Goal: Task Accomplishment & Management: Complete application form

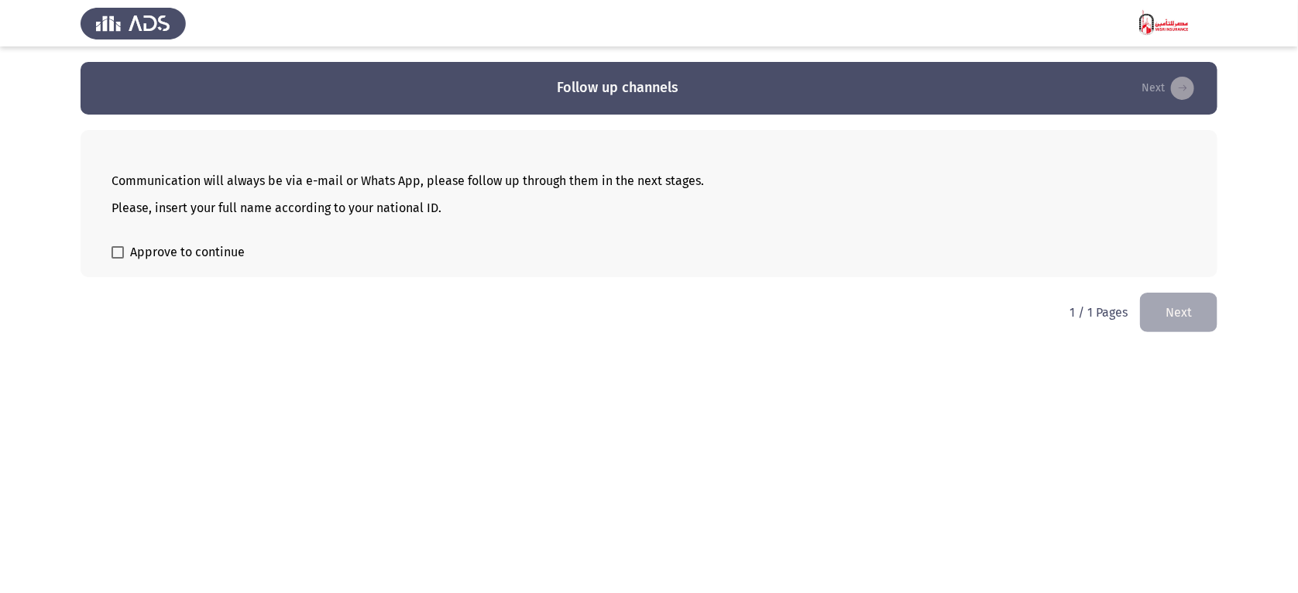
click at [222, 250] on span "Approve to continue" at bounding box center [187, 252] width 115 height 19
click at [118, 259] on input "Approve to continue" at bounding box center [117, 259] width 1 height 1
checkbox input "true"
click at [1184, 321] on button "Next" at bounding box center [1178, 312] width 77 height 39
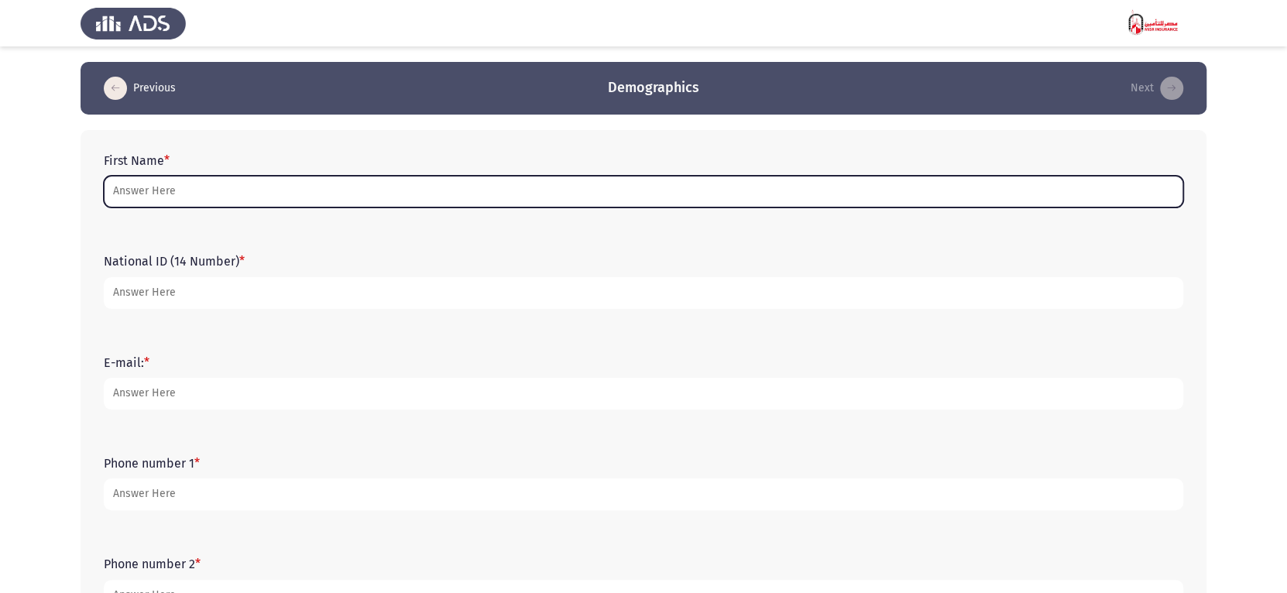
click at [239, 185] on input "First Name *" at bounding box center [644, 192] width 1080 height 32
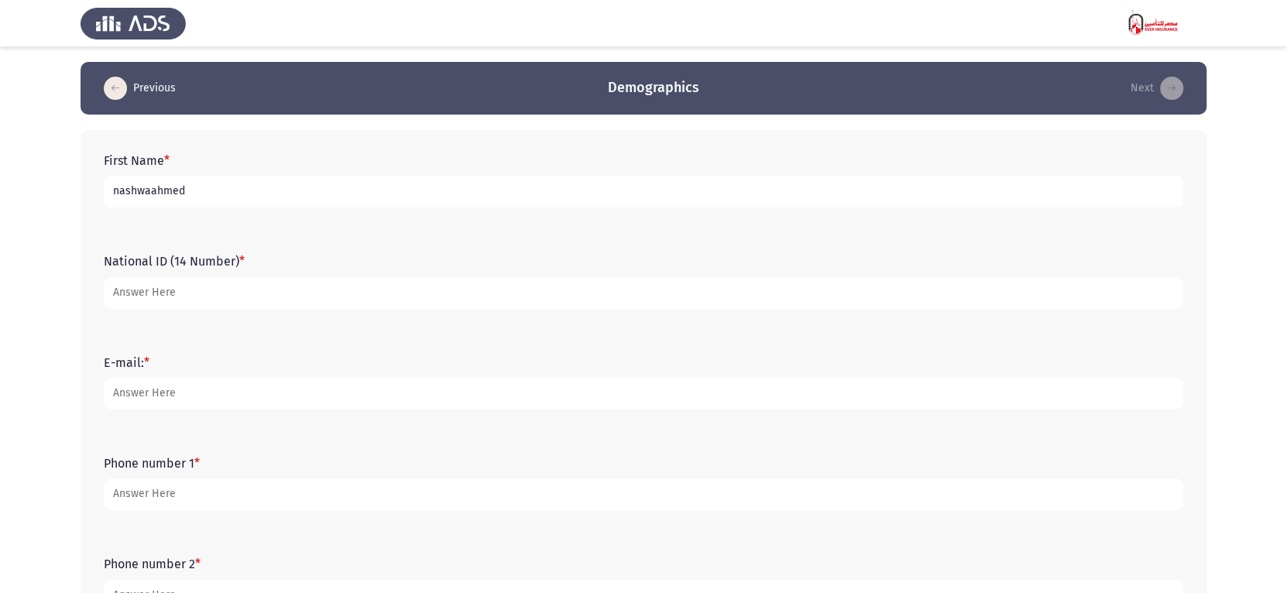
drag, startPoint x: 213, startPoint y: 174, endPoint x: 170, endPoint y: 199, distance: 49.3
type input "[PERSON_NAME]"
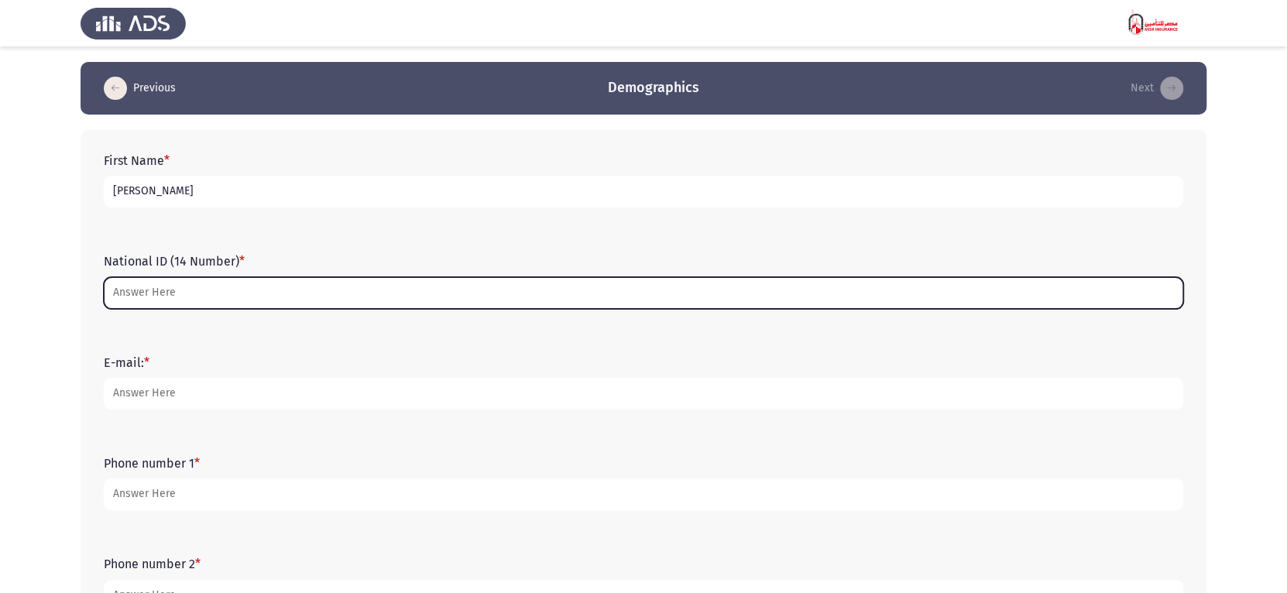
click at [189, 299] on input "National ID (14 Number) *" at bounding box center [644, 293] width 1080 height 32
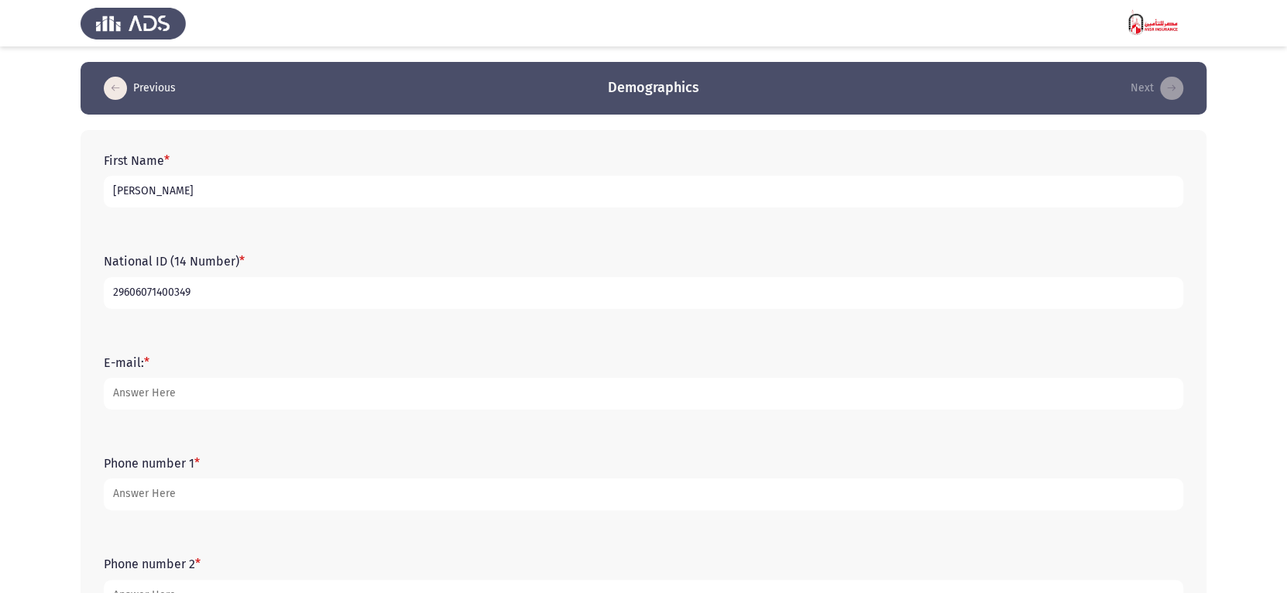
type input "29606071400349"
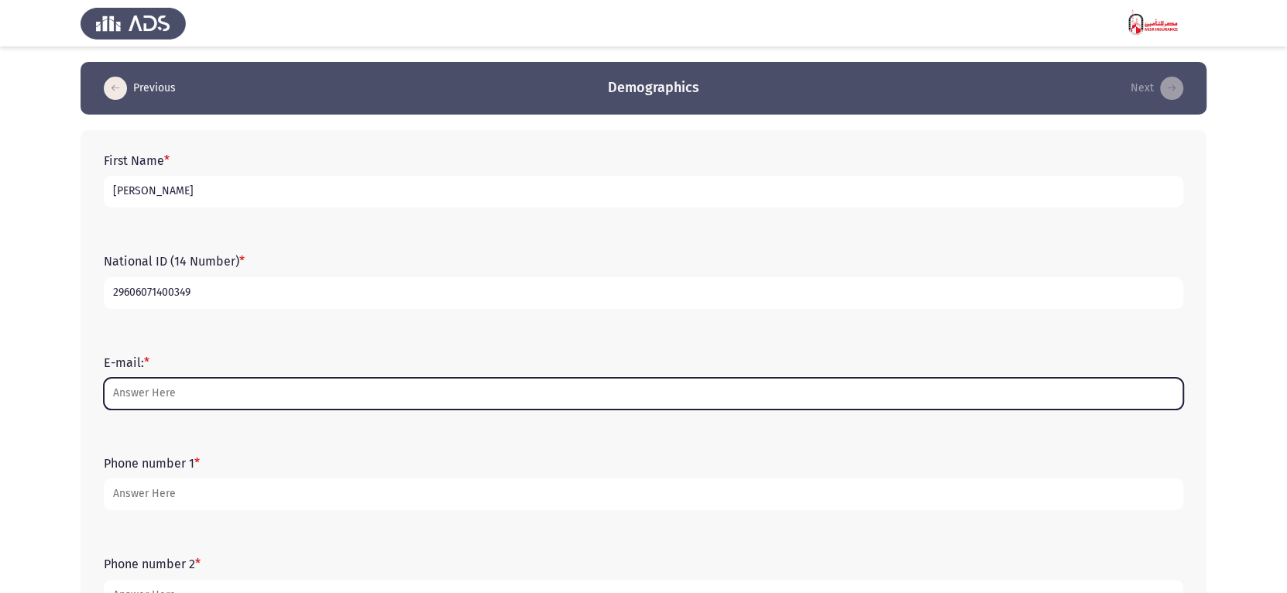
click at [192, 397] on input "E-mail: *" at bounding box center [644, 394] width 1080 height 32
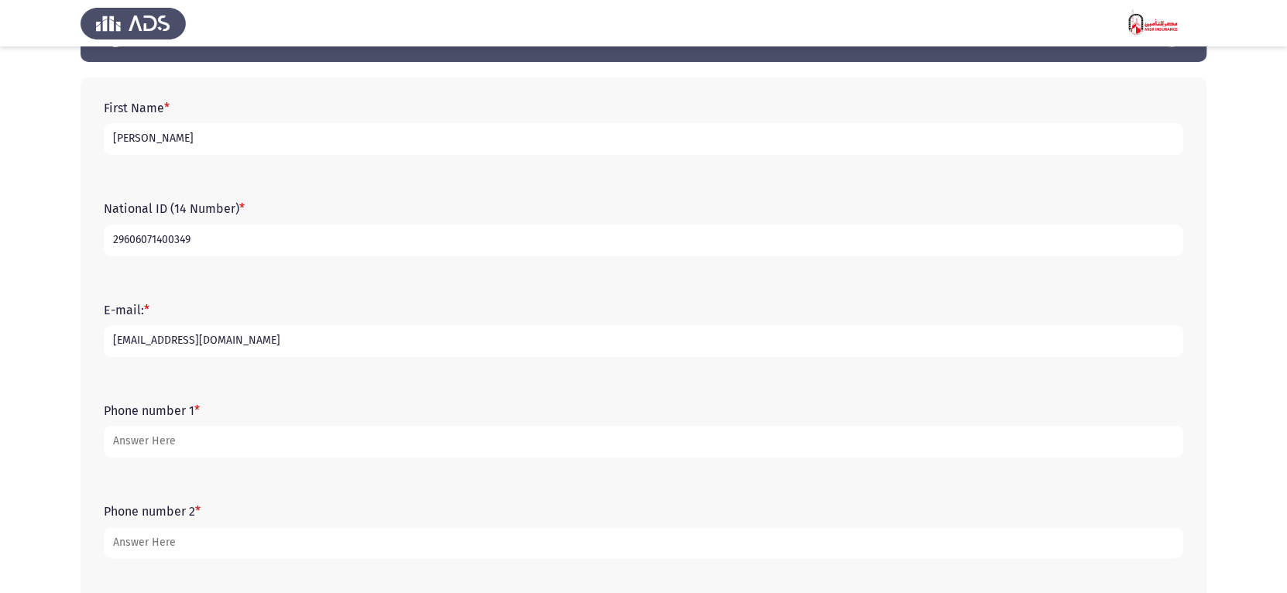
scroll to position [154, 0]
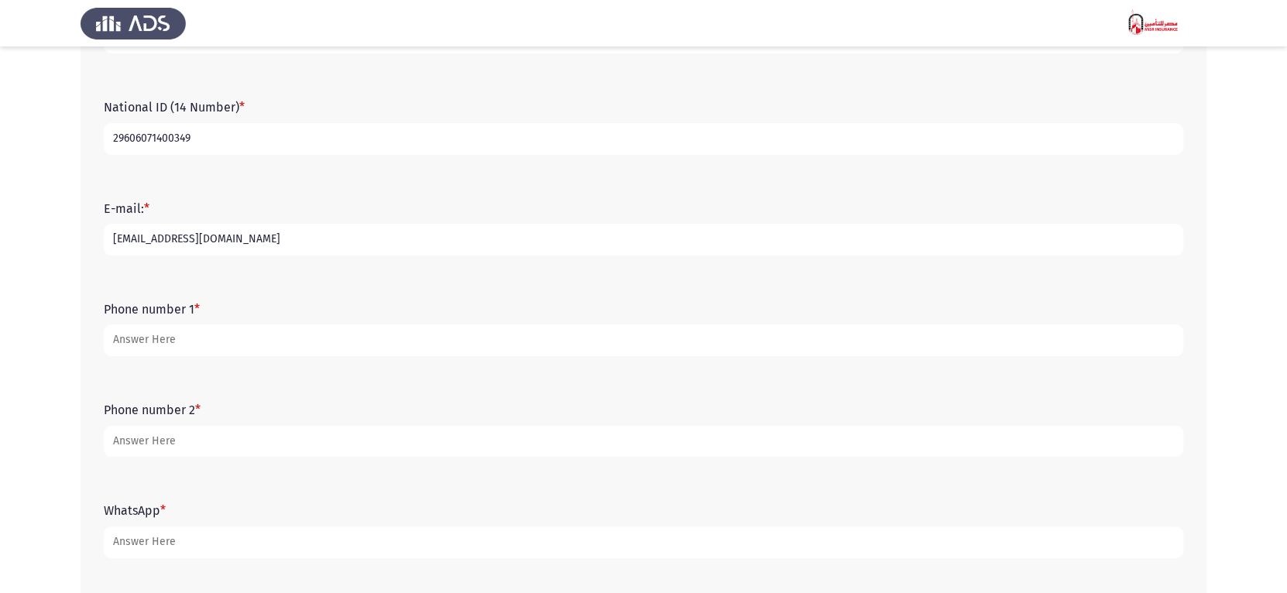
type input "[EMAIL_ADDRESS][DOMAIN_NAME]"
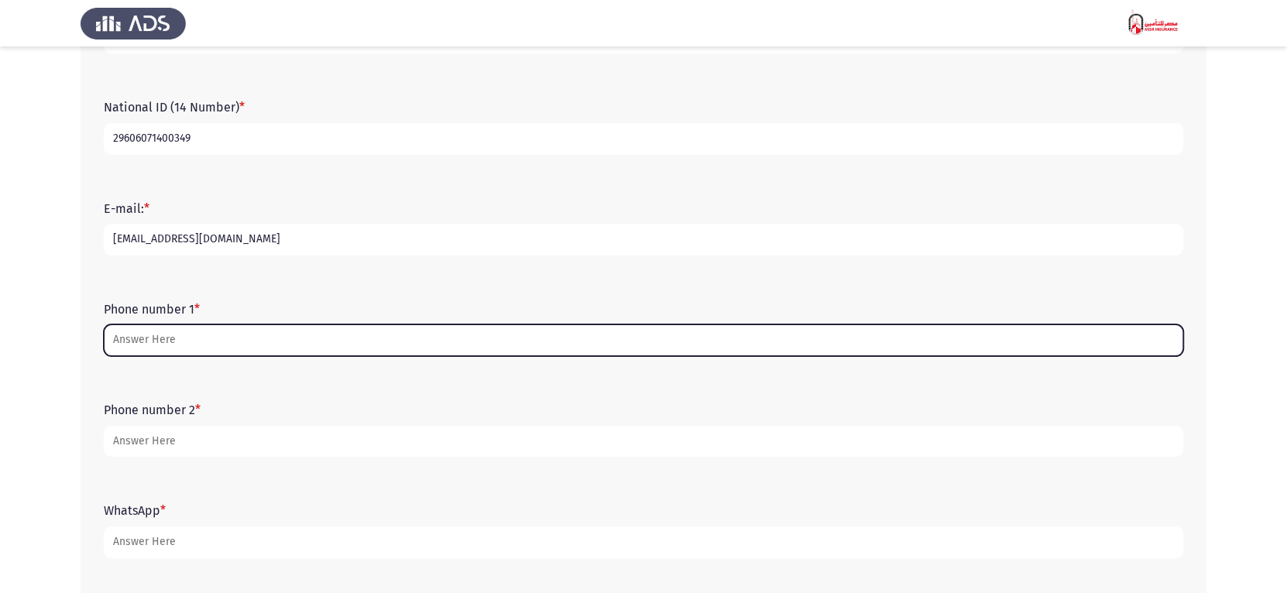
click at [149, 336] on input "Phone number 1 *" at bounding box center [644, 341] width 1080 height 32
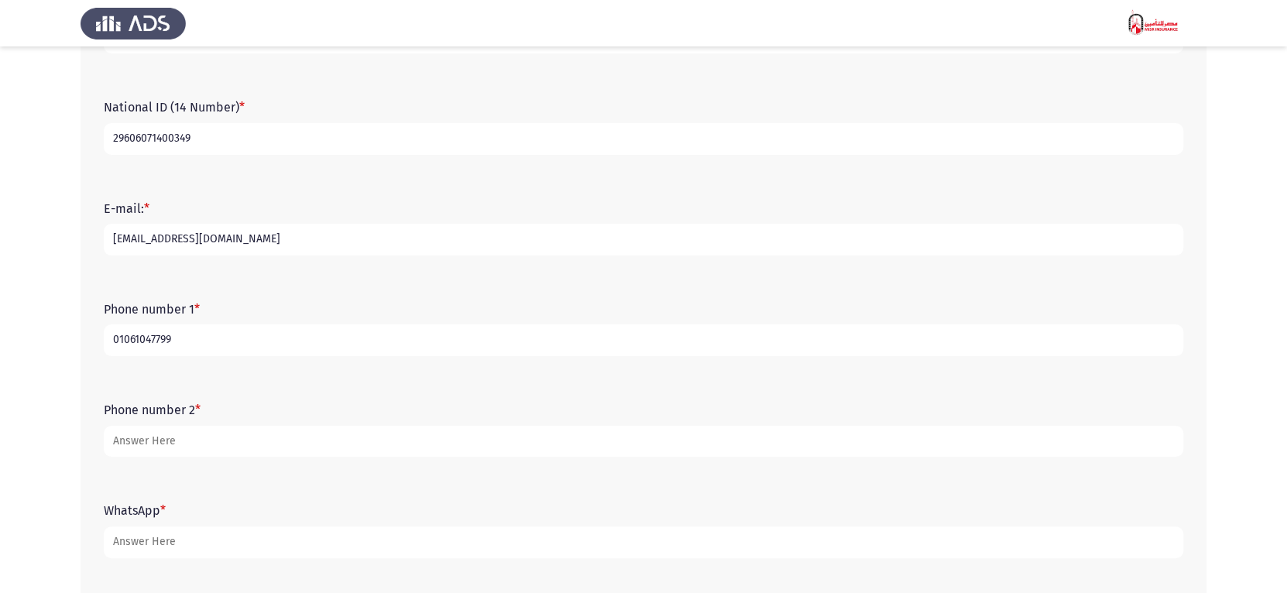
type input "01061047799"
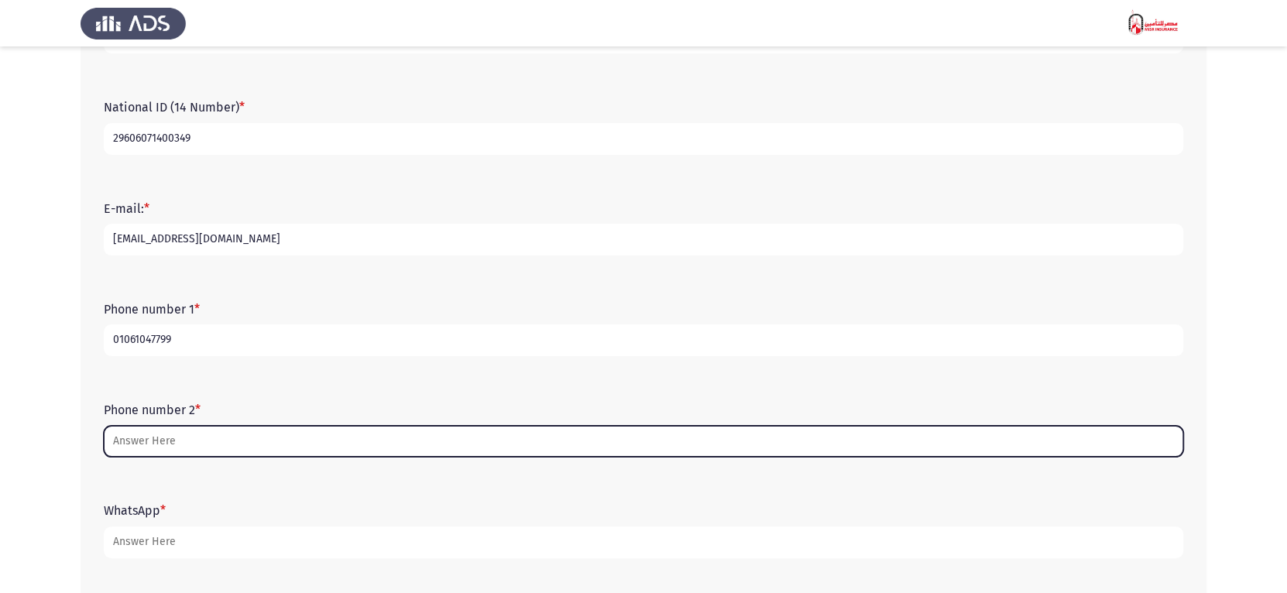
click at [197, 453] on input "Phone number 2 *" at bounding box center [644, 442] width 1080 height 32
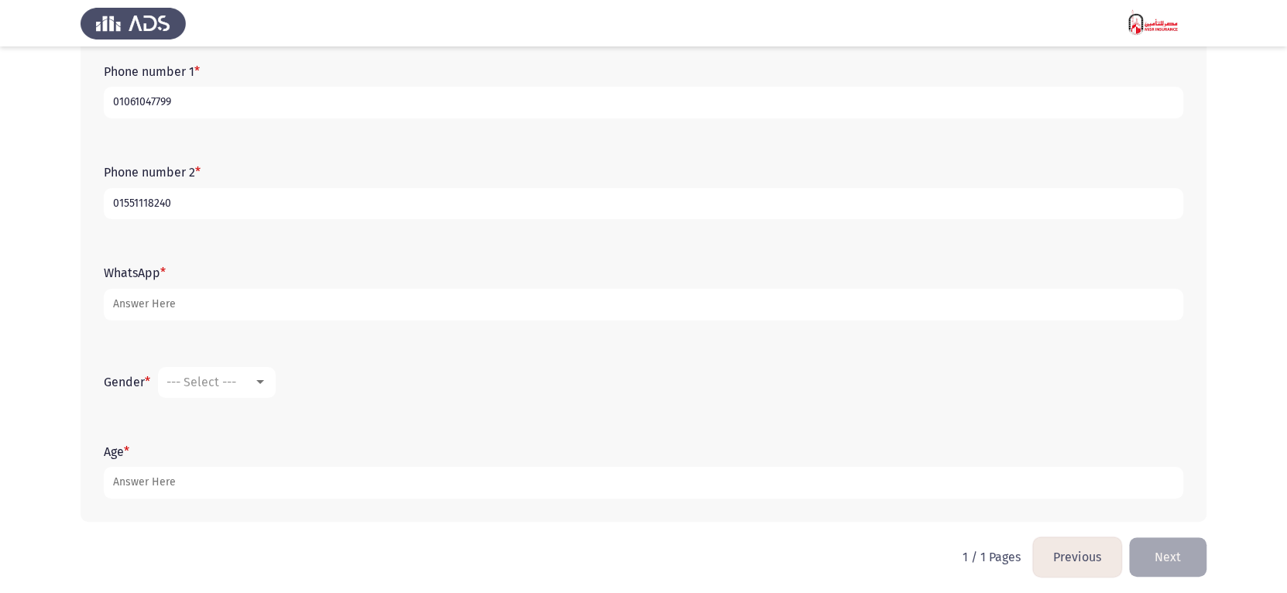
scroll to position [397, 0]
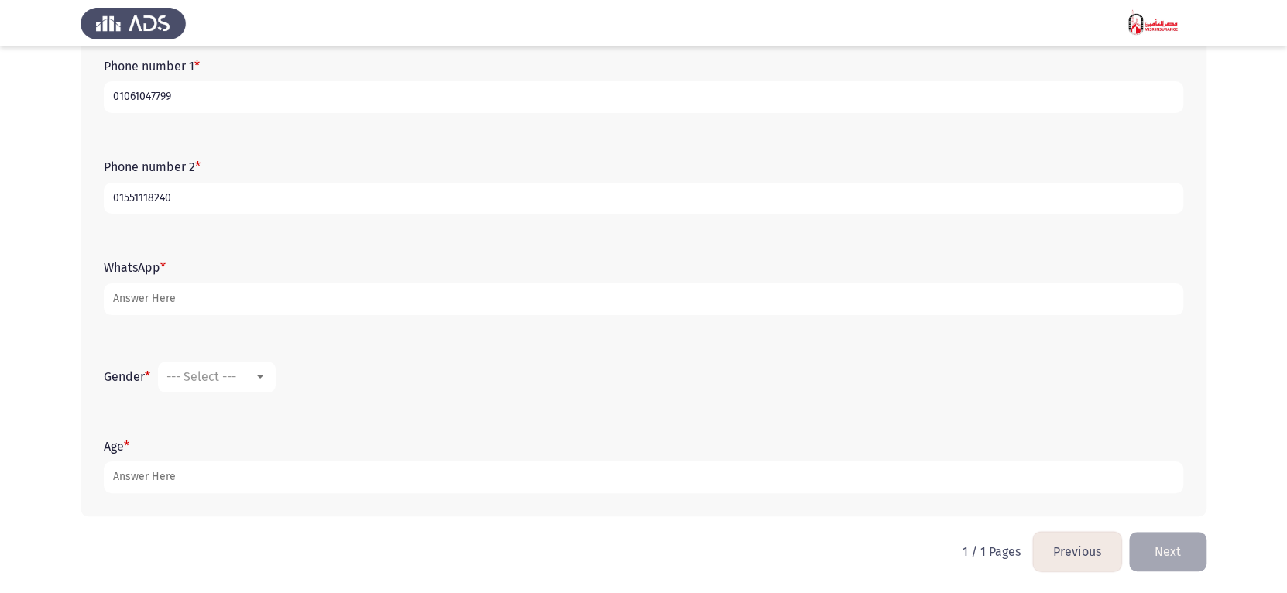
type input "01551118240"
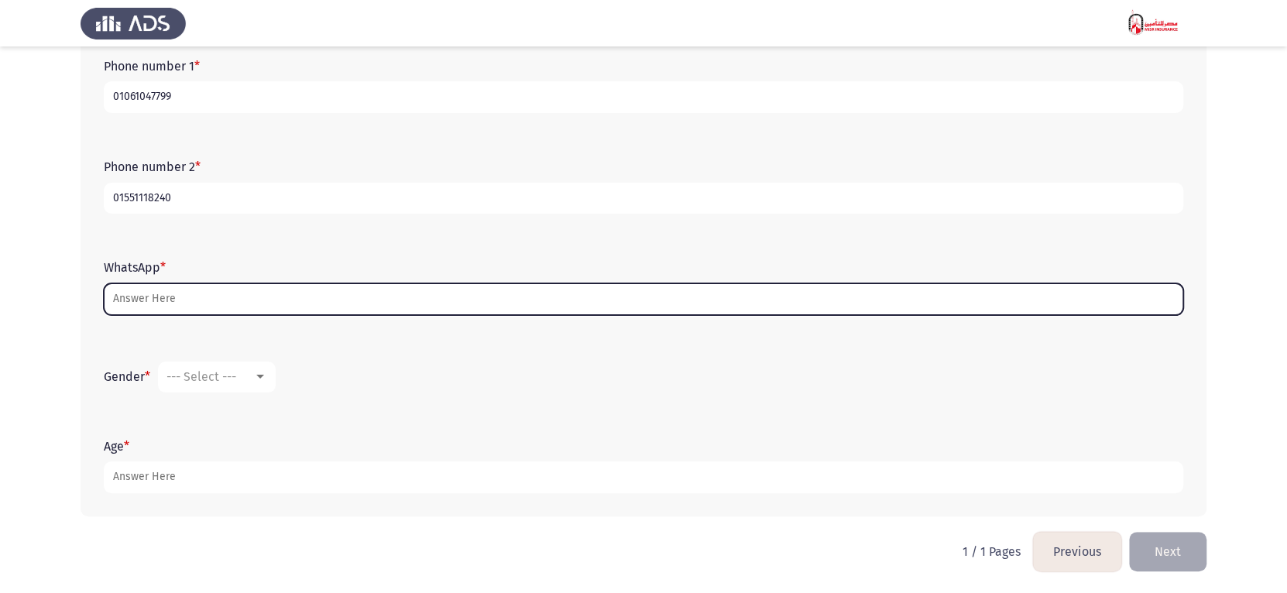
click at [166, 301] on input "WhatsApp *" at bounding box center [644, 299] width 1080 height 32
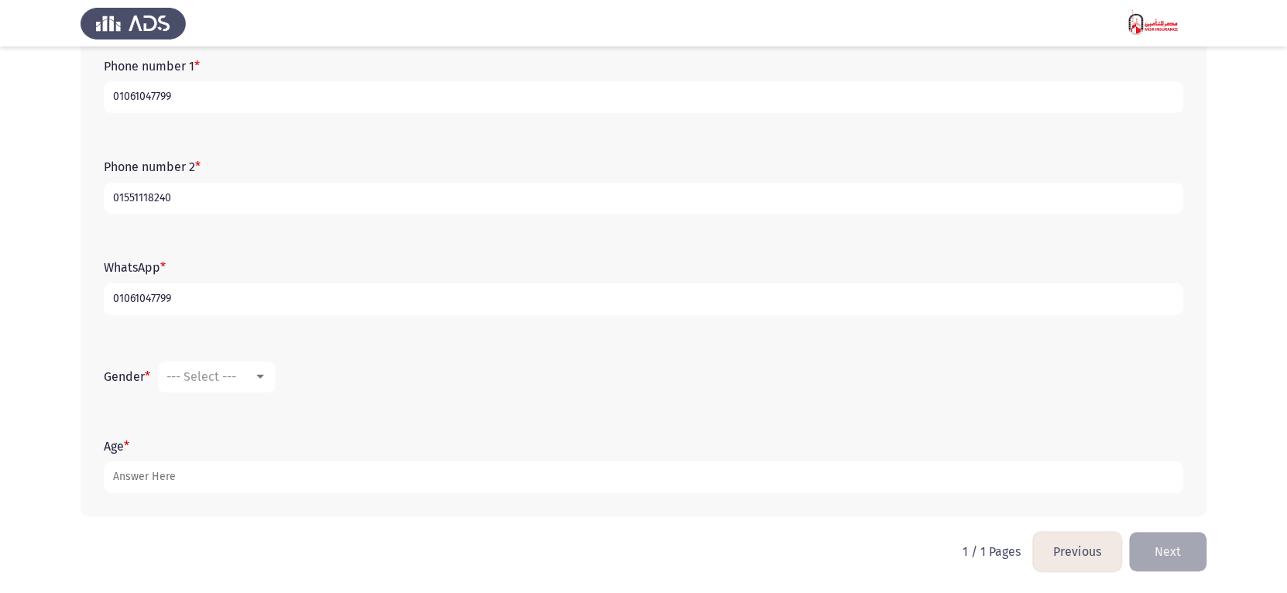
type input "01061047799"
click at [255, 385] on mat-select "--- Select ---" at bounding box center [217, 377] width 118 height 31
click at [256, 380] on div at bounding box center [260, 377] width 14 height 12
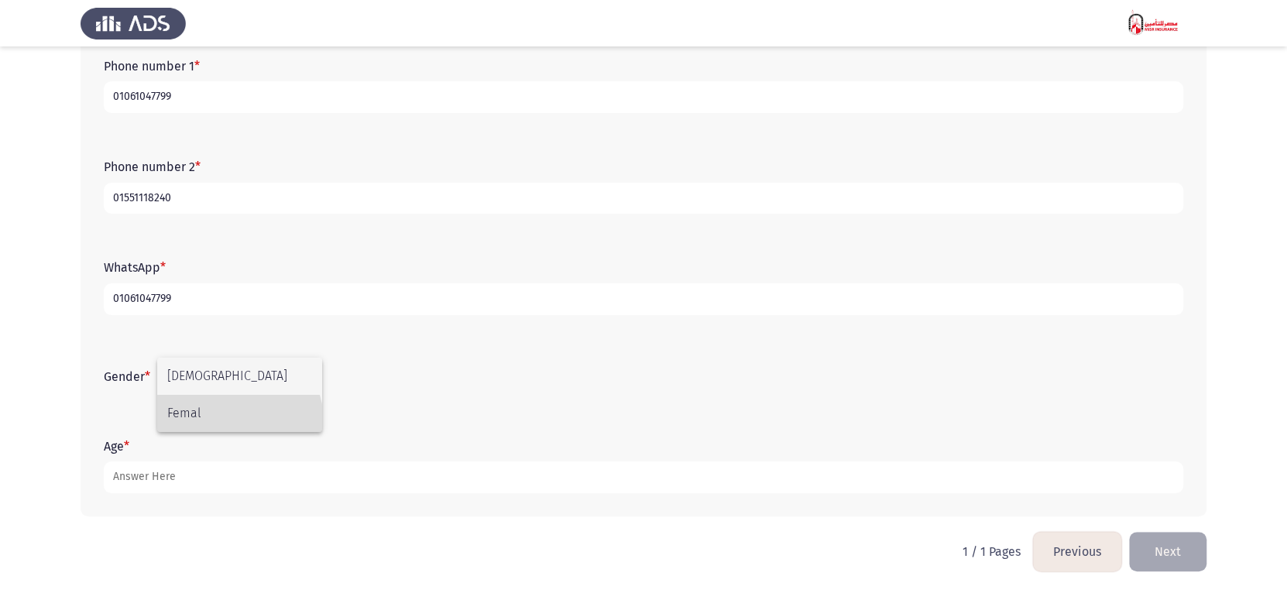
click at [239, 421] on span "Femal" at bounding box center [239, 413] width 145 height 37
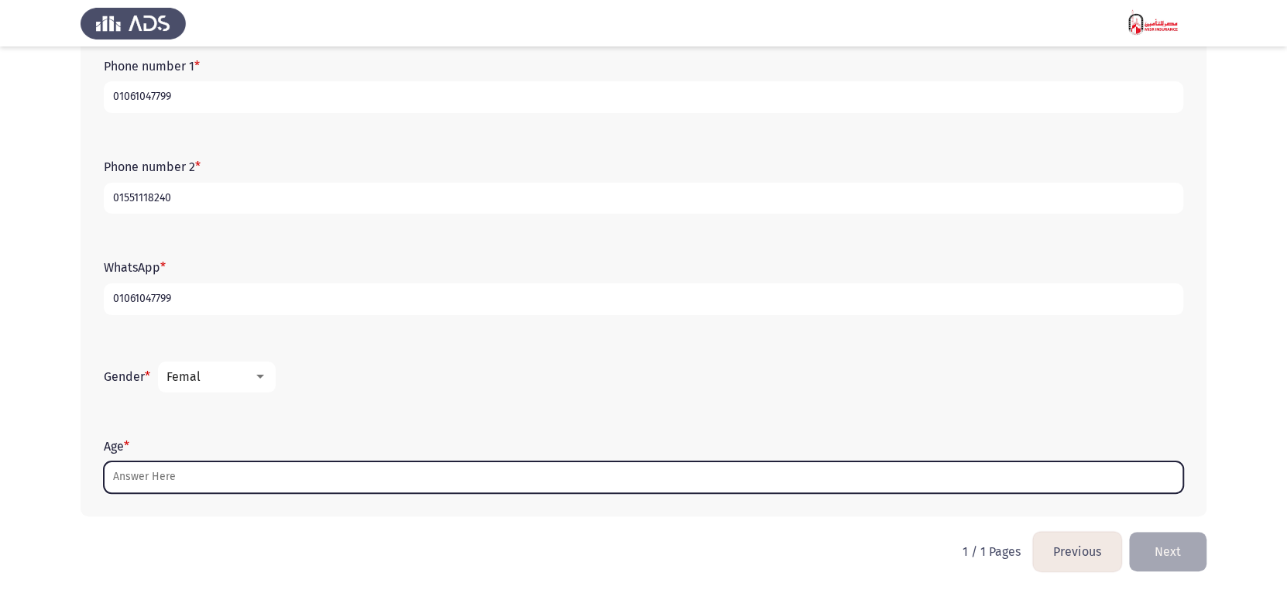
click at [207, 479] on input "Age *" at bounding box center [644, 478] width 1080 height 32
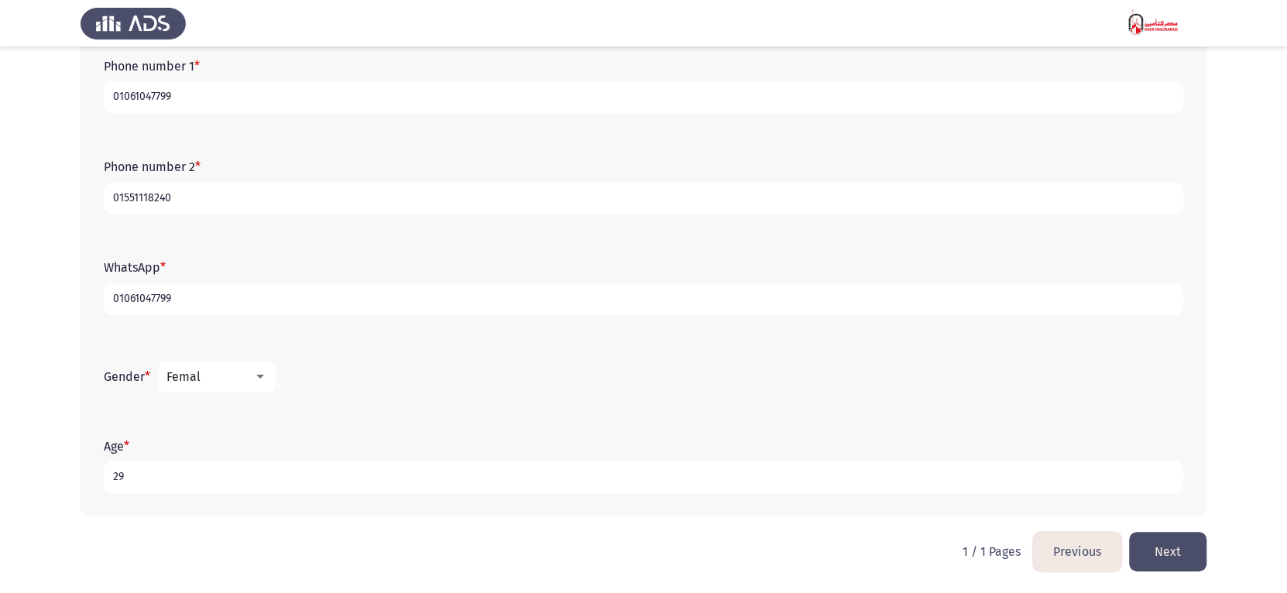
type input "29"
click at [1171, 547] on button "Next" at bounding box center [1167, 551] width 77 height 39
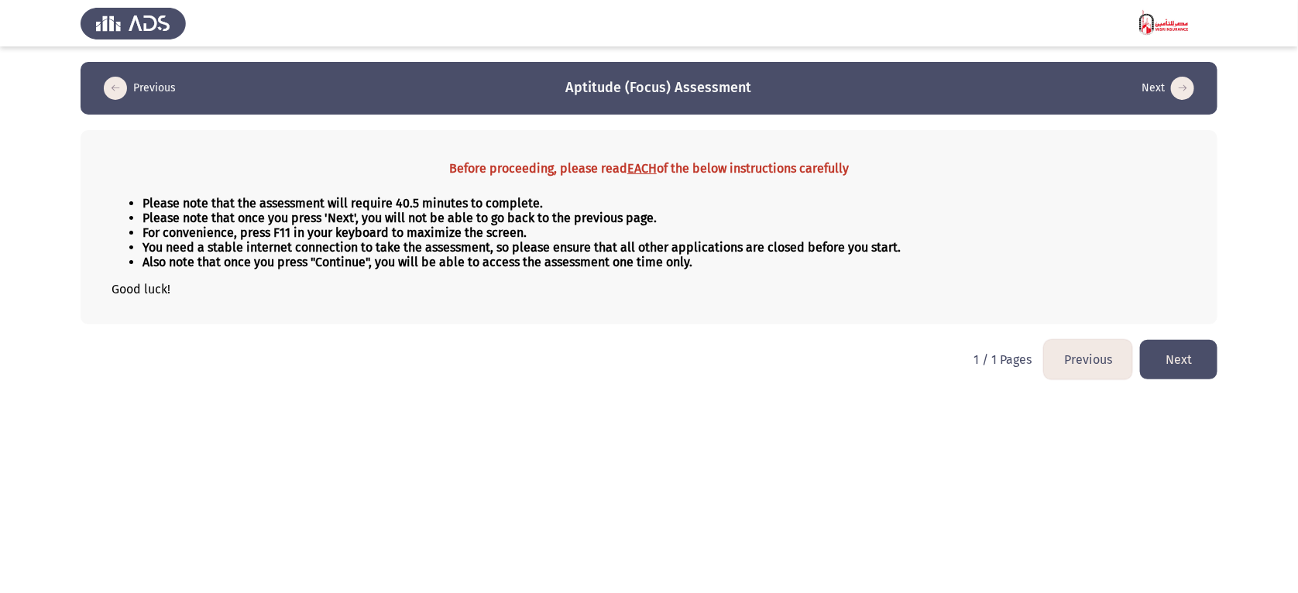
click at [1180, 344] on button "Next" at bounding box center [1178, 359] width 77 height 39
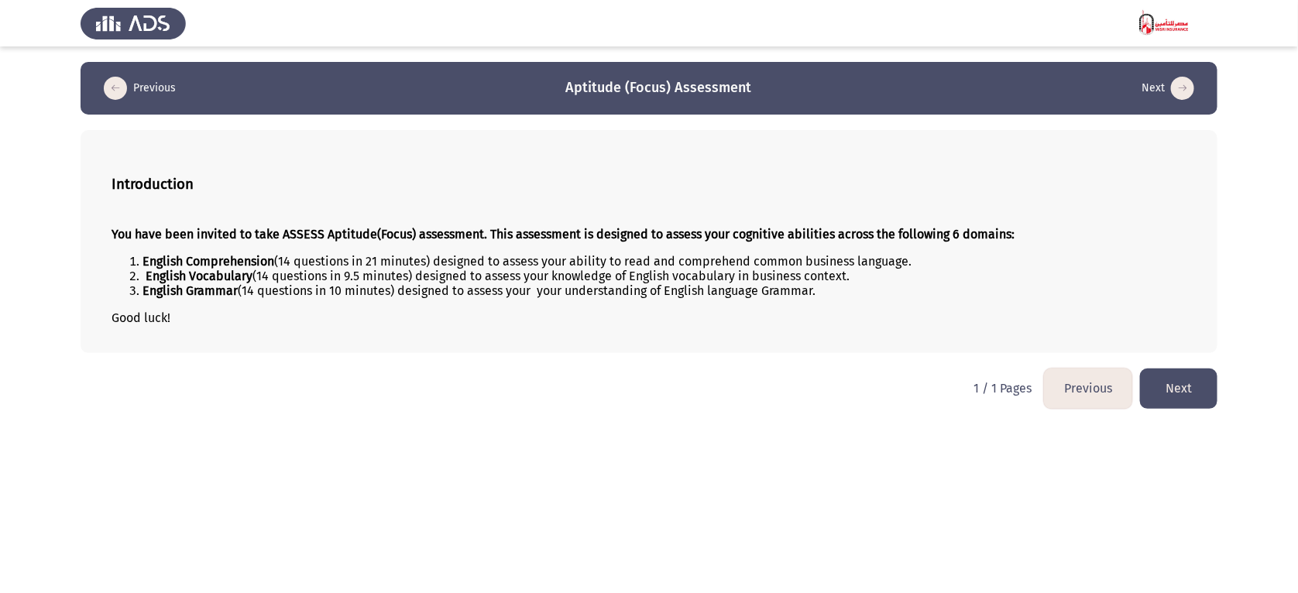
click at [1190, 393] on button "Next" at bounding box center [1178, 388] width 77 height 39
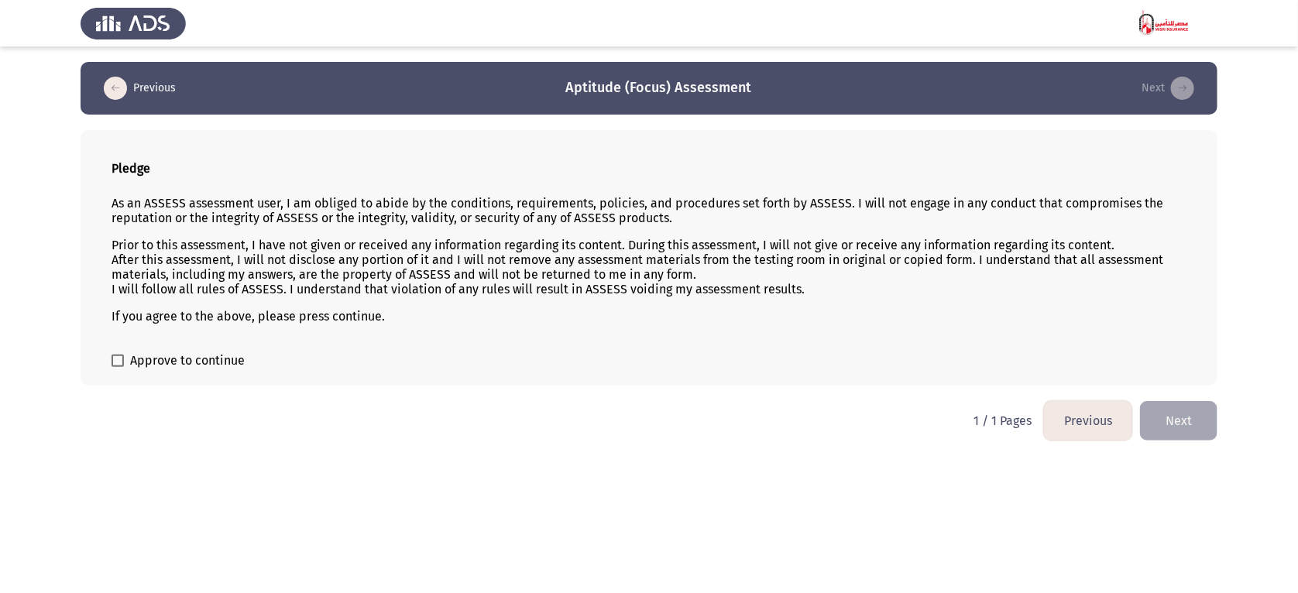
click at [194, 362] on span "Approve to continue" at bounding box center [187, 361] width 115 height 19
click at [118, 367] on input "Approve to continue" at bounding box center [117, 367] width 1 height 1
checkbox input "true"
click at [1186, 422] on button "Next" at bounding box center [1178, 420] width 77 height 39
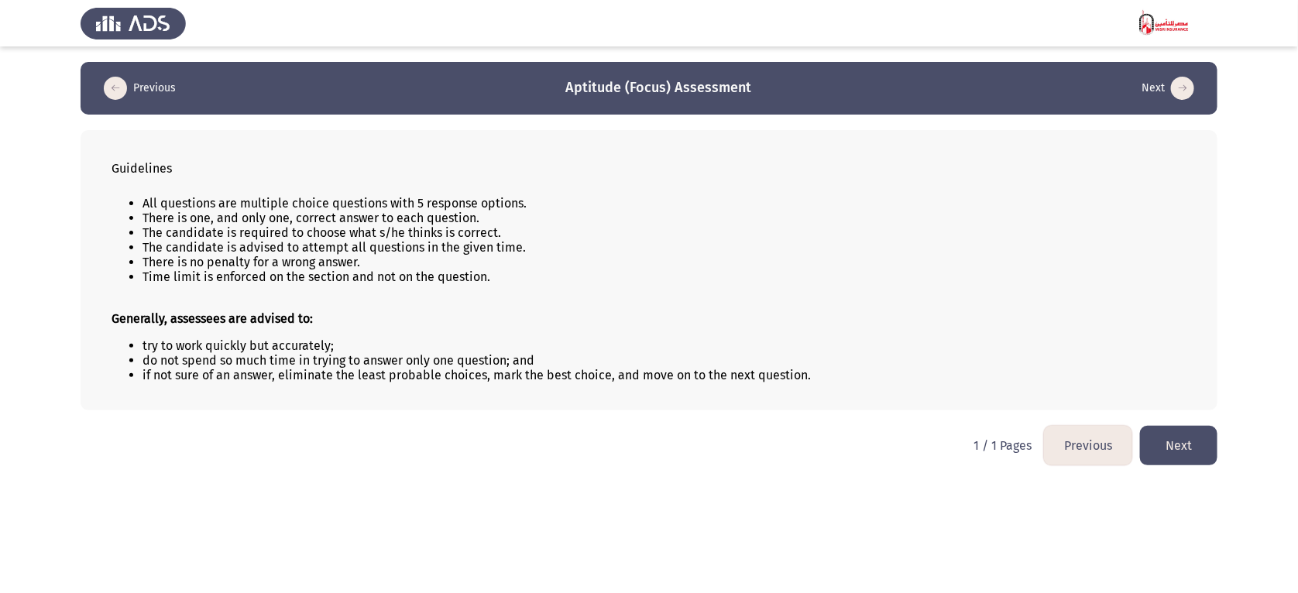
click at [1200, 459] on button "Next" at bounding box center [1178, 445] width 77 height 39
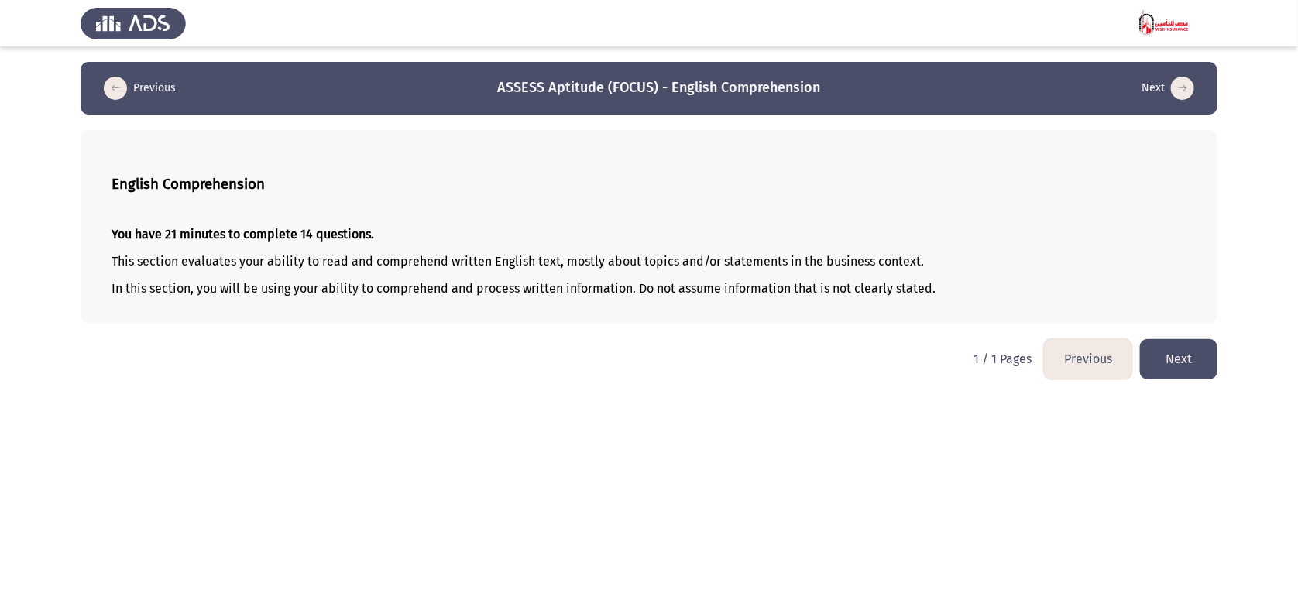
drag, startPoint x: 159, startPoint y: 266, endPoint x: 191, endPoint y: 290, distance: 40.3
click at [170, 281] on div "You have 21 minutes to complete 14 questions. This section evaluates your abili…" at bounding box center [649, 262] width 1075 height 94
drag, startPoint x: 249, startPoint y: 304, endPoint x: 257, endPoint y: 296, distance: 12.0
click at [249, 305] on div "You have 21 minutes to complete 14 questions. This section evaluates your abili…" at bounding box center [649, 262] width 1075 height 94
click at [1189, 362] on button "Next" at bounding box center [1178, 358] width 77 height 39
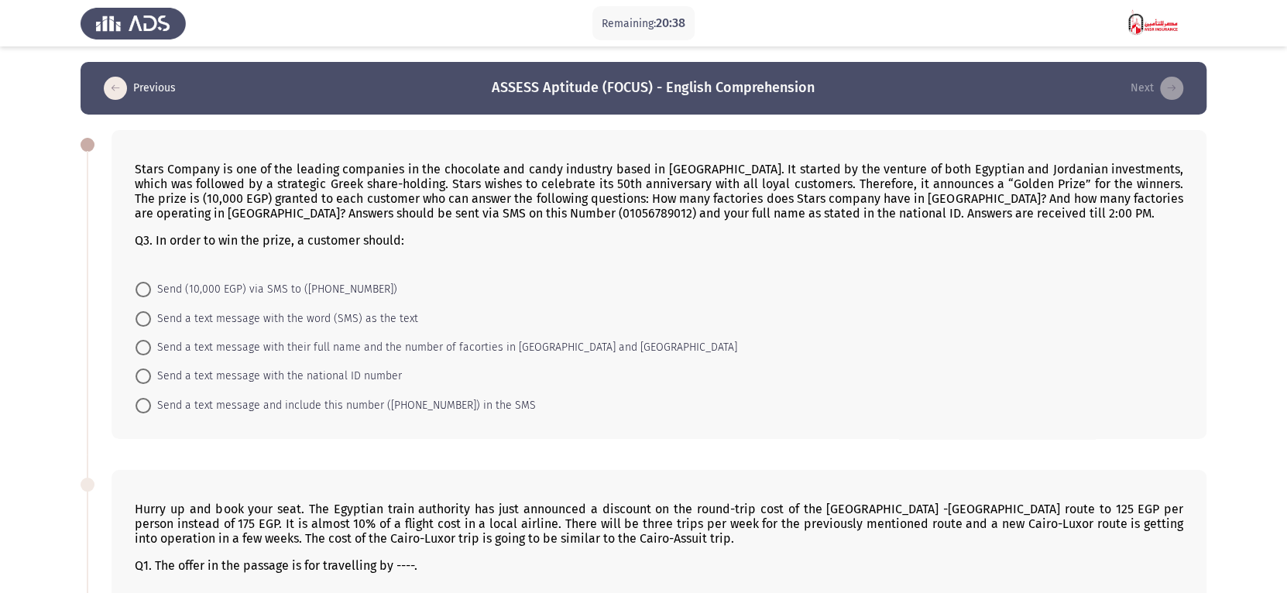
click at [934, 328] on form "Send (10,000 EGP) via SMS to ([PHONE_NUMBER]) Send a text message with the word…" at bounding box center [659, 347] width 1049 height 145
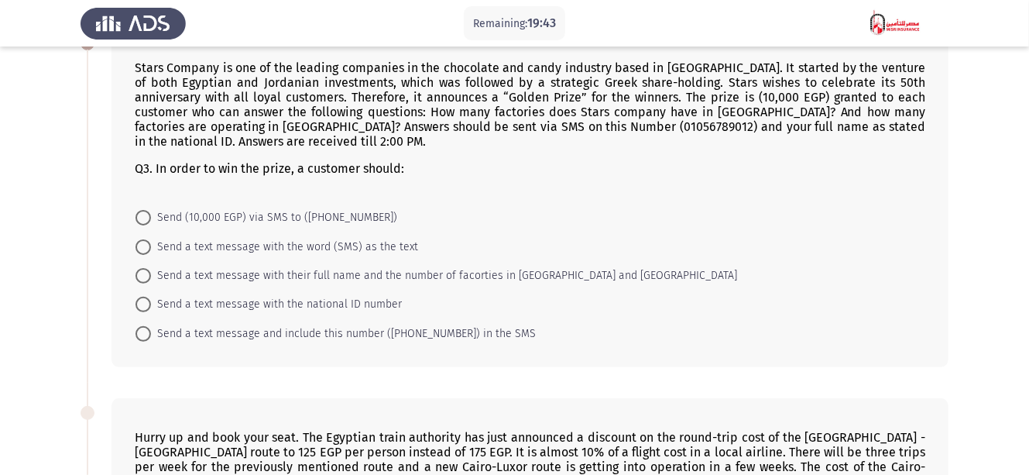
scroll to position [123, 0]
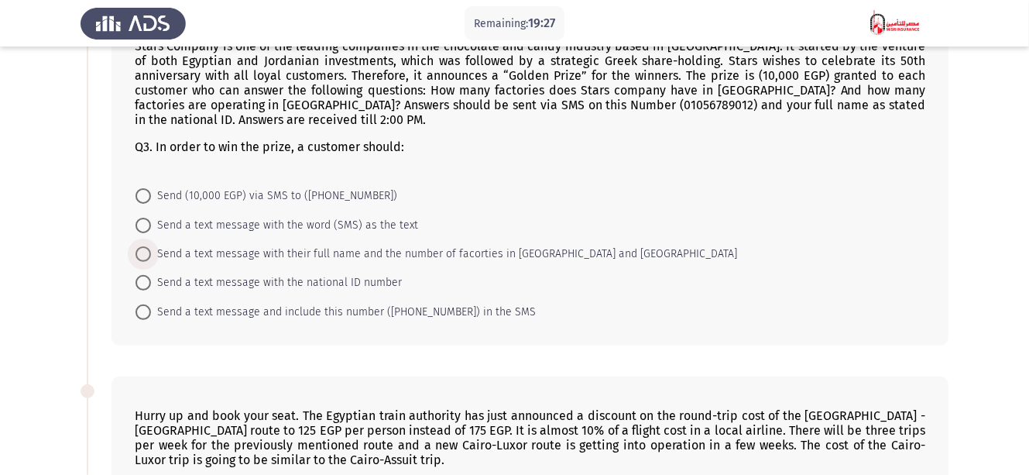
click at [161, 248] on span "Send a text message with their full name and the number of facorties in [GEOGRA…" at bounding box center [444, 254] width 586 height 19
click at [151, 248] on input "Send a text message with their full name and the number of facorties in [GEOGRA…" at bounding box center [143, 253] width 15 height 15
radio input "true"
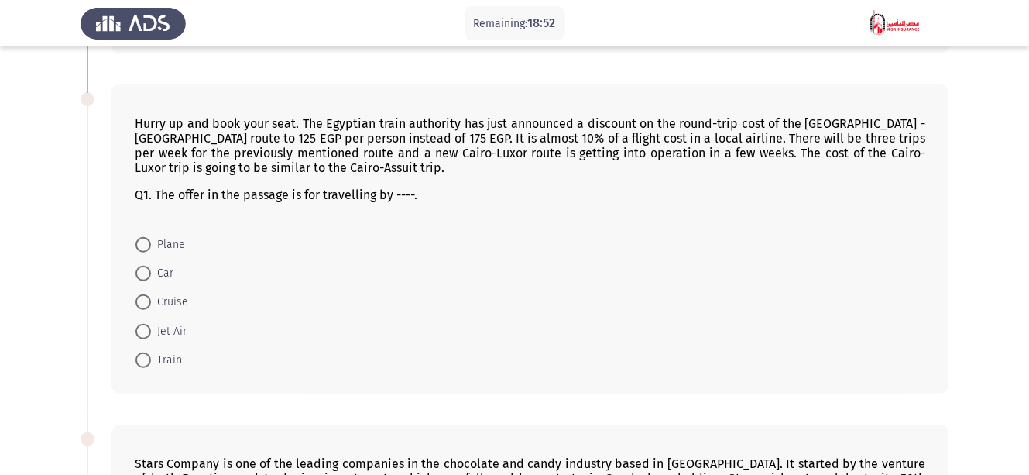
scroll to position [433, 0]
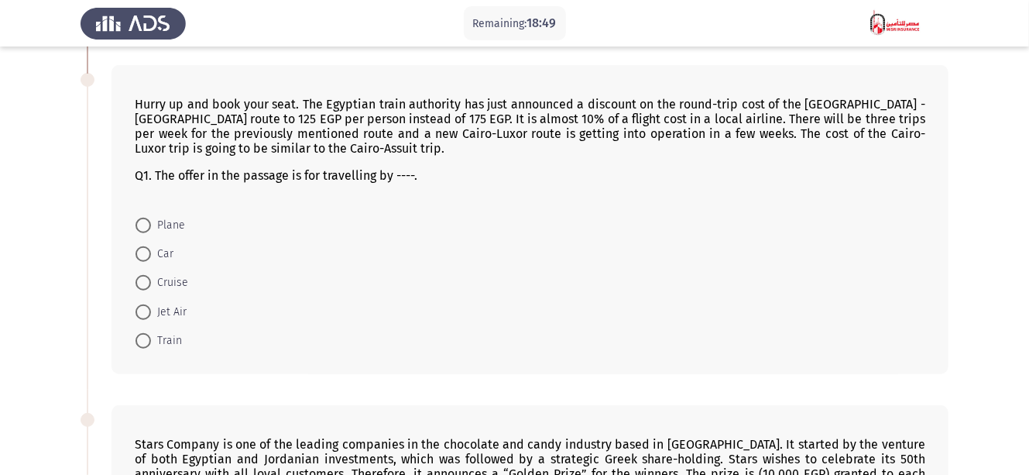
click at [143, 334] on span at bounding box center [143, 340] width 15 height 15
click at [143, 334] on input "Train" at bounding box center [143, 340] width 15 height 15
radio input "true"
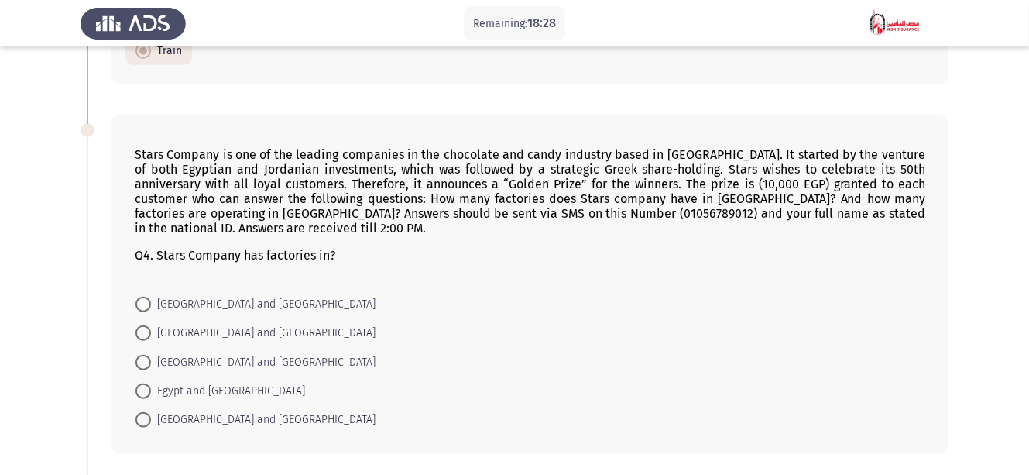
scroll to position [743, 0]
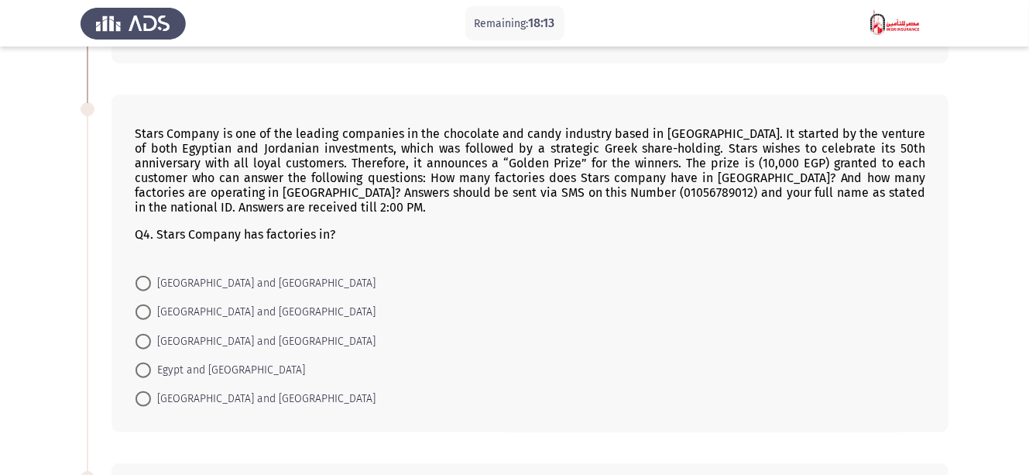
click at [193, 362] on span "Egypt and [GEOGRAPHIC_DATA]" at bounding box center [228, 370] width 154 height 19
click at [151, 362] on input "Egypt and [GEOGRAPHIC_DATA]" at bounding box center [143, 369] width 15 height 15
radio input "true"
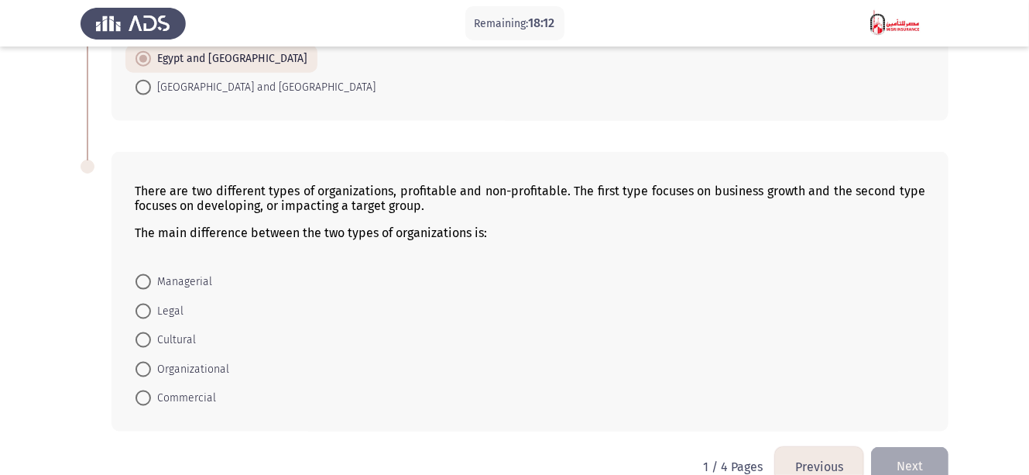
scroll to position [1080, 0]
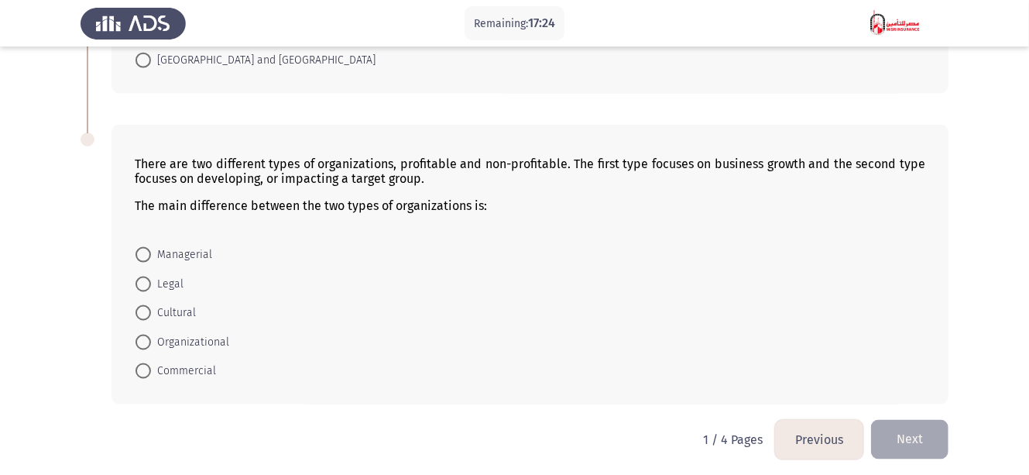
click at [175, 334] on span "Organizational" at bounding box center [190, 342] width 78 height 19
click at [151, 335] on input "Organizational" at bounding box center [143, 342] width 15 height 15
radio input "true"
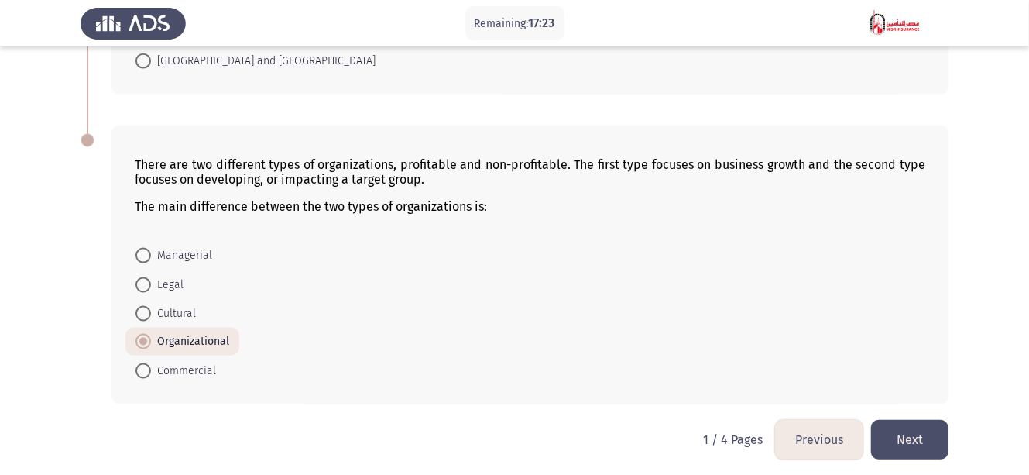
click at [905, 432] on button "Next" at bounding box center [909, 439] width 77 height 39
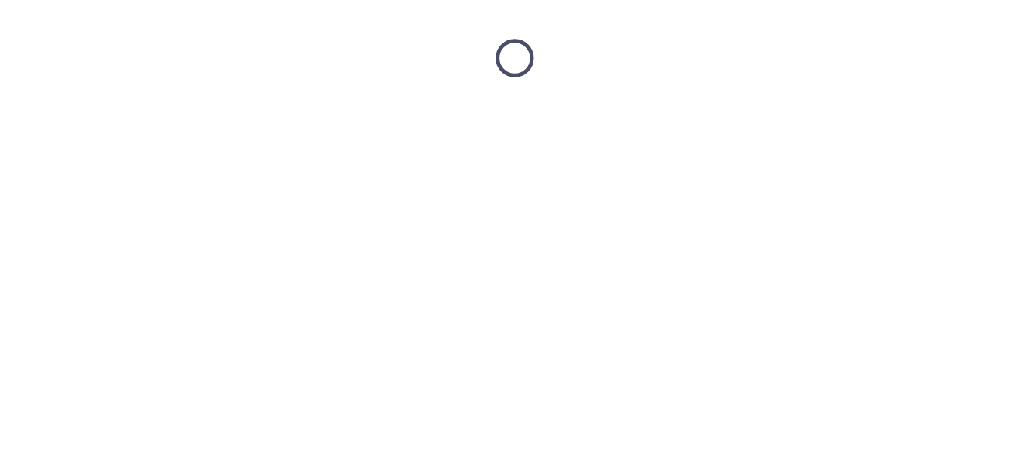
scroll to position [0, 0]
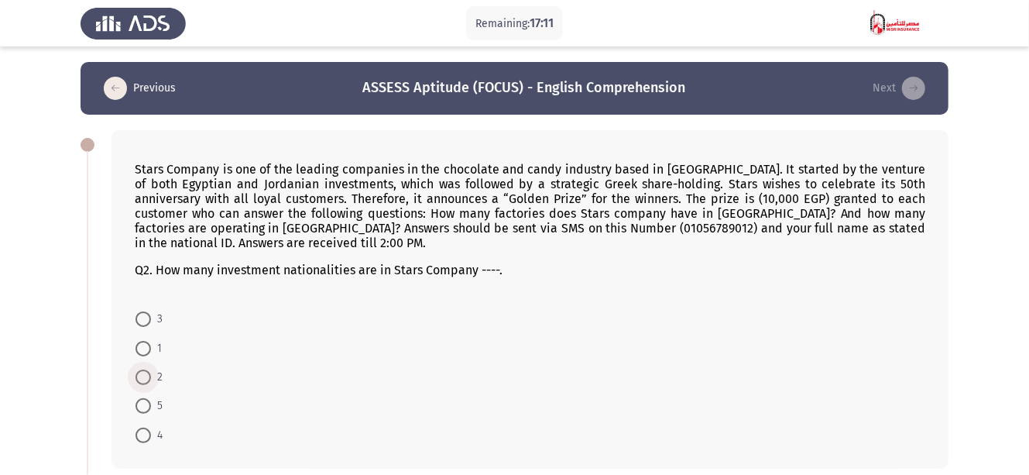
click at [145, 375] on span at bounding box center [143, 376] width 15 height 15
click at [145, 375] on input "2" at bounding box center [143, 376] width 15 height 15
radio input "true"
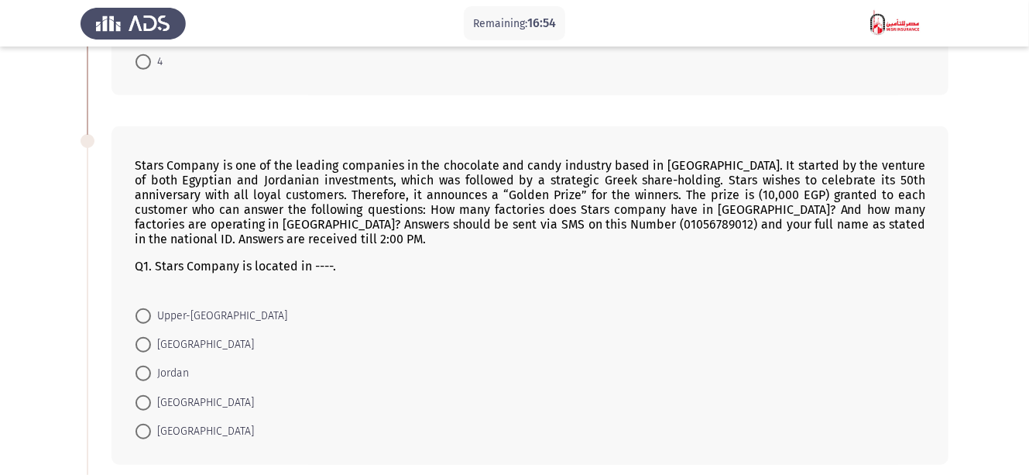
scroll to position [433, 0]
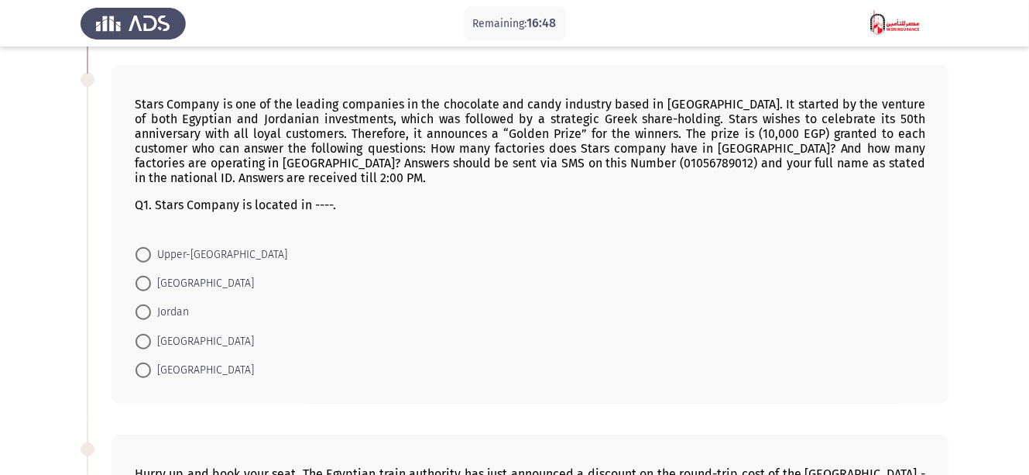
click at [161, 366] on span "[GEOGRAPHIC_DATA]" at bounding box center [202, 370] width 103 height 19
click at [151, 366] on input "[GEOGRAPHIC_DATA]" at bounding box center [143, 369] width 15 height 15
radio input "true"
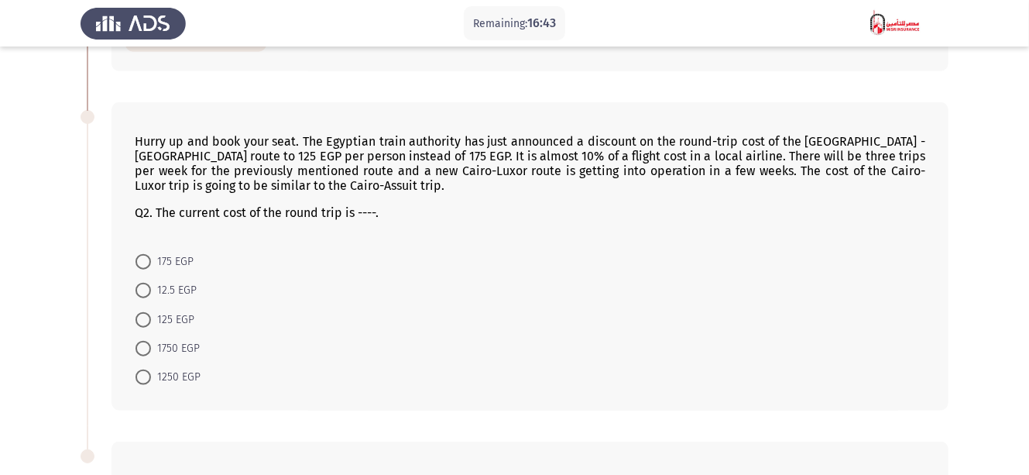
scroll to position [743, 0]
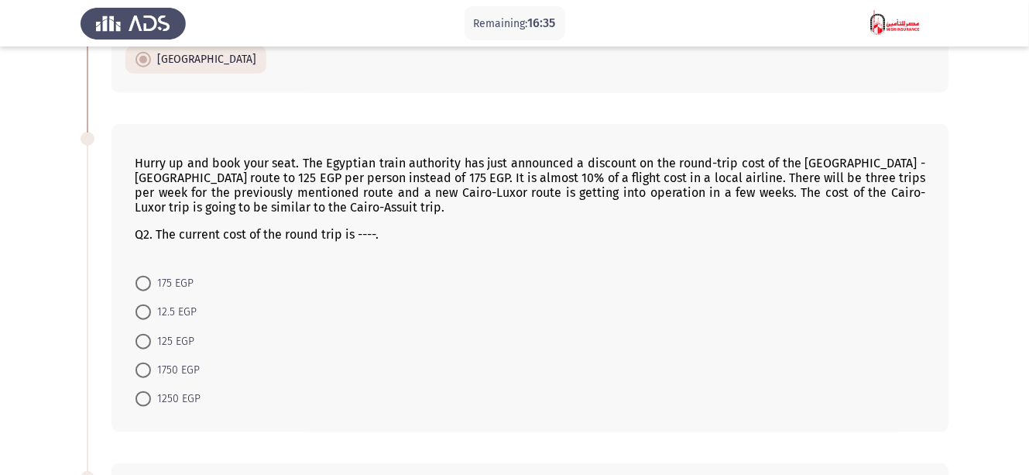
click at [160, 332] on span "125 EGP" at bounding box center [172, 341] width 43 height 19
click at [151, 334] on input "125 EGP" at bounding box center [143, 341] width 15 height 15
radio input "true"
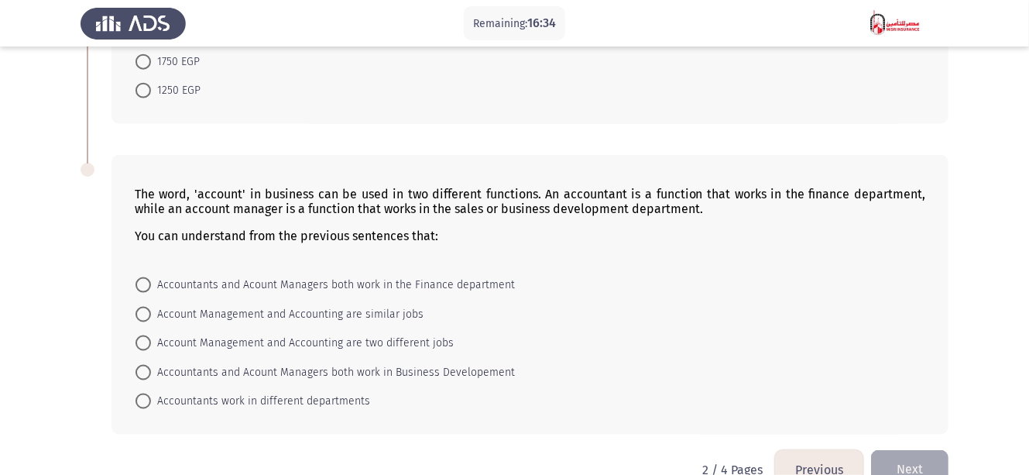
scroll to position [1053, 0]
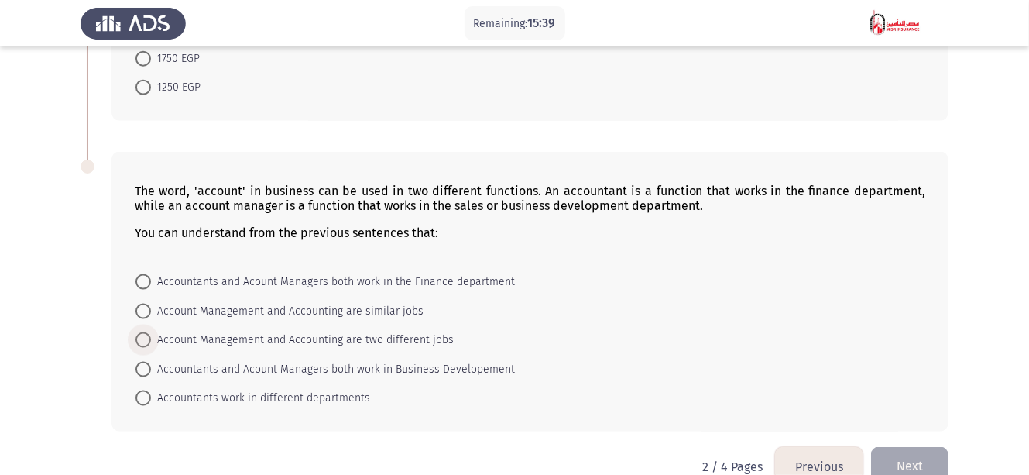
click at [386, 331] on span "Account Management and Accounting are two different jobs" at bounding box center [302, 340] width 303 height 19
click at [151, 332] on input "Account Management and Accounting are two different jobs" at bounding box center [143, 339] width 15 height 15
radio input "true"
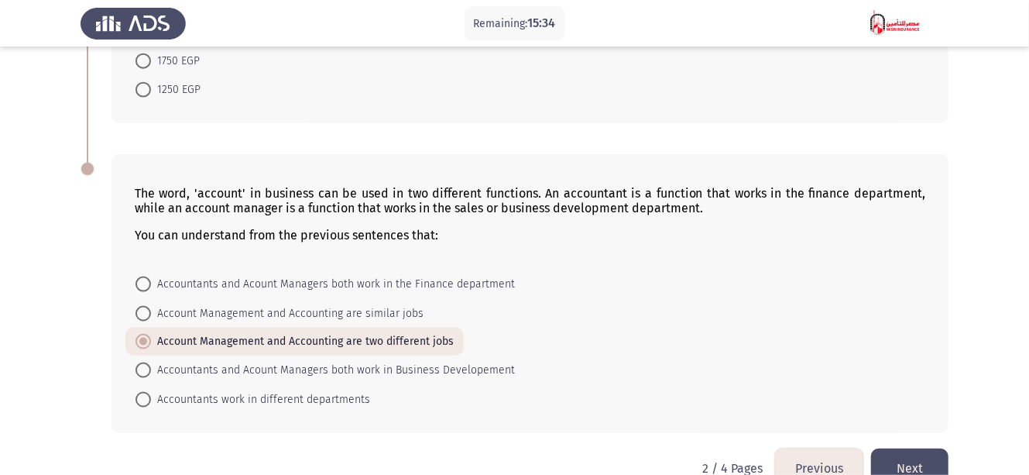
scroll to position [1080, 0]
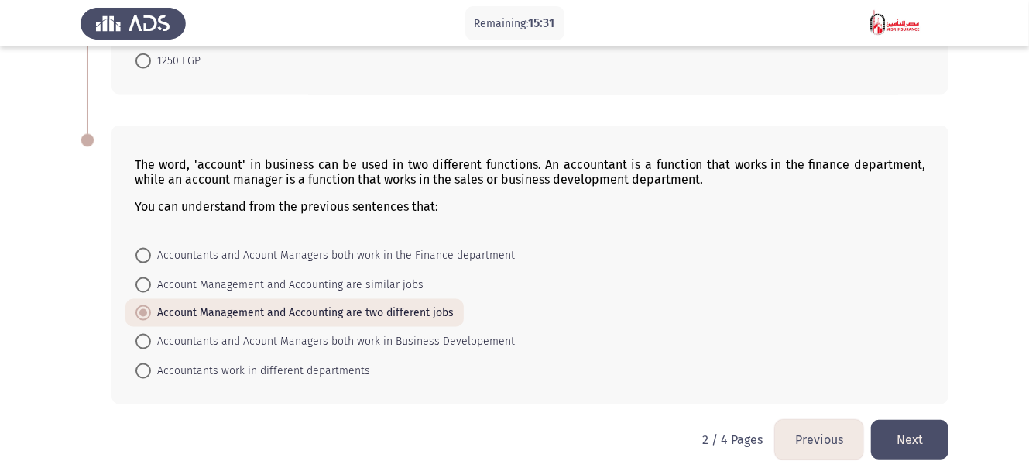
click at [175, 362] on span "Accountants work in different departments" at bounding box center [260, 371] width 219 height 19
click at [151, 363] on input "Accountants work in different departments" at bounding box center [143, 370] width 15 height 15
radio input "true"
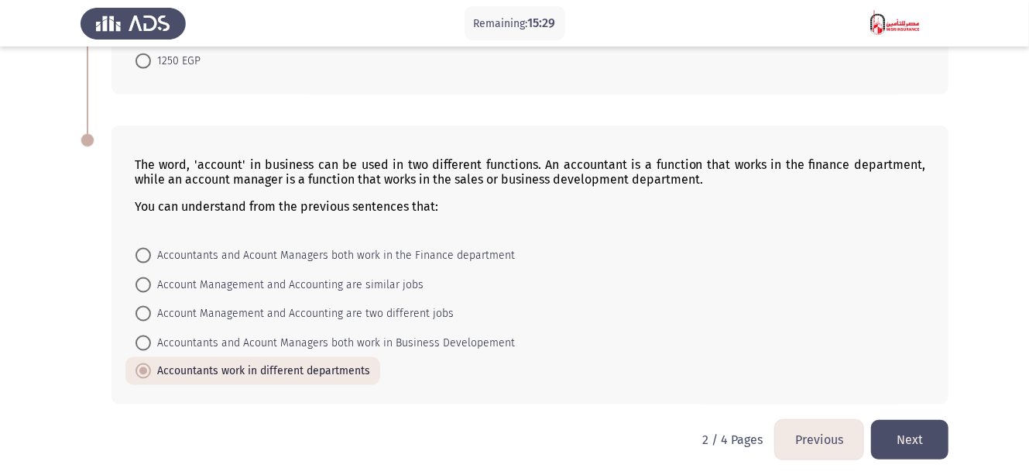
click at [187, 309] on span "Account Management and Accounting are two different jobs" at bounding box center [302, 313] width 303 height 19
click at [151, 309] on input "Account Management and Accounting are two different jobs" at bounding box center [143, 313] width 15 height 15
radio input "true"
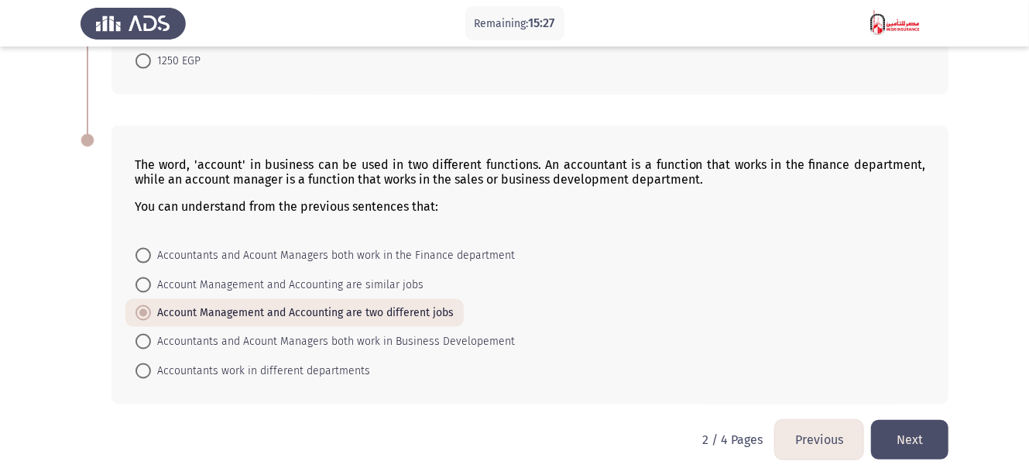
click at [921, 438] on button "Next" at bounding box center [909, 439] width 77 height 39
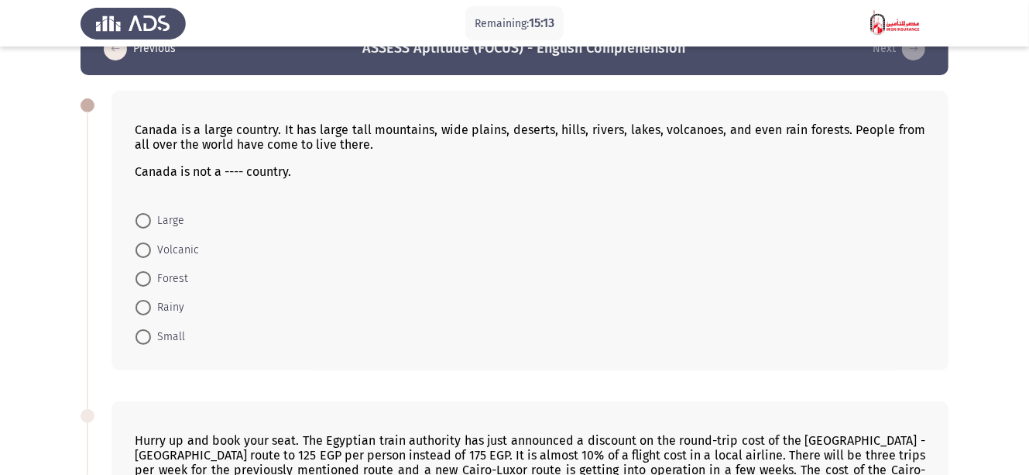
scroll to position [62, 0]
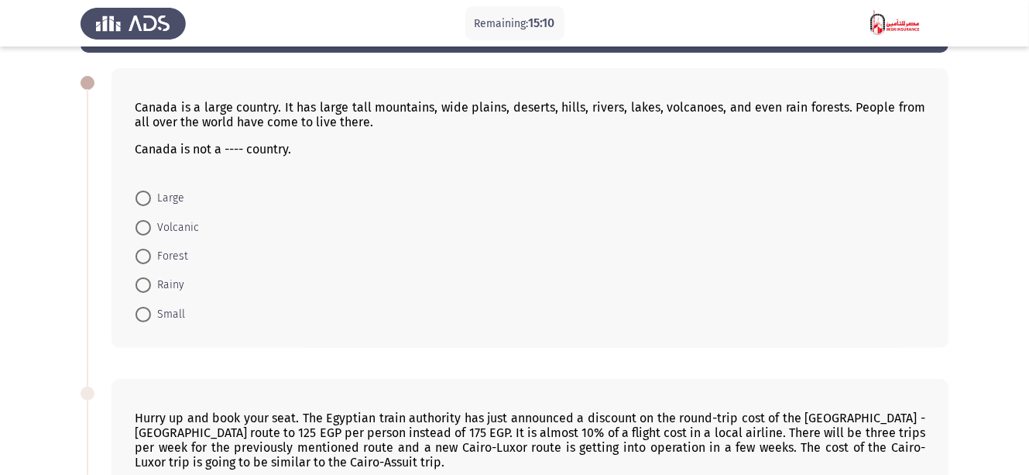
drag, startPoint x: 171, startPoint y: 242, endPoint x: 163, endPoint y: 272, distance: 31.4
drag, startPoint x: 182, startPoint y: 338, endPoint x: 190, endPoint y: 327, distance: 14.0
click at [182, 339] on div "Canada is a large country. It has large tall mountains, wide plains, deserts, h…" at bounding box center [530, 208] width 837 height 280
click at [184, 313] on span "Small" at bounding box center [168, 314] width 34 height 19
click at [151, 313] on input "Small" at bounding box center [143, 314] width 15 height 15
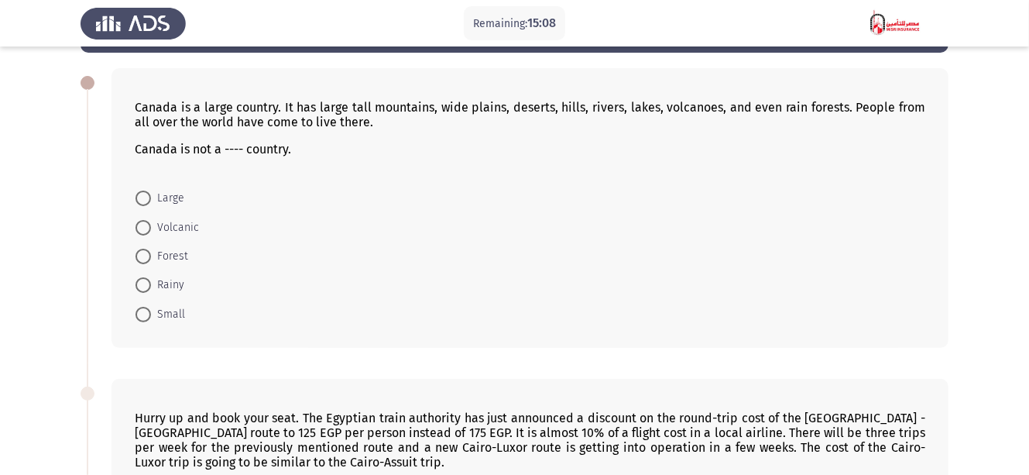
radio input "true"
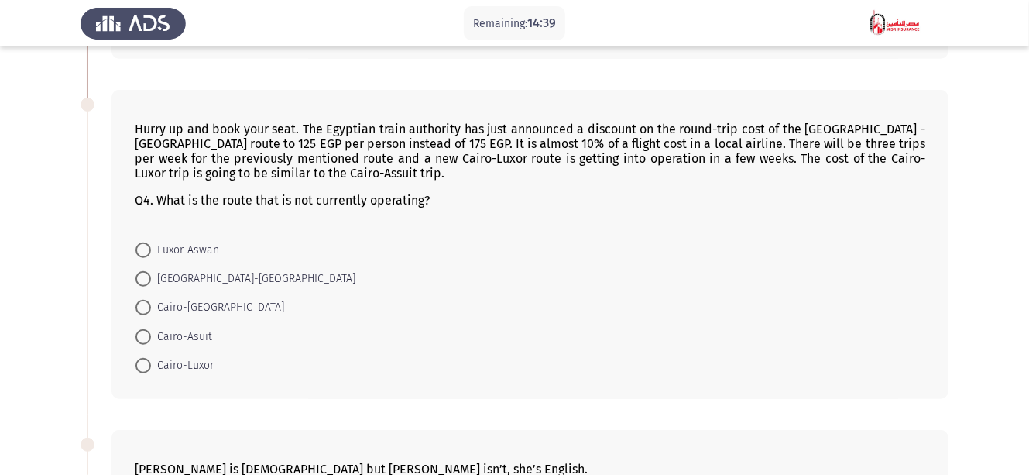
scroll to position [372, 0]
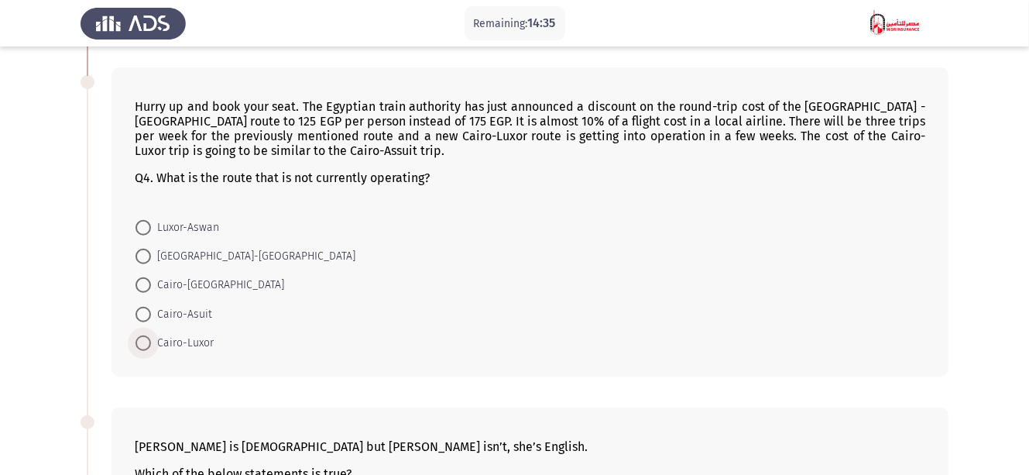
click at [196, 334] on span "Cairo-Luxor" at bounding box center [182, 343] width 63 height 19
click at [151, 335] on input "Cairo-Luxor" at bounding box center [143, 342] width 15 height 15
radio input "true"
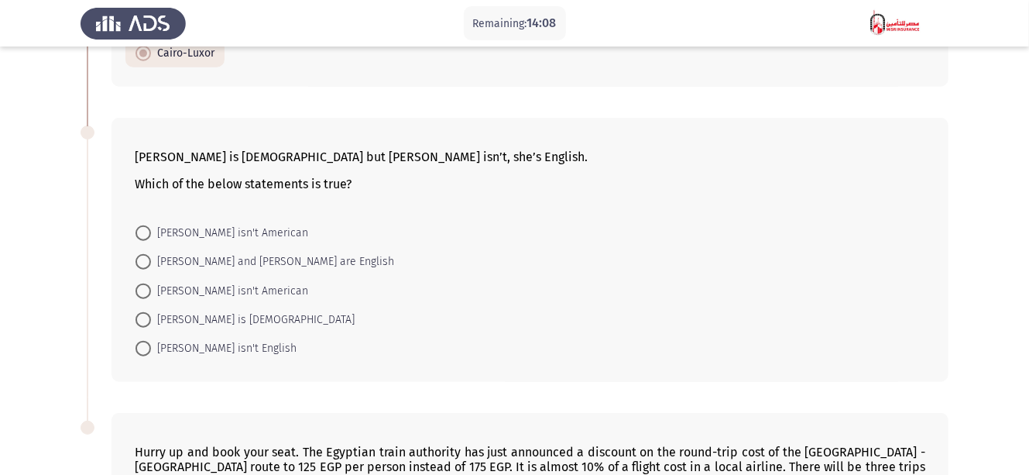
scroll to position [681, 0]
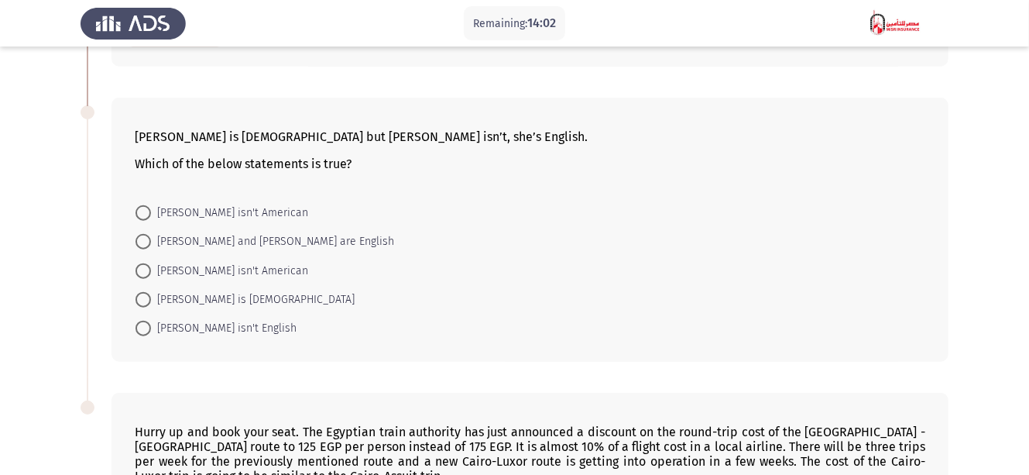
click at [218, 214] on span "[PERSON_NAME] isn't American" at bounding box center [229, 213] width 157 height 19
click at [151, 214] on input "[PERSON_NAME] isn't American" at bounding box center [143, 212] width 15 height 15
radio input "true"
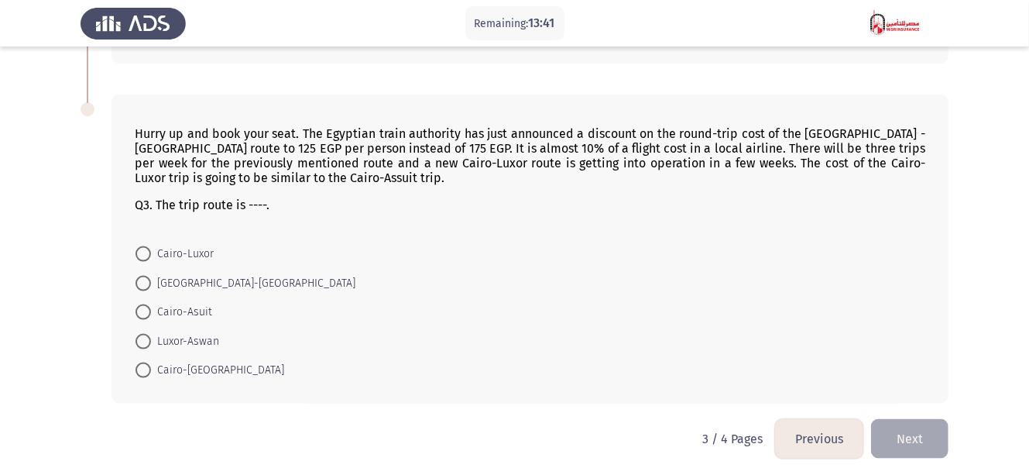
scroll to position [916, 0]
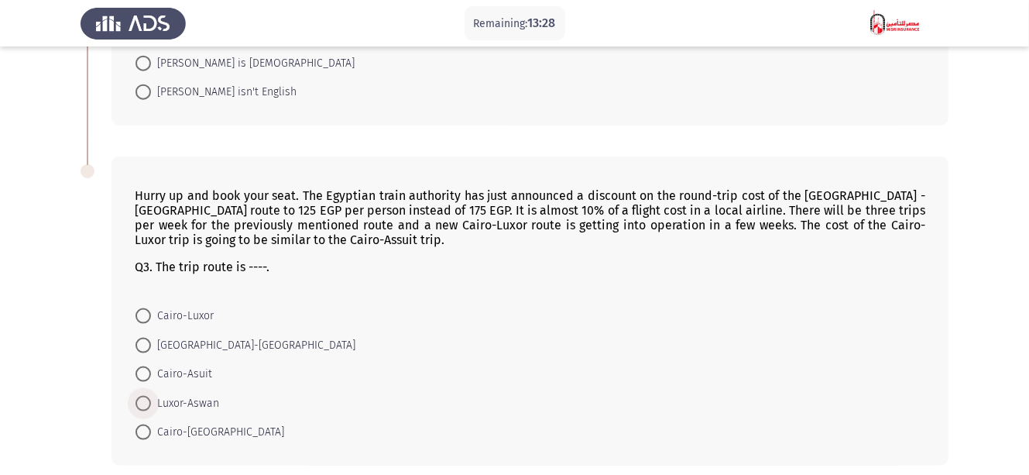
click at [180, 400] on span "Luxor-Aswan" at bounding box center [185, 403] width 68 height 19
click at [151, 400] on input "Luxor-Aswan" at bounding box center [143, 403] width 15 height 15
radio input "true"
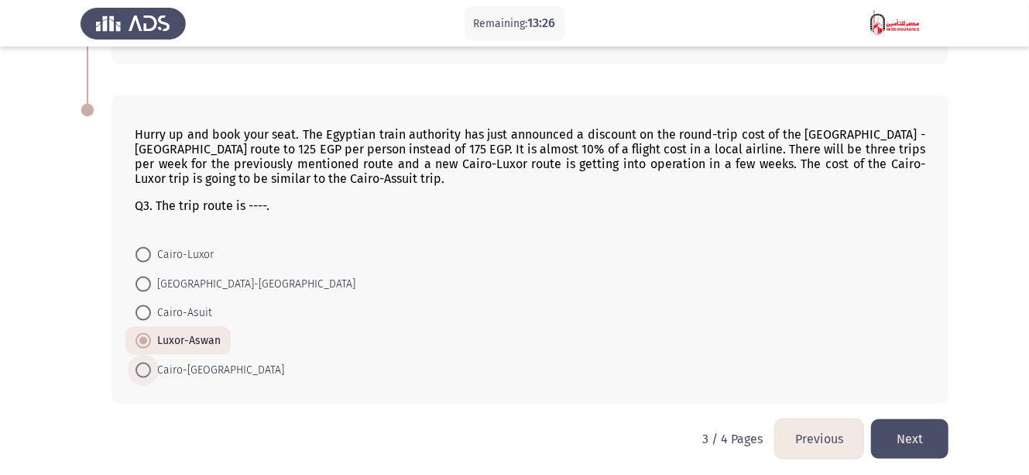
drag, startPoint x: 186, startPoint y: 355, endPoint x: 206, endPoint y: 363, distance: 21.9
click at [186, 361] on span "Cairo-[GEOGRAPHIC_DATA]" at bounding box center [217, 370] width 133 height 19
click at [151, 362] on input "Cairo-[GEOGRAPHIC_DATA]" at bounding box center [143, 369] width 15 height 15
radio input "true"
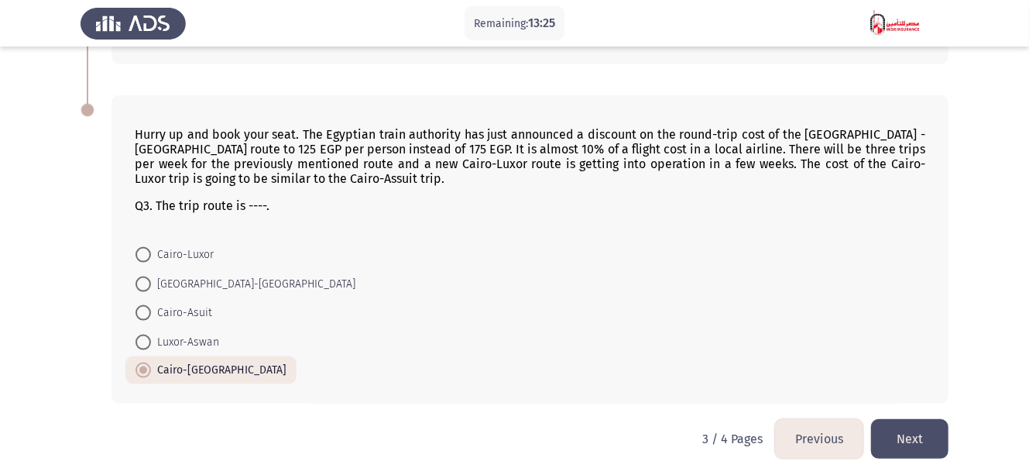
click at [926, 428] on button "Next" at bounding box center [909, 438] width 77 height 39
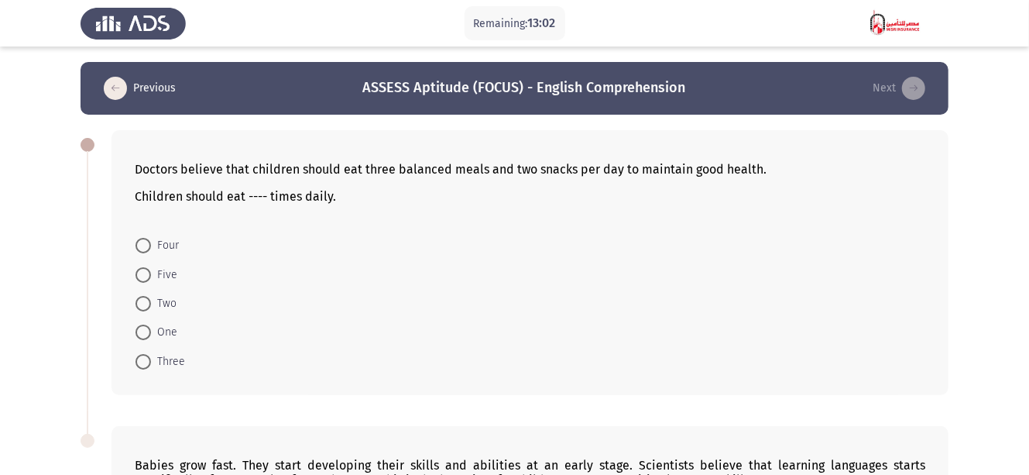
click at [164, 358] on span "Three" at bounding box center [168, 361] width 34 height 19
click at [151, 358] on input "Three" at bounding box center [143, 361] width 15 height 15
radio input "true"
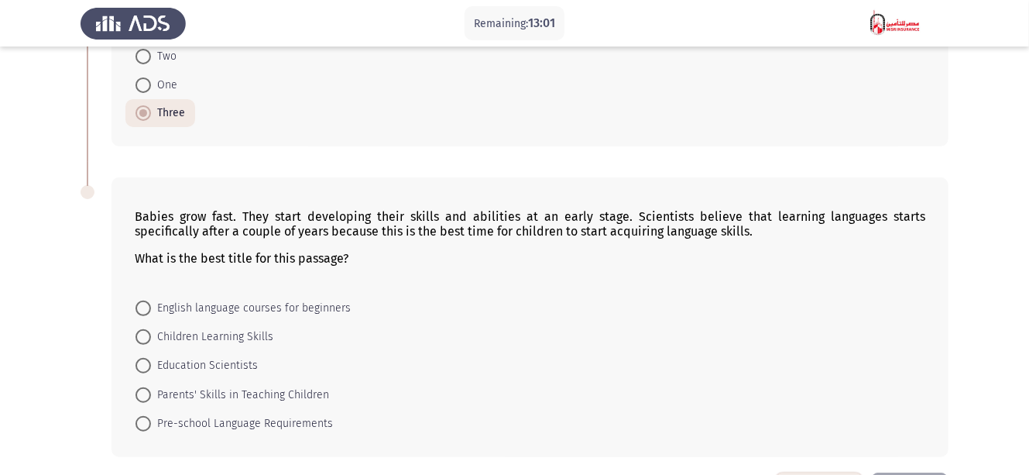
scroll to position [304, 0]
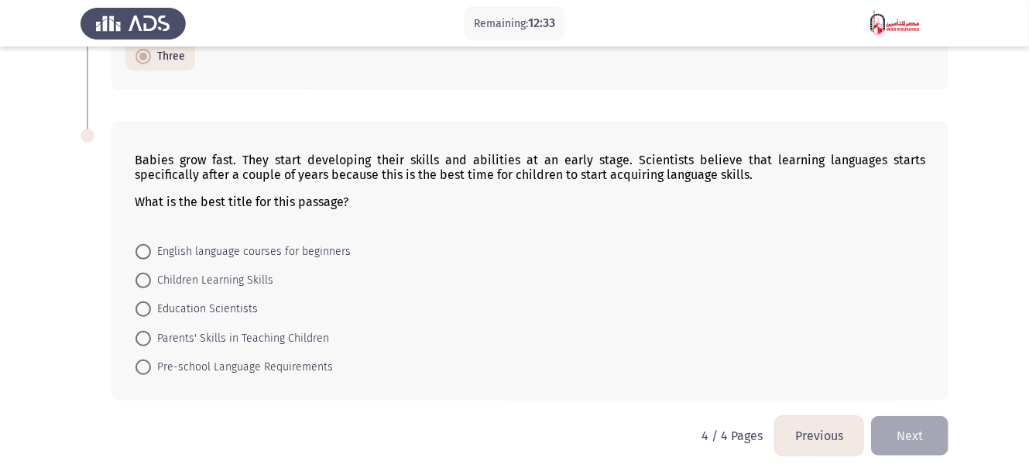
click at [216, 289] on mat-radio-button "Children Learning Skills" at bounding box center [204, 280] width 158 height 29
click at [228, 304] on span "Education Scientists" at bounding box center [204, 309] width 107 height 19
click at [151, 304] on input "Education Scientists" at bounding box center [143, 308] width 15 height 15
radio input "true"
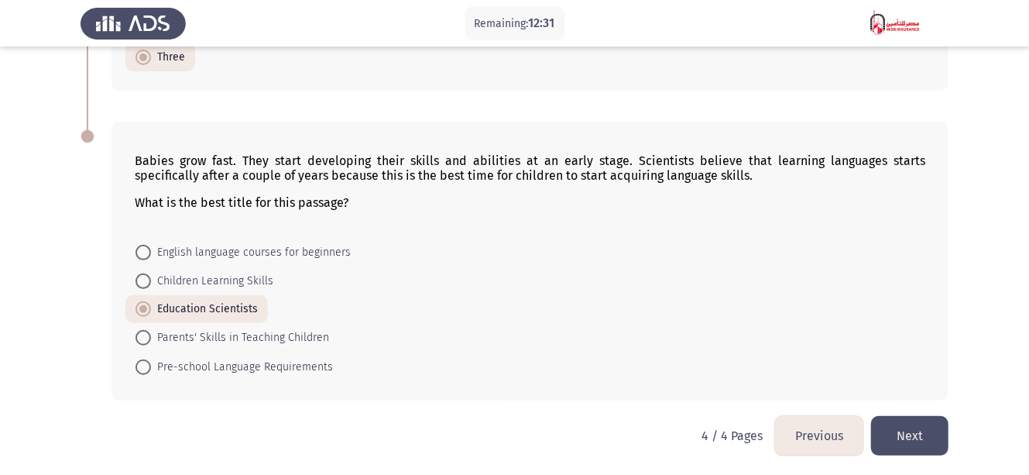
click at [252, 332] on span "Parents' Skills in Teaching Children" at bounding box center [240, 337] width 178 height 19
click at [151, 332] on input "Parents' Skills in Teaching Children" at bounding box center [143, 337] width 15 height 15
radio input "true"
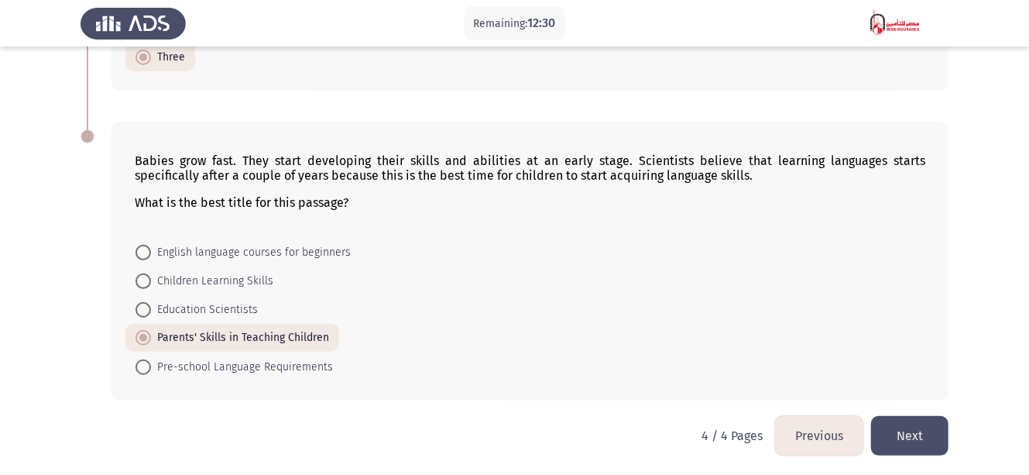
click at [912, 428] on button "Next" at bounding box center [909, 435] width 77 height 39
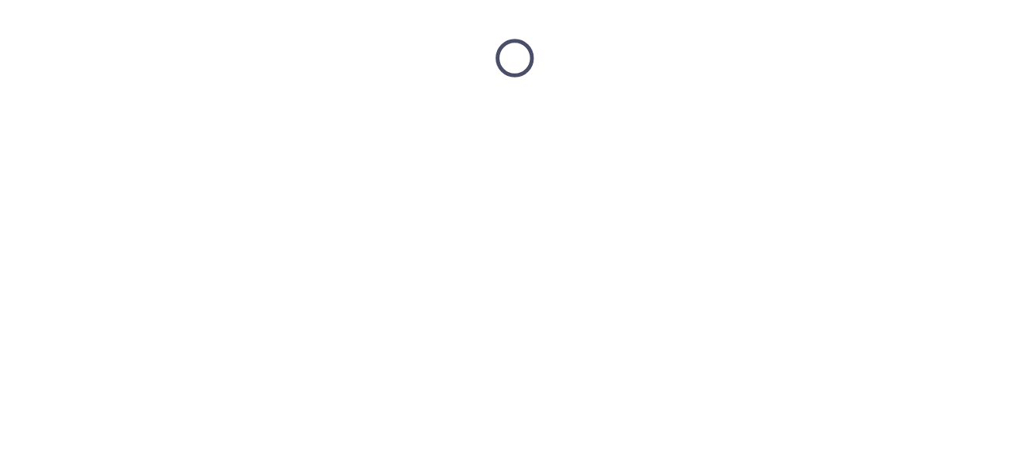
scroll to position [0, 0]
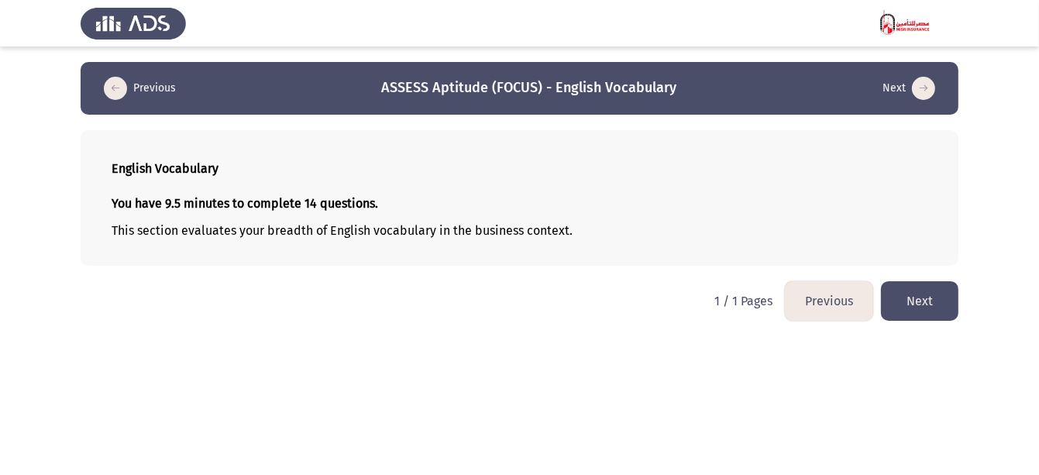
click at [944, 299] on button "Next" at bounding box center [919, 300] width 77 height 39
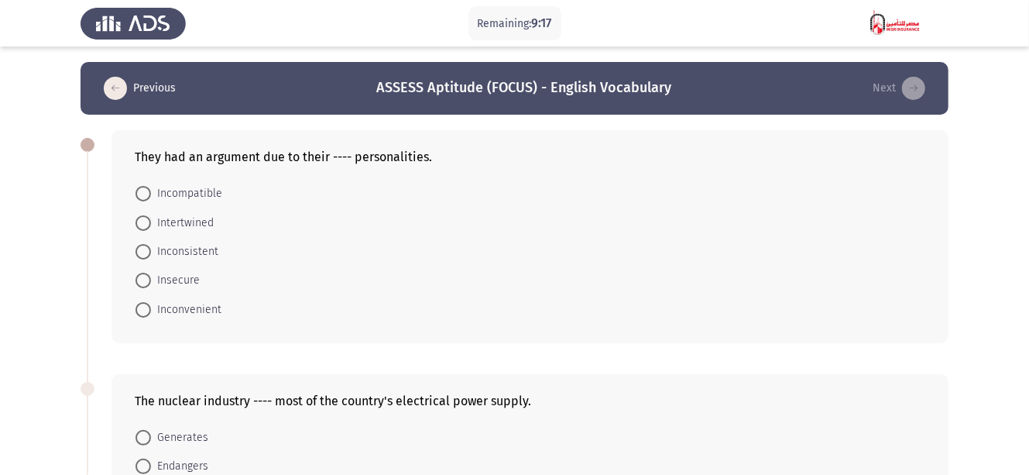
click at [195, 307] on span "Inconvenient" at bounding box center [186, 310] width 70 height 19
click at [151, 307] on input "Inconvenient" at bounding box center [143, 309] width 15 height 15
radio input "true"
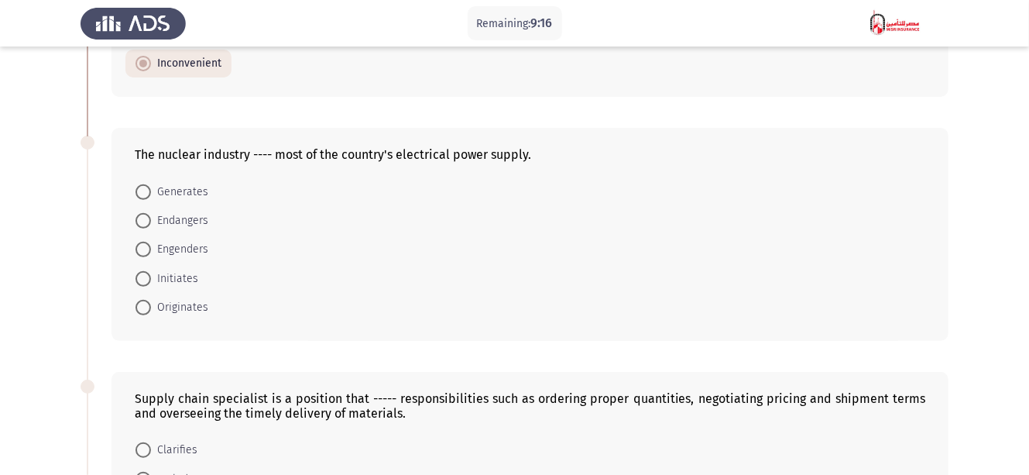
scroll to position [186, 0]
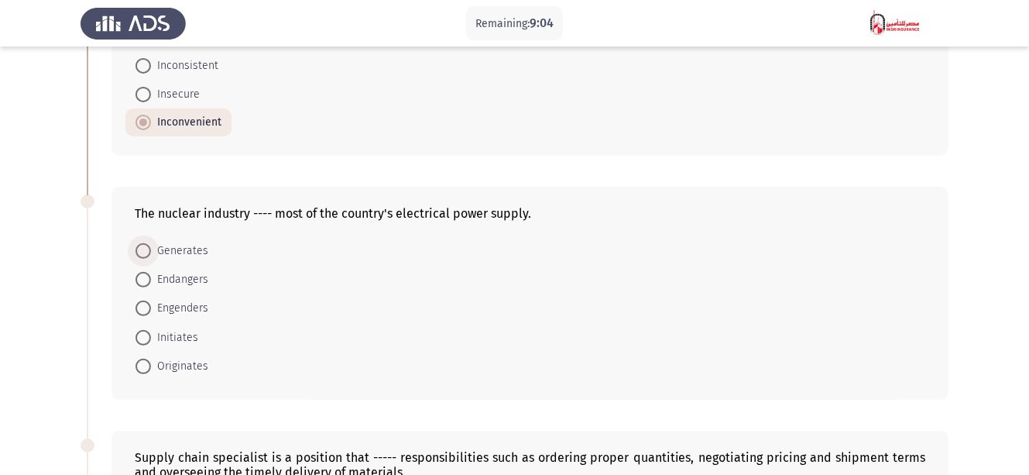
click at [187, 256] on span "Generates" at bounding box center [179, 251] width 57 height 19
click at [151, 256] on input "Generates" at bounding box center [143, 250] width 15 height 15
radio input "true"
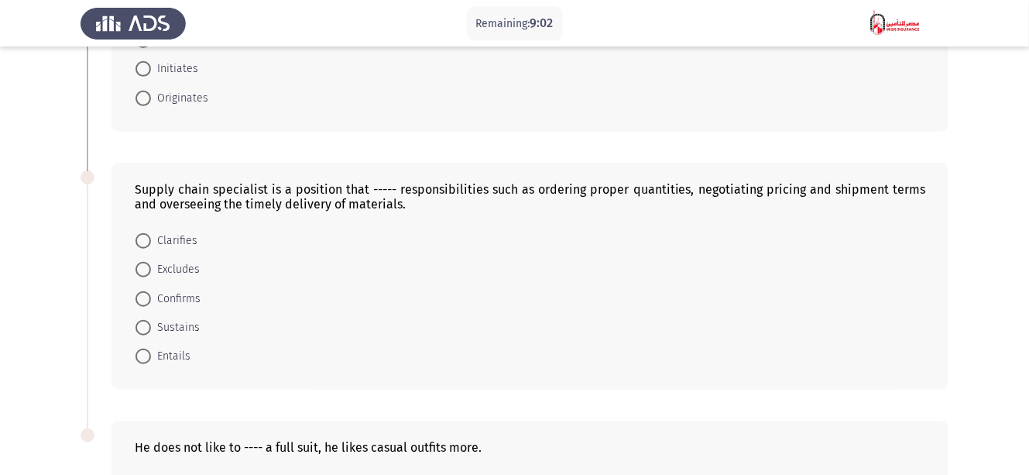
scroll to position [433, 0]
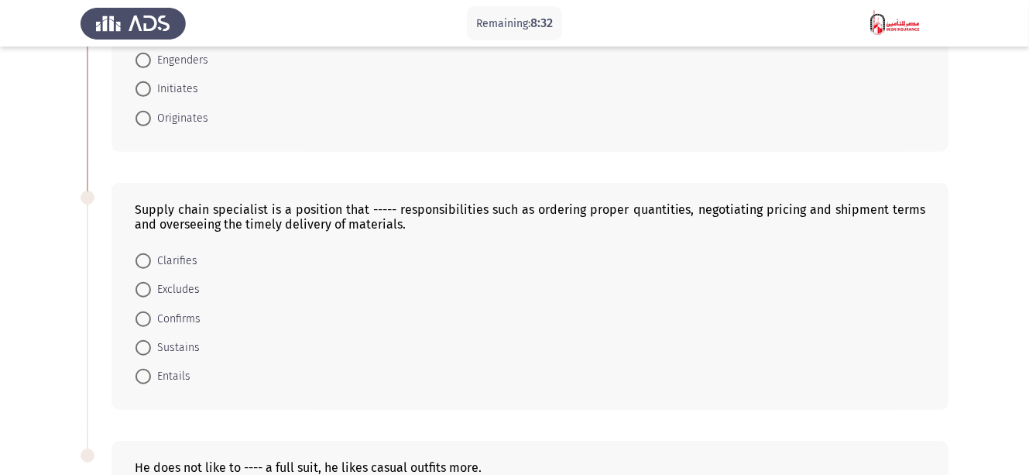
click at [189, 333] on mat-radio-button "Sustains" at bounding box center [167, 347] width 84 height 29
click at [189, 346] on span "Sustains" at bounding box center [175, 347] width 49 height 19
click at [151, 346] on input "Sustains" at bounding box center [143, 347] width 15 height 15
radio input "true"
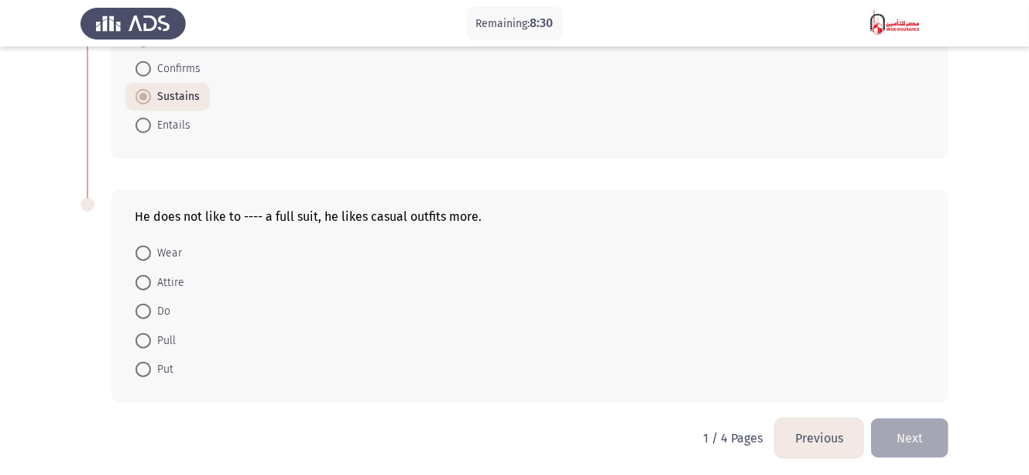
scroll to position [684, 0]
drag, startPoint x: 148, startPoint y: 246, endPoint x: 253, endPoint y: 267, distance: 107.5
click at [148, 245] on span at bounding box center [143, 252] width 15 height 15
click at [148, 245] on input "Wear" at bounding box center [143, 252] width 15 height 15
radio input "true"
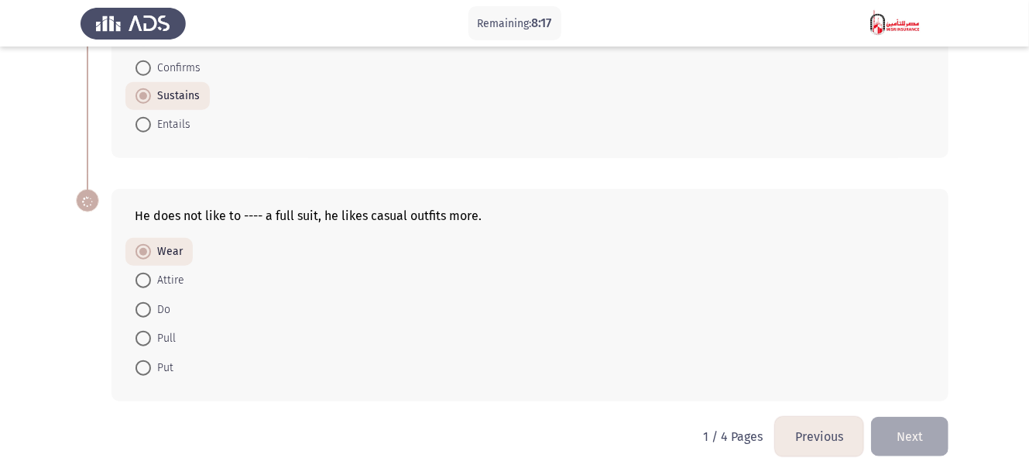
scroll to position [682, 0]
click at [907, 427] on button "Next" at bounding box center [909, 437] width 77 height 39
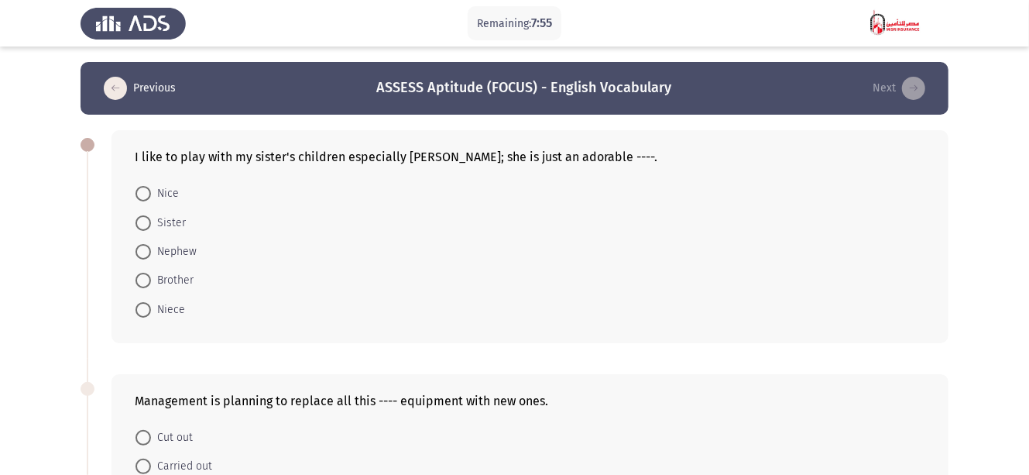
click at [168, 307] on span "Niece" at bounding box center [168, 310] width 34 height 19
click at [151, 307] on input "Niece" at bounding box center [143, 309] width 15 height 15
radio input "true"
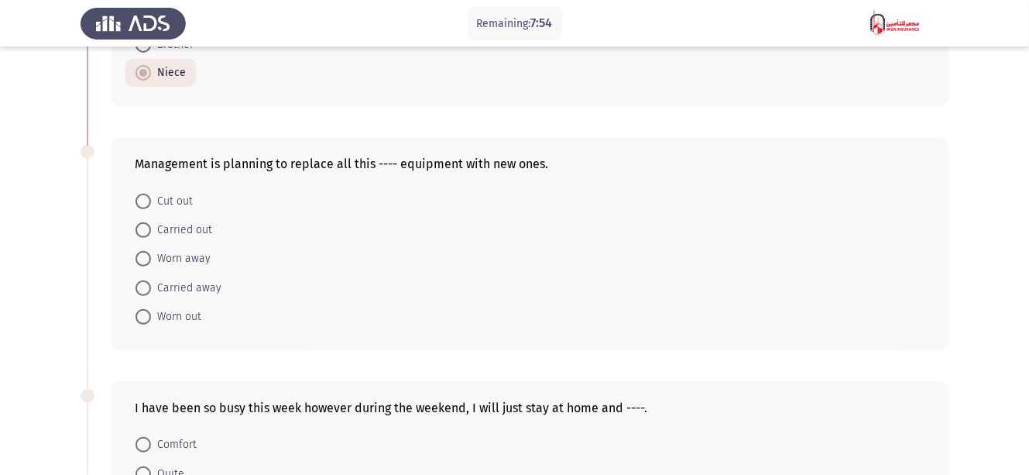
scroll to position [247, 0]
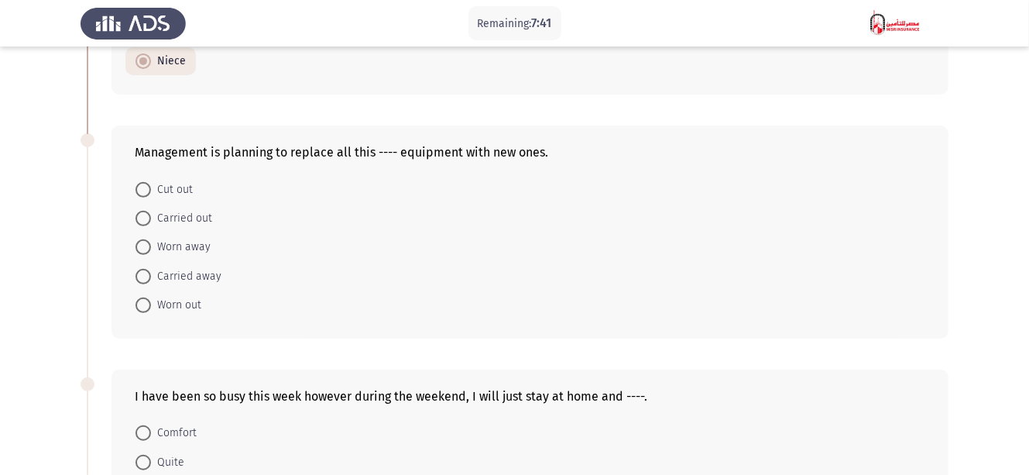
click at [181, 290] on mat-radio-button "Worn out" at bounding box center [168, 304] width 86 height 29
click at [191, 271] on span "Carried away" at bounding box center [186, 276] width 70 height 19
click at [151, 271] on input "Carried away" at bounding box center [143, 276] width 15 height 15
radio input "true"
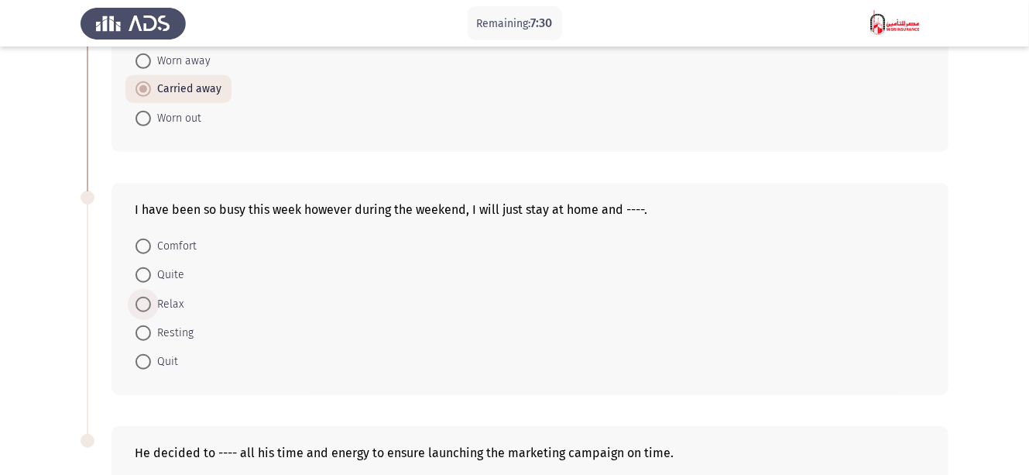
click at [149, 297] on span at bounding box center [143, 304] width 15 height 15
click at [149, 297] on input "Relax" at bounding box center [143, 304] width 15 height 15
radio input "true"
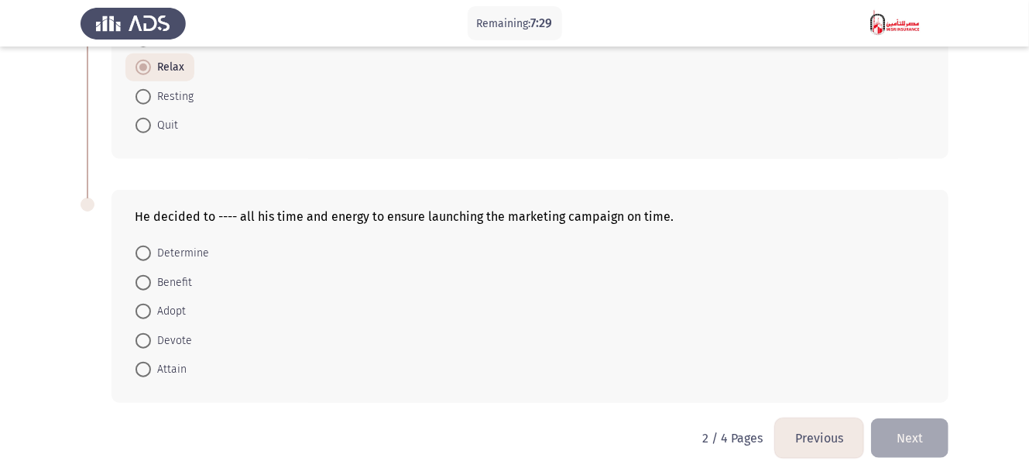
scroll to position [669, 0]
click at [165, 340] on span "Devote" at bounding box center [171, 340] width 41 height 19
click at [151, 340] on input "Devote" at bounding box center [143, 339] width 15 height 15
radio input "true"
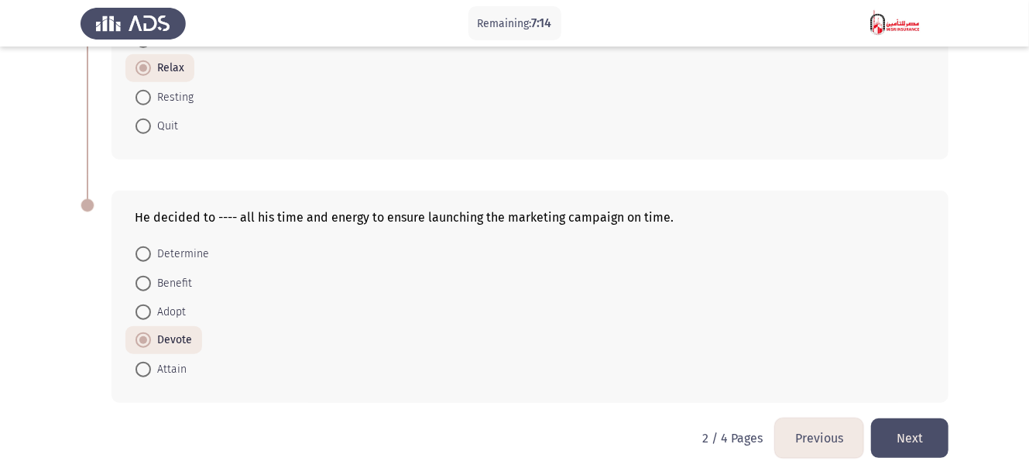
click at [895, 438] on button "Next" at bounding box center [909, 437] width 77 height 39
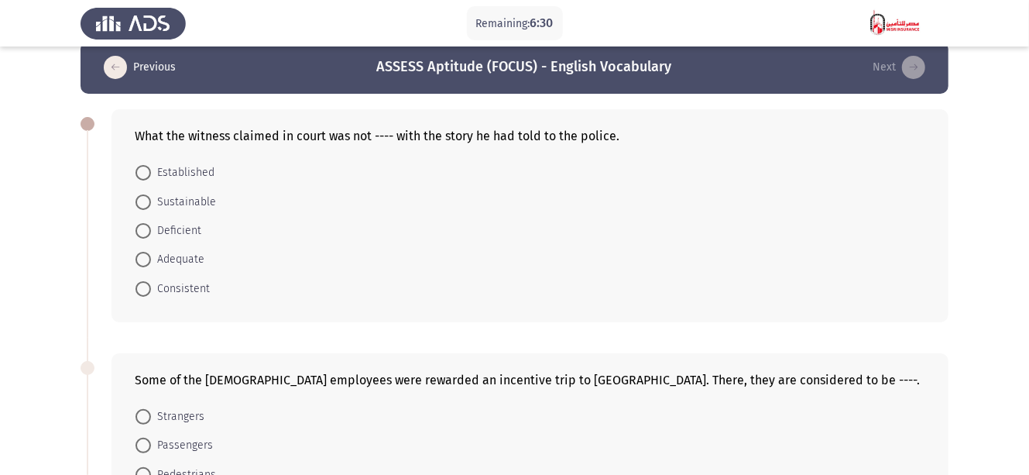
scroll to position [0, 0]
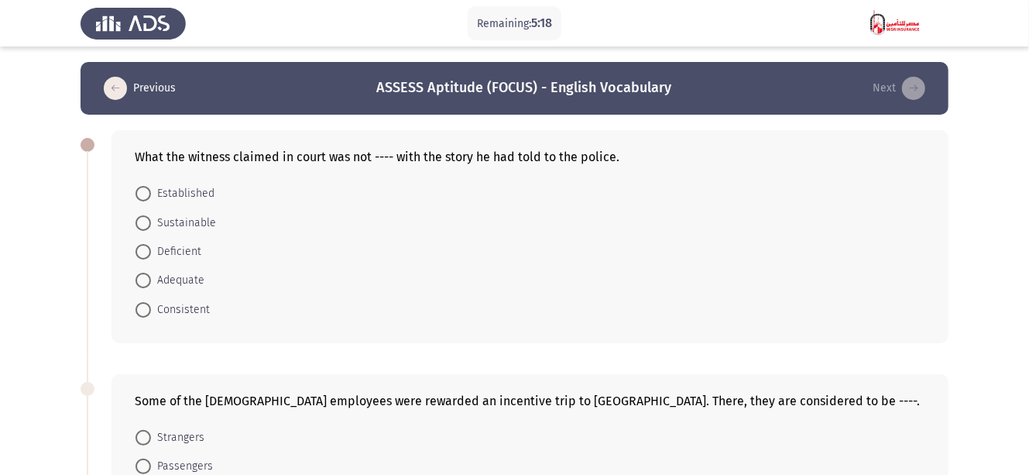
drag, startPoint x: 181, startPoint y: 301, endPoint x: 191, endPoint y: 326, distance: 27.5
click at [180, 307] on span "Consistent" at bounding box center [180, 310] width 59 height 19
click at [151, 307] on input "Consistent" at bounding box center [143, 309] width 15 height 15
radio input "true"
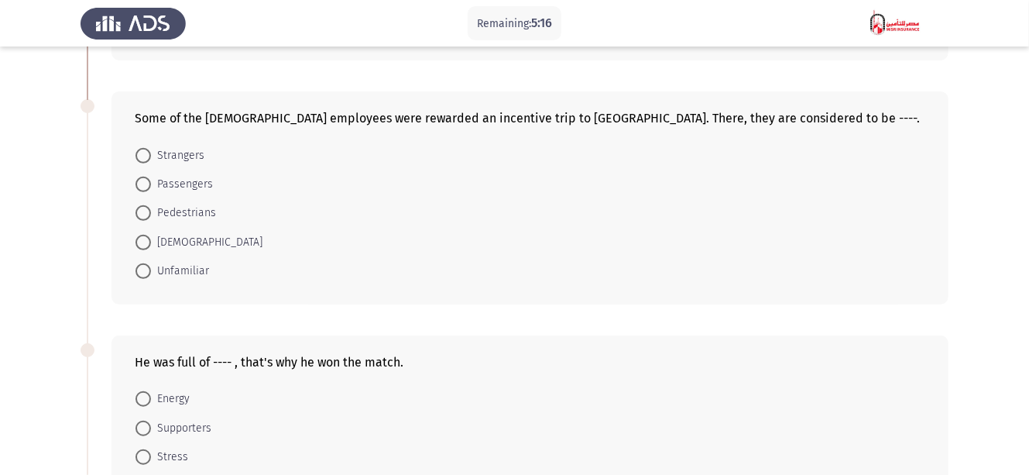
scroll to position [247, 0]
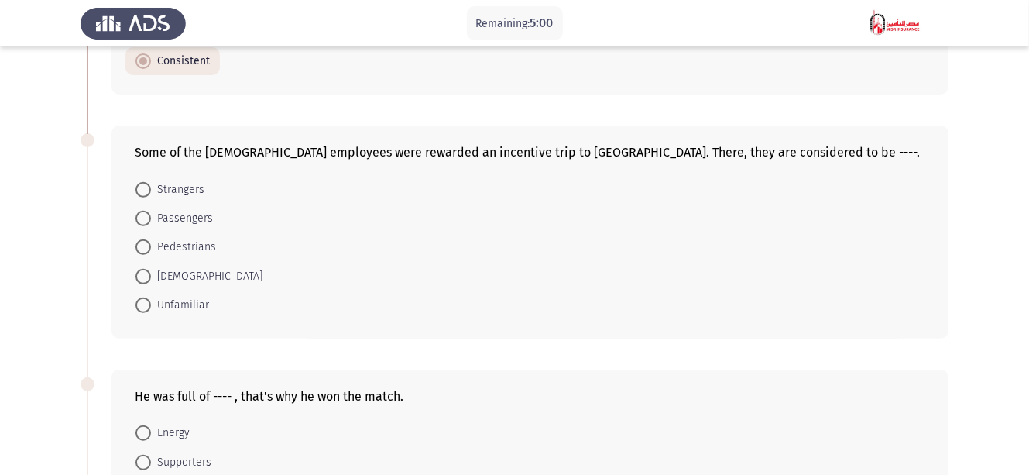
click at [170, 283] on mat-radio-button "[DEMOGRAPHIC_DATA]" at bounding box center [198, 275] width 147 height 29
click at [182, 273] on span "[DEMOGRAPHIC_DATA]" at bounding box center [207, 276] width 112 height 19
click at [151, 273] on input "[DEMOGRAPHIC_DATA]" at bounding box center [143, 276] width 15 height 15
radio input "true"
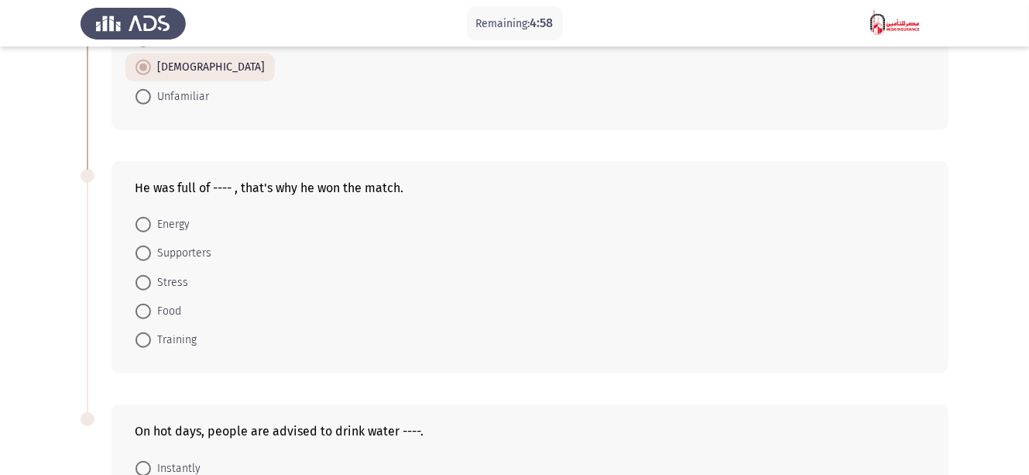
scroll to position [433, 0]
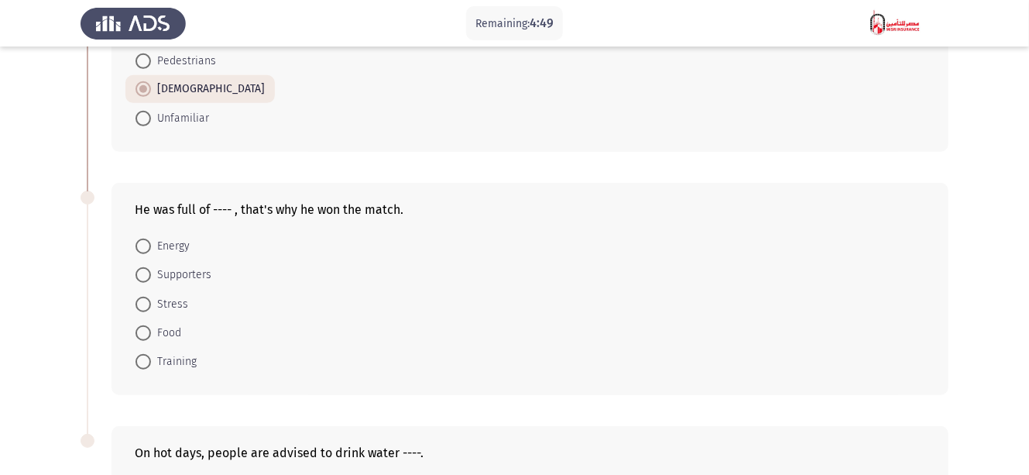
click at [170, 359] on span "Training" at bounding box center [174, 361] width 46 height 19
click at [151, 359] on input "Training" at bounding box center [143, 361] width 15 height 15
radio input "true"
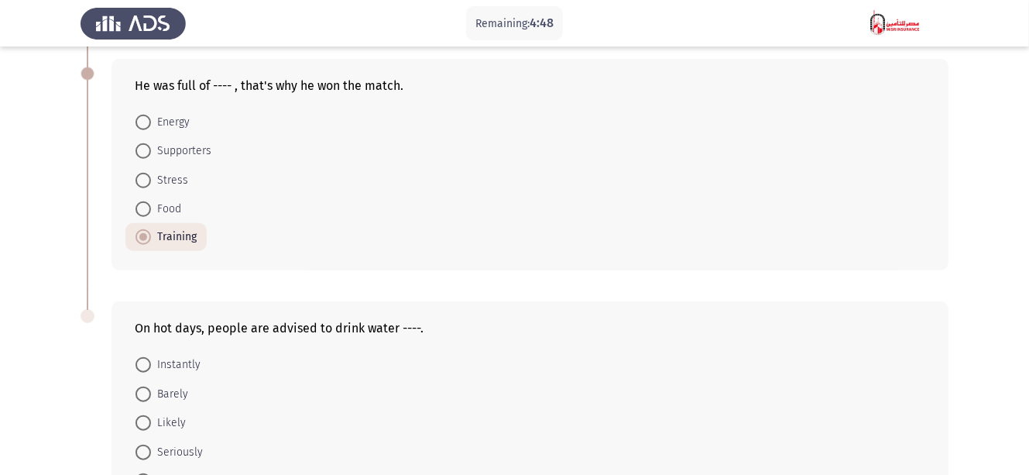
scroll to position [669, 0]
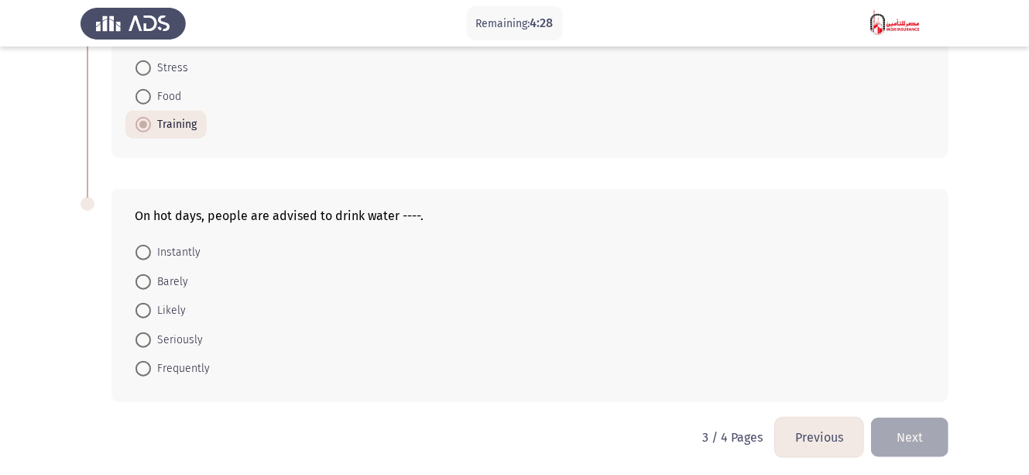
click at [197, 366] on span "Frequently" at bounding box center [180, 368] width 59 height 19
click at [151, 366] on input "Frequently" at bounding box center [143, 368] width 15 height 15
radio input "true"
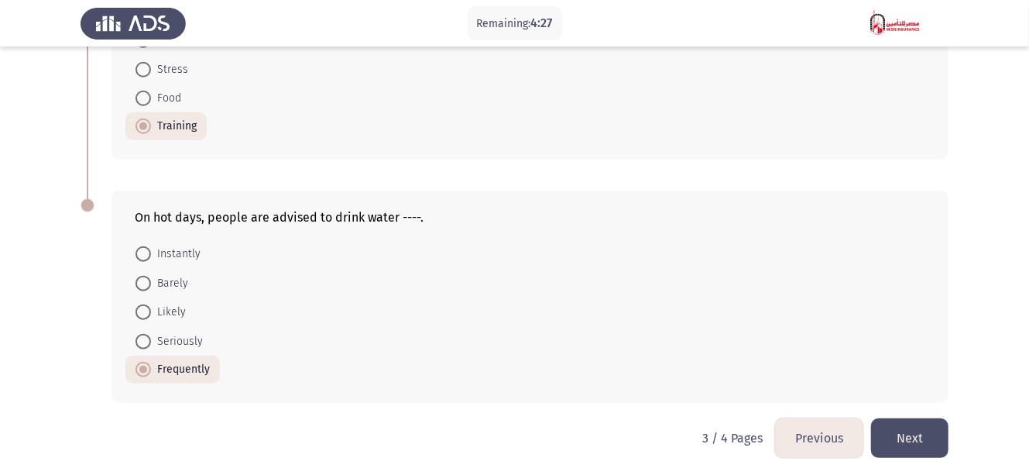
click at [916, 436] on button "Next" at bounding box center [909, 437] width 77 height 39
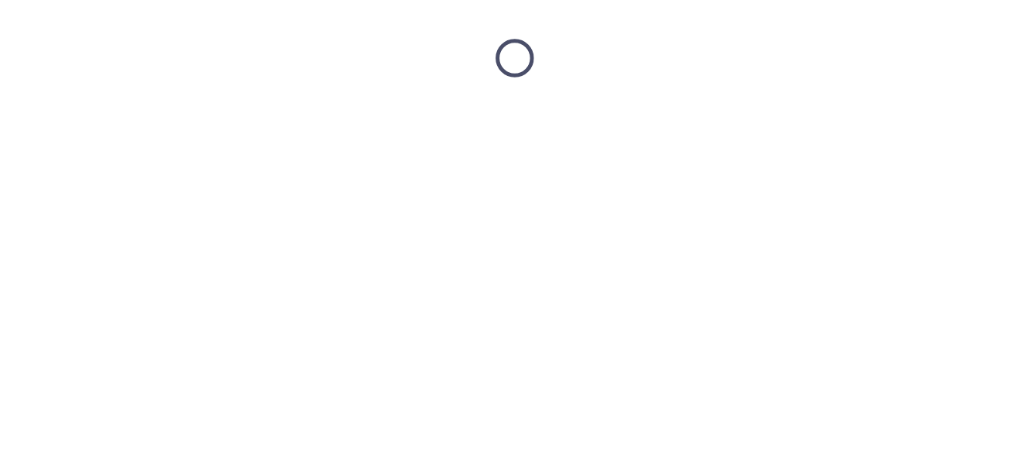
scroll to position [0, 0]
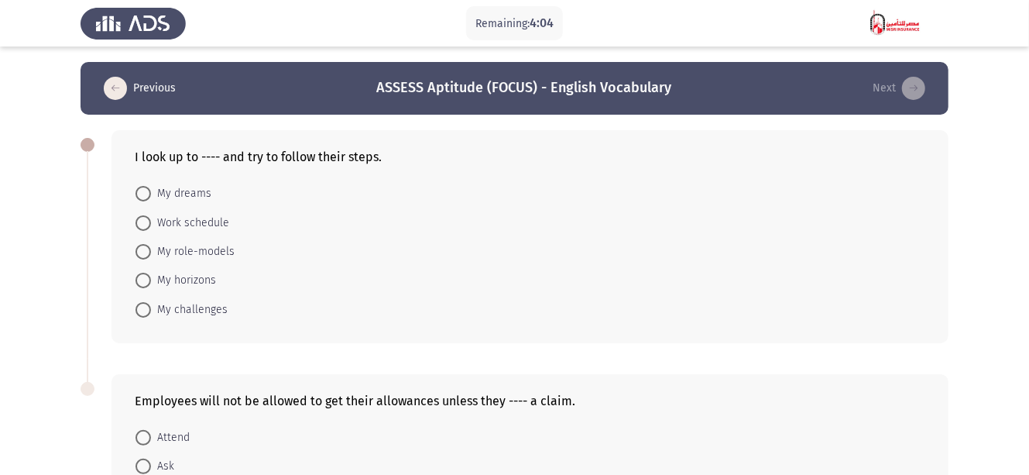
click at [167, 194] on span "My dreams" at bounding box center [181, 193] width 60 height 19
click at [151, 194] on input "My dreams" at bounding box center [143, 193] width 15 height 15
radio input "true"
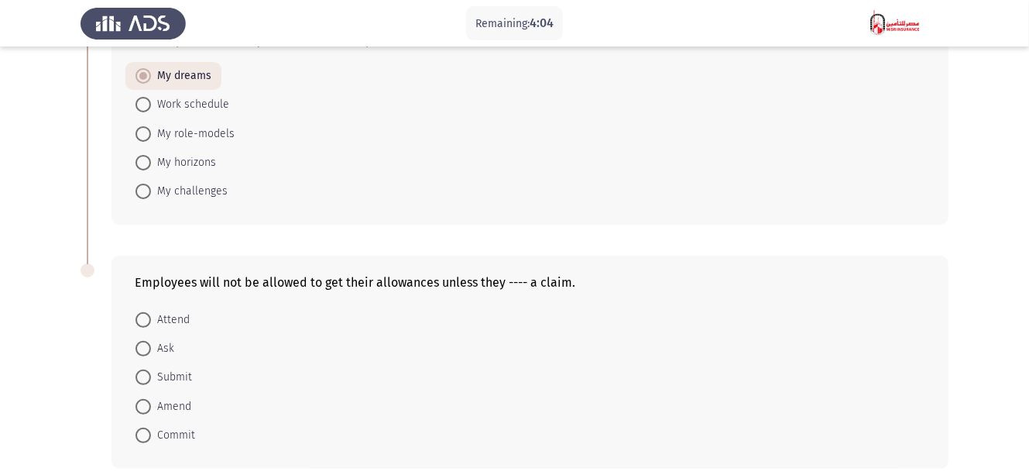
scroll to position [186, 0]
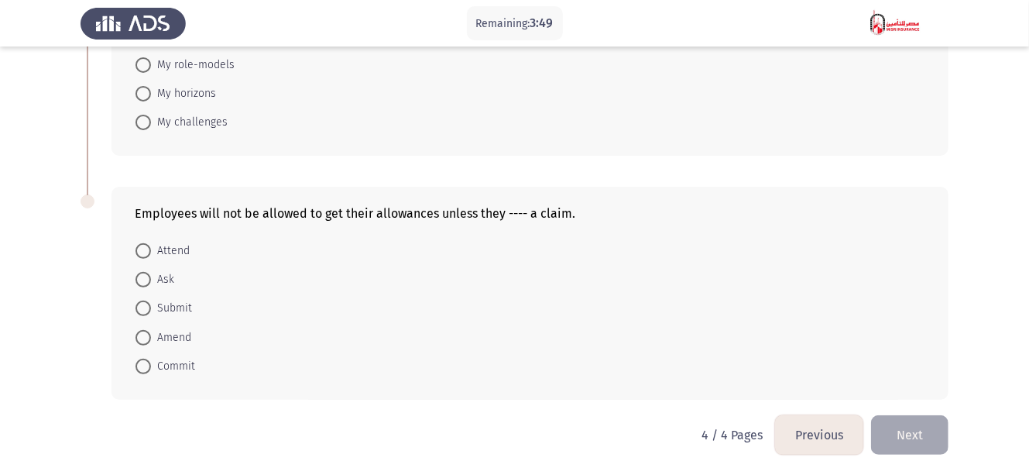
click at [157, 280] on span "Ask" at bounding box center [162, 279] width 23 height 19
click at [151, 280] on input "Ask" at bounding box center [143, 279] width 15 height 15
radio input "true"
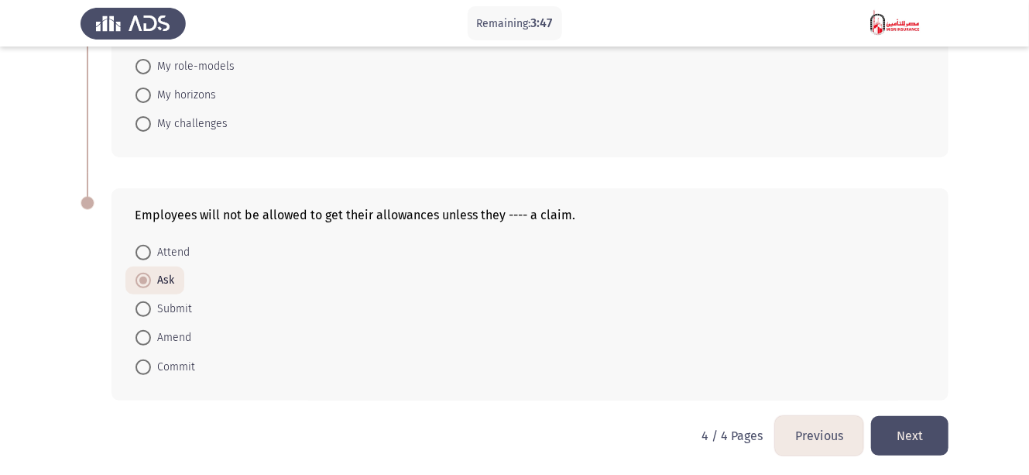
drag, startPoint x: 182, startPoint y: 304, endPoint x: 190, endPoint y: 304, distance: 7.8
click at [182, 304] on span "Submit" at bounding box center [171, 309] width 41 height 19
click at [151, 304] on input "Submit" at bounding box center [143, 308] width 15 height 15
radio input "true"
click at [912, 425] on button "Next" at bounding box center [909, 435] width 77 height 39
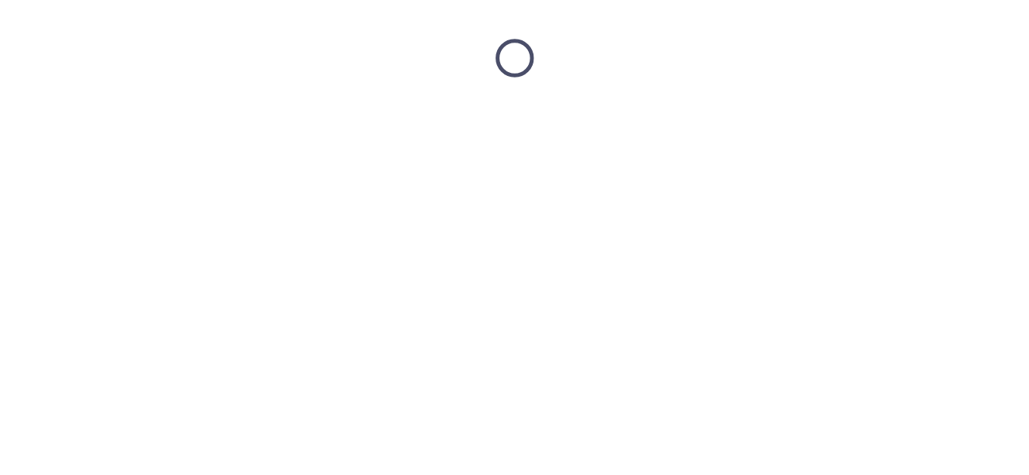
scroll to position [0, 0]
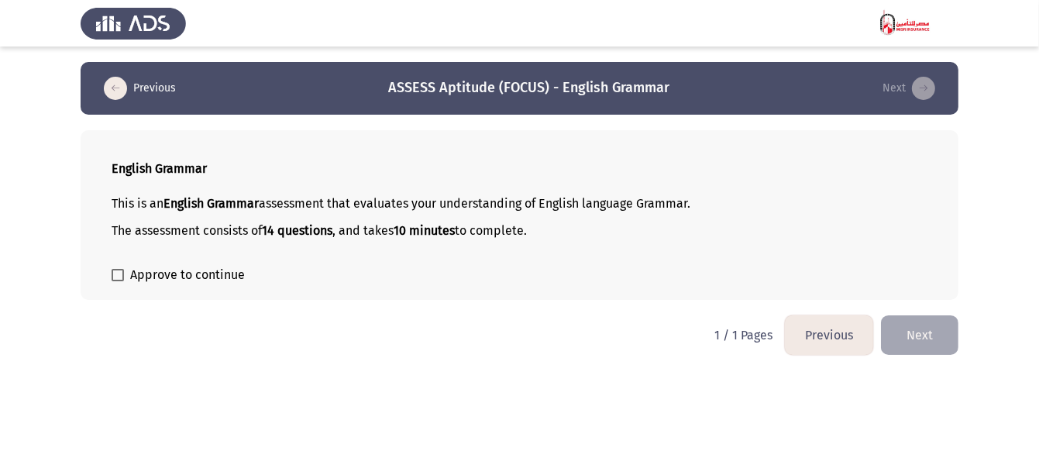
click at [940, 332] on button "Next" at bounding box center [919, 334] width 77 height 39
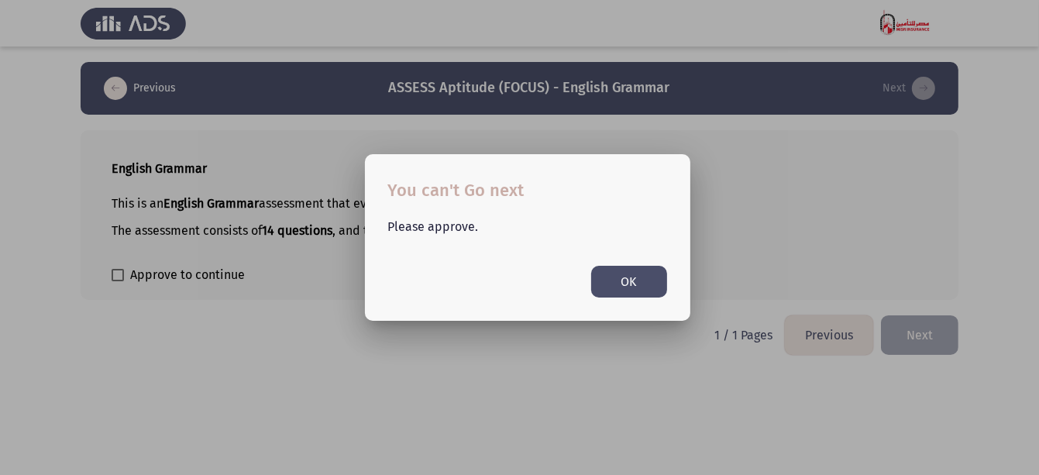
click at [333, 273] on div at bounding box center [519, 237] width 1039 height 475
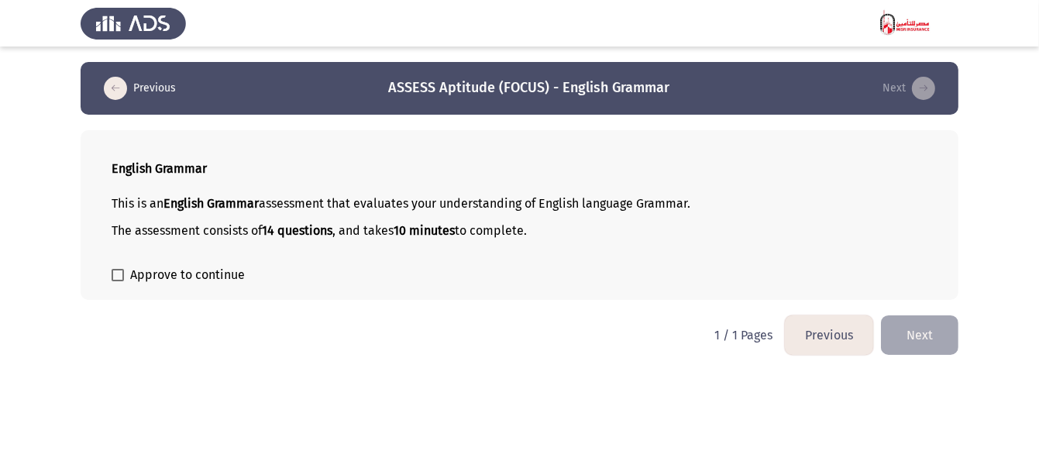
click at [218, 266] on span "Approve to continue" at bounding box center [187, 275] width 115 height 19
click at [118, 281] on input "Approve to continue" at bounding box center [117, 281] width 1 height 1
checkbox input "true"
click at [941, 334] on button "Next" at bounding box center [919, 334] width 77 height 39
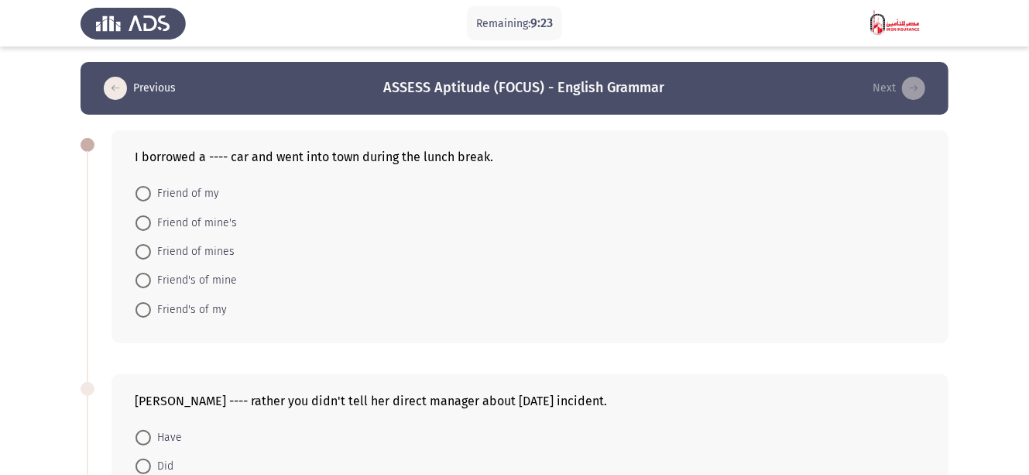
click at [211, 192] on span "Friend of my" at bounding box center [185, 193] width 68 height 19
click at [151, 192] on input "Friend of my" at bounding box center [143, 193] width 15 height 15
radio input "true"
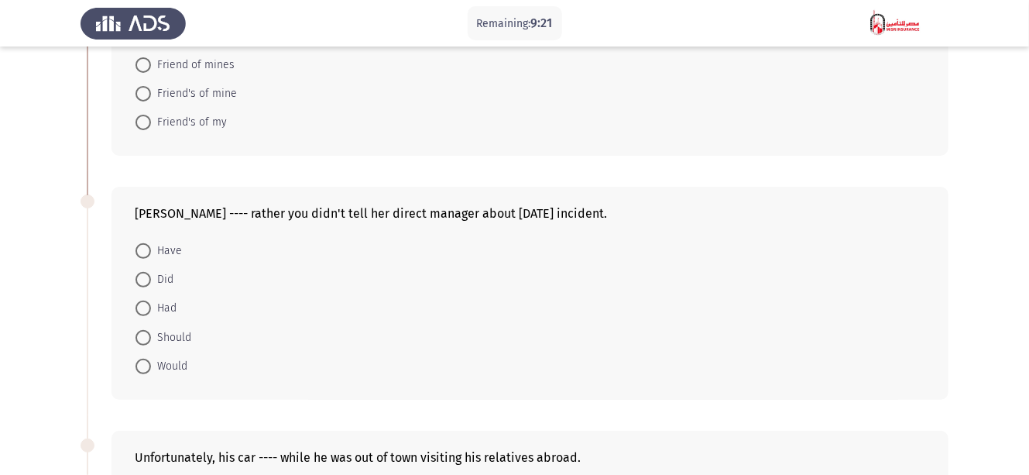
scroll to position [247, 0]
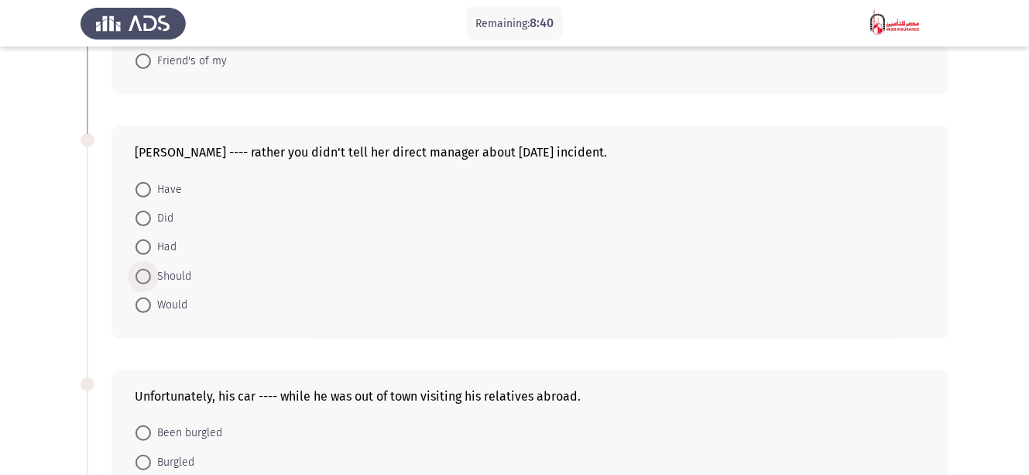
click at [173, 277] on span "Should" at bounding box center [171, 276] width 40 height 19
click at [151, 277] on input "Should" at bounding box center [143, 276] width 15 height 15
radio input "true"
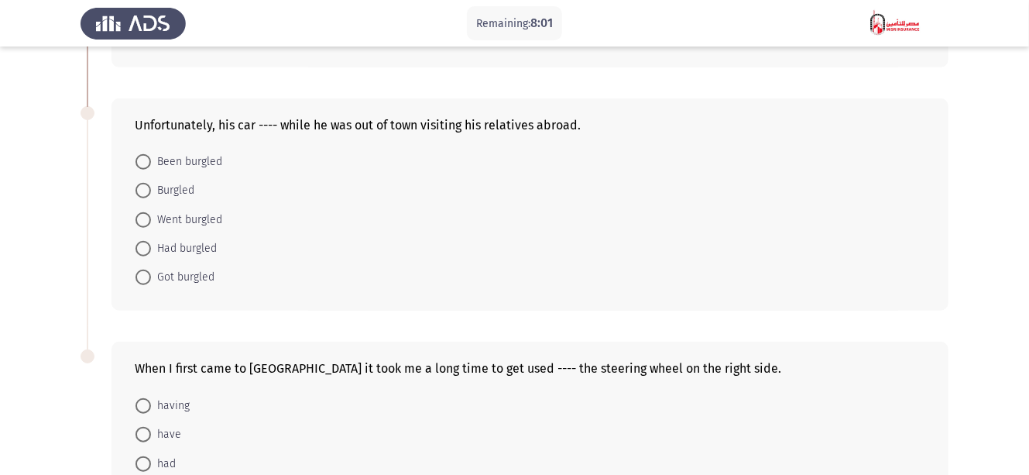
scroll to position [496, 0]
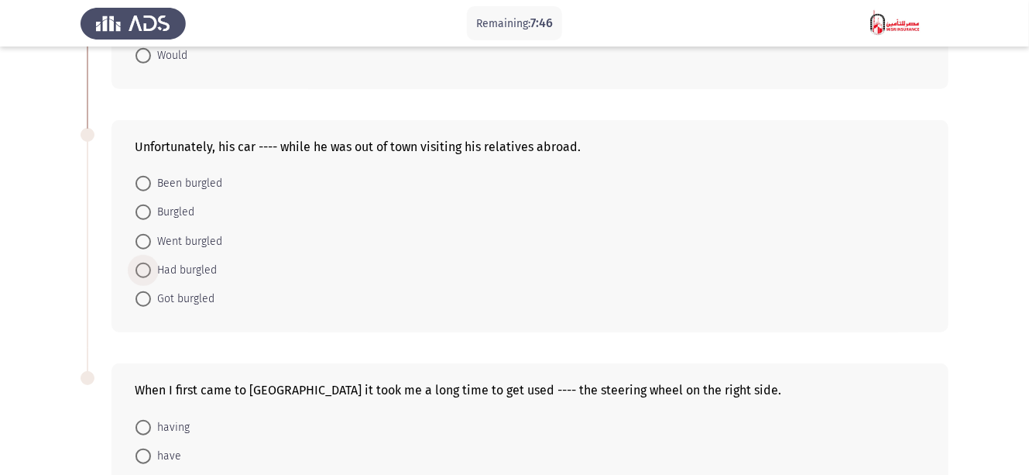
click at [191, 271] on span "Had burgled" at bounding box center [184, 270] width 66 height 19
click at [151, 271] on input "Had burgled" at bounding box center [143, 270] width 15 height 15
radio input "true"
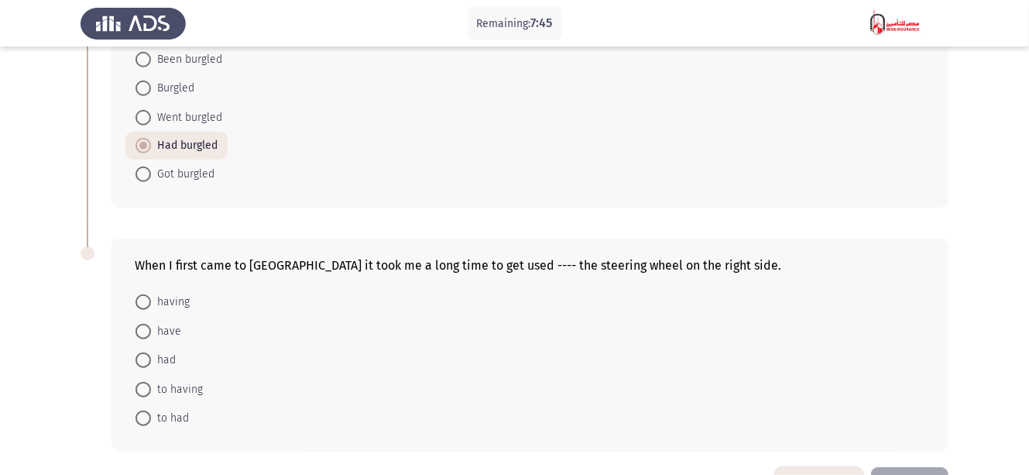
scroll to position [669, 0]
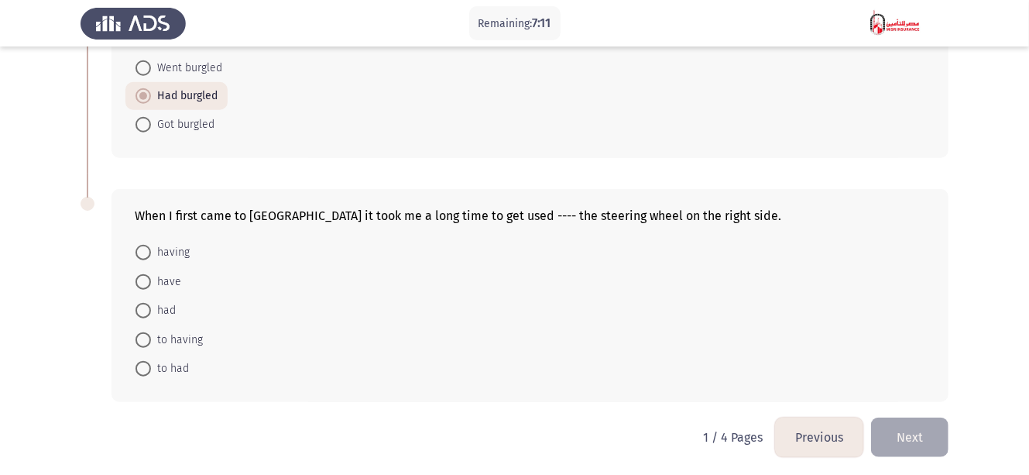
click at [197, 339] on span "to having" at bounding box center [177, 340] width 52 height 19
click at [151, 339] on input "to having" at bounding box center [143, 339] width 15 height 15
radio input "true"
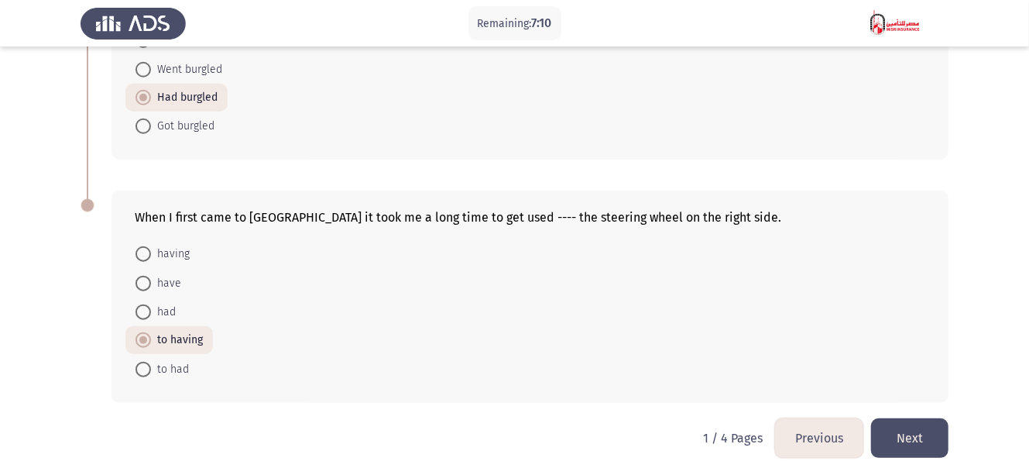
click at [913, 435] on button "Next" at bounding box center [909, 437] width 77 height 39
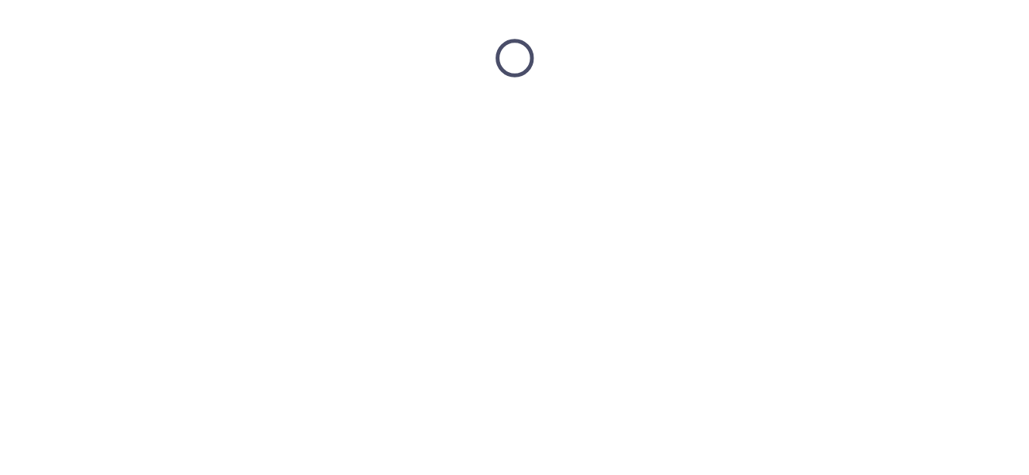
scroll to position [0, 0]
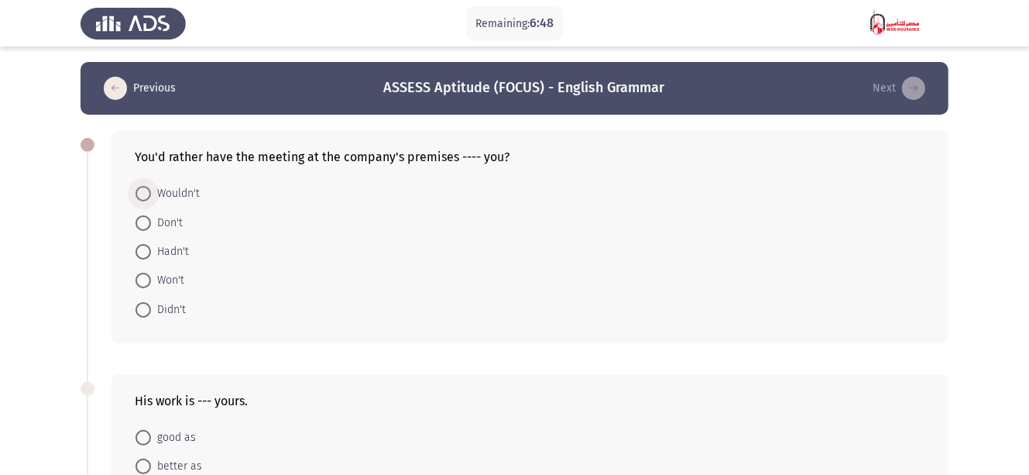
click at [194, 202] on span "Wouldn't" at bounding box center [175, 193] width 49 height 19
click at [151, 201] on input "Wouldn't" at bounding box center [143, 193] width 15 height 15
radio input "true"
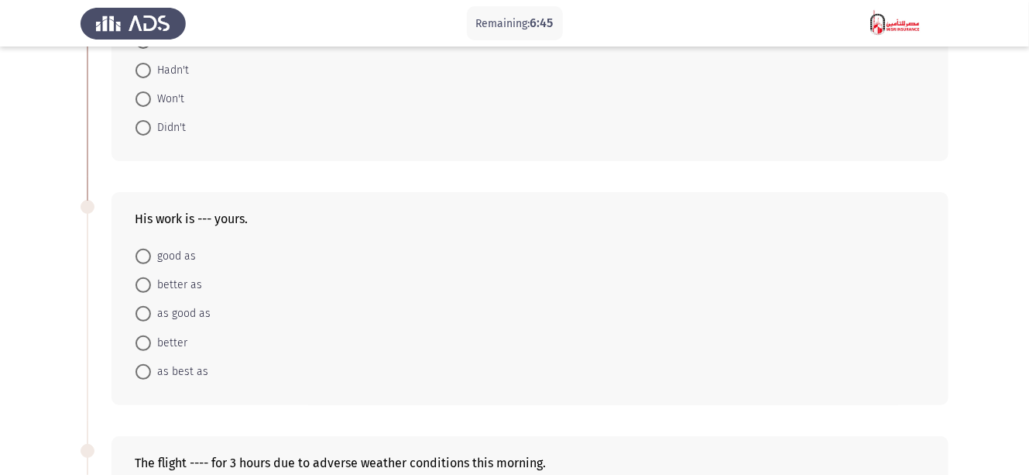
scroll to position [247, 0]
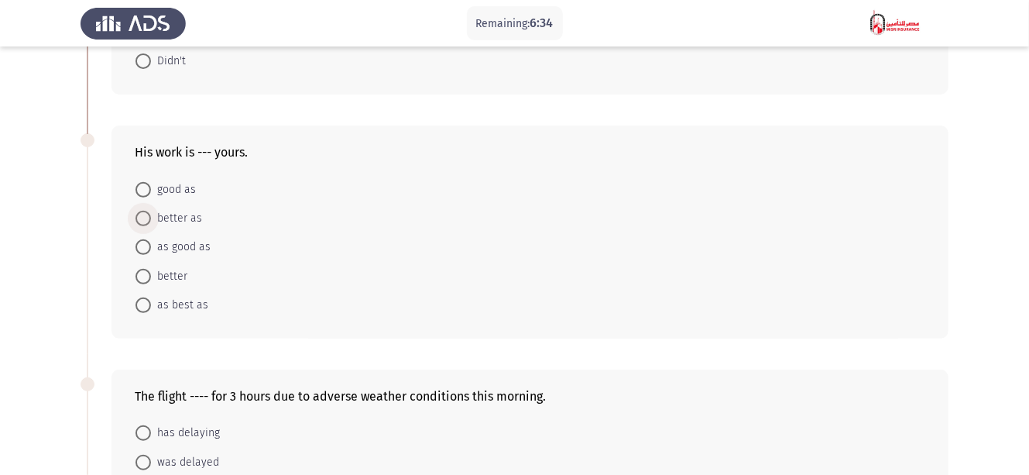
click at [190, 219] on span "better as" at bounding box center [176, 218] width 51 height 19
click at [151, 219] on input "better as" at bounding box center [143, 218] width 15 height 15
radio input "true"
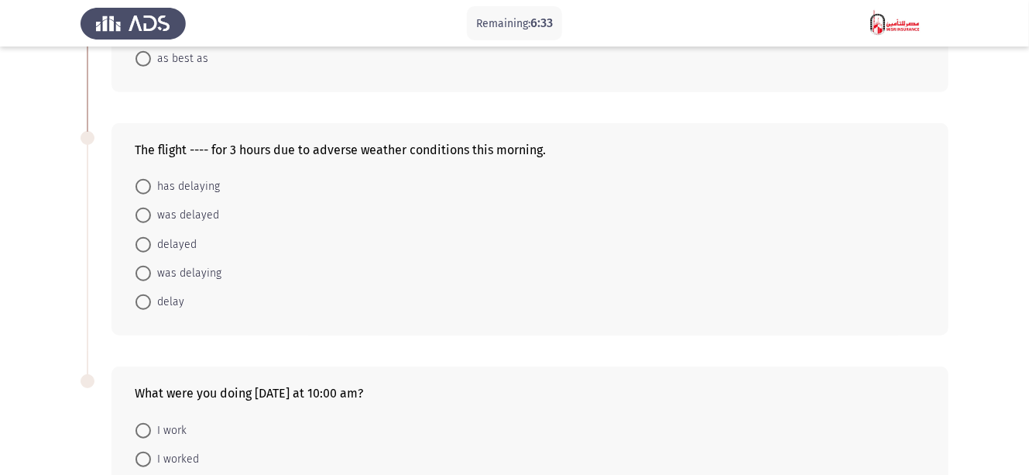
scroll to position [496, 0]
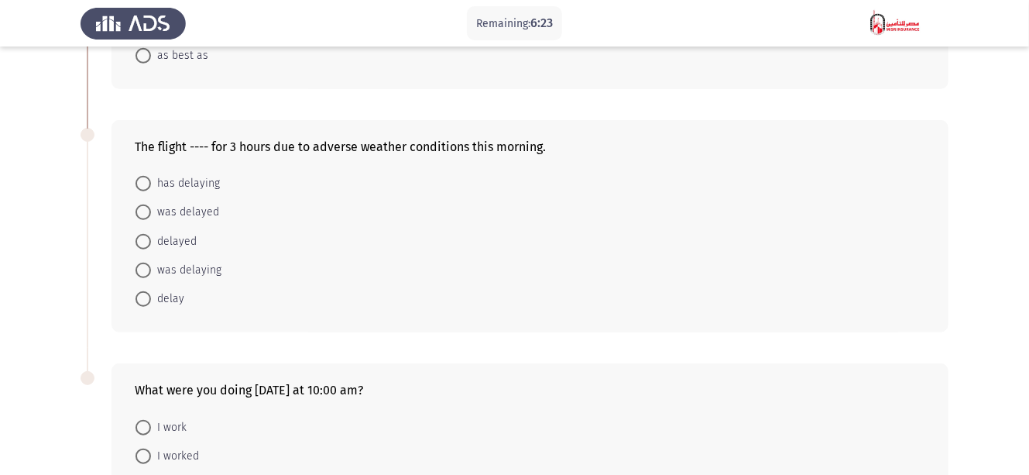
click at [187, 240] on span "delayed" at bounding box center [174, 241] width 46 height 19
click at [151, 240] on input "delayed" at bounding box center [143, 241] width 15 height 15
radio input "true"
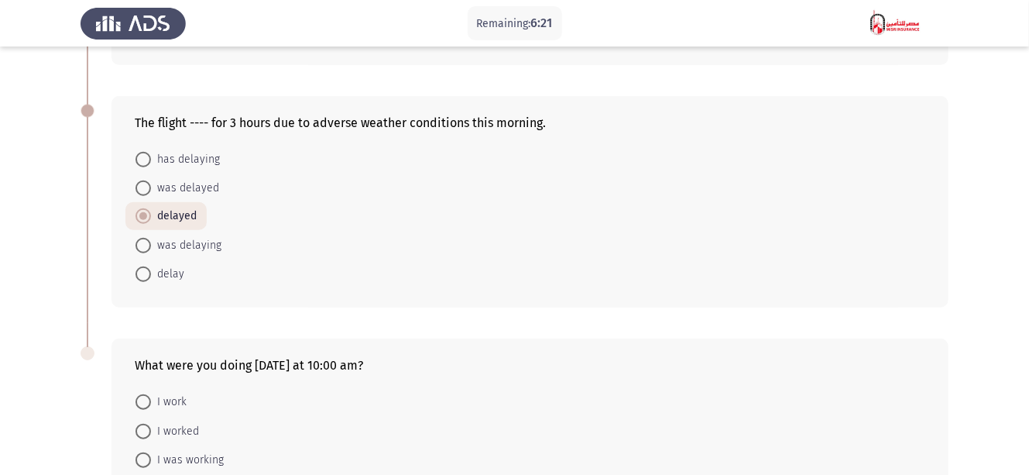
scroll to position [483, 0]
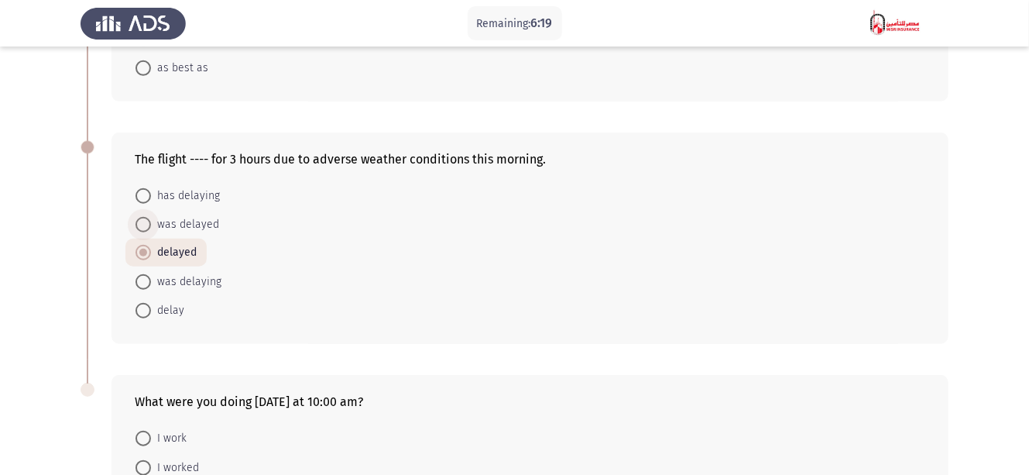
drag, startPoint x: 197, startPoint y: 219, endPoint x: 301, endPoint y: 271, distance: 116.0
click at [197, 219] on span "was delayed" at bounding box center [185, 224] width 68 height 19
click at [151, 219] on input "was delayed" at bounding box center [143, 224] width 15 height 15
radio input "true"
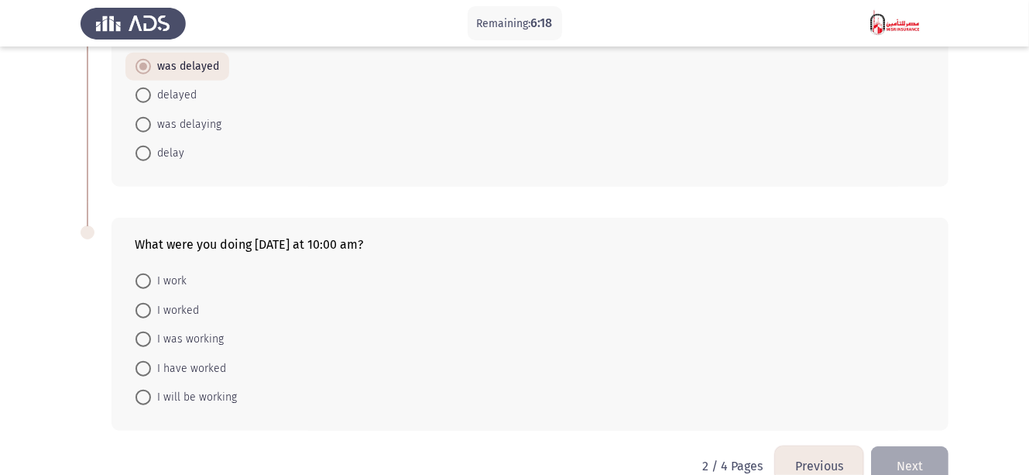
scroll to position [669, 0]
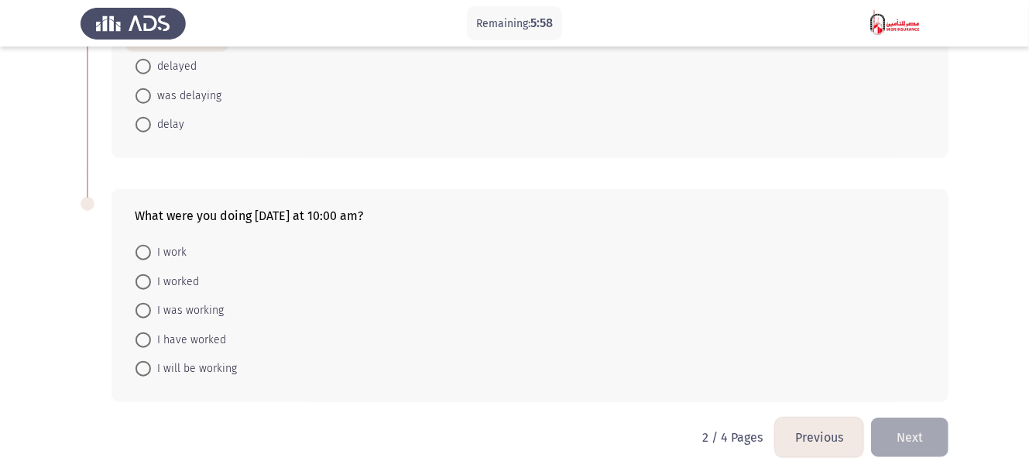
drag, startPoint x: 197, startPoint y: 312, endPoint x: 215, endPoint y: 307, distance: 18.6
click at [197, 310] on span "I was working" at bounding box center [187, 310] width 73 height 19
click at [151, 310] on input "I was working" at bounding box center [143, 310] width 15 height 15
radio input "true"
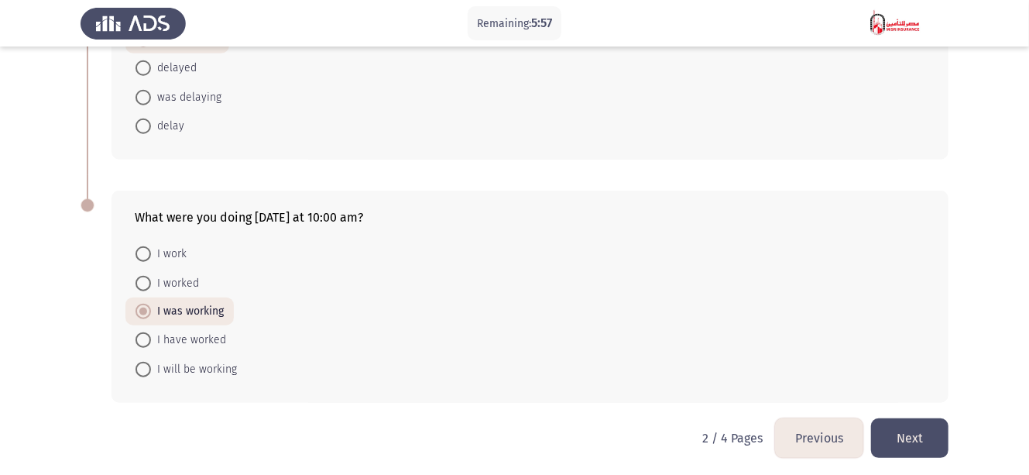
click at [915, 428] on button "Next" at bounding box center [909, 437] width 77 height 39
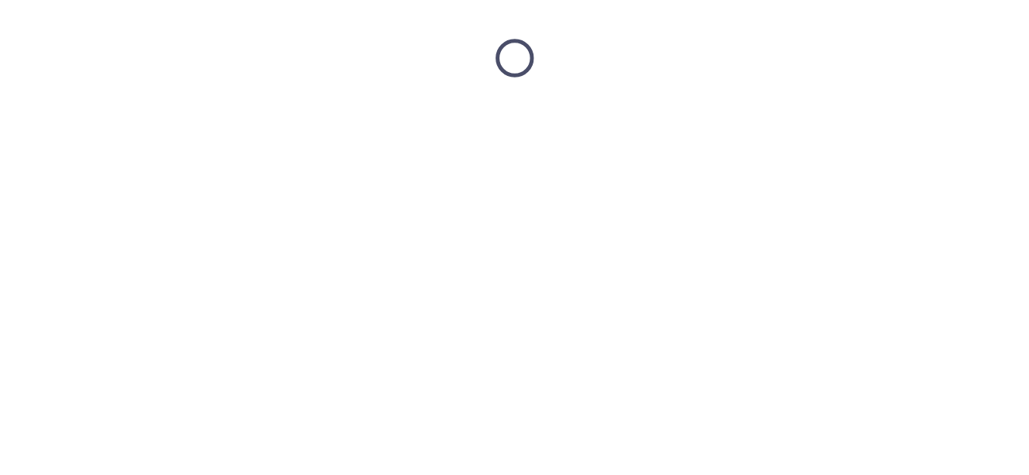
scroll to position [0, 0]
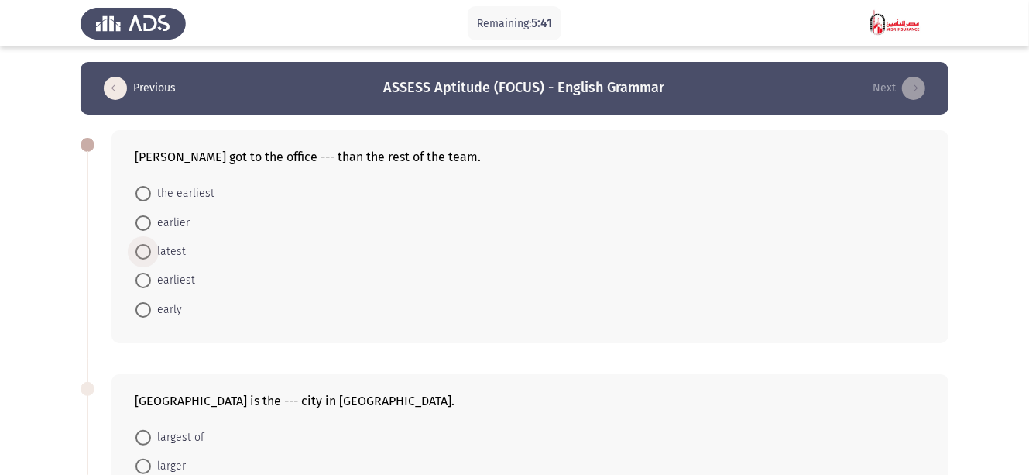
drag, startPoint x: 149, startPoint y: 253, endPoint x: 148, endPoint y: 261, distance: 7.9
click at [150, 256] on span at bounding box center [143, 251] width 15 height 15
click at [150, 256] on input "latest" at bounding box center [143, 251] width 15 height 15
radio input "true"
click at [173, 228] on span "earlier" at bounding box center [170, 223] width 39 height 19
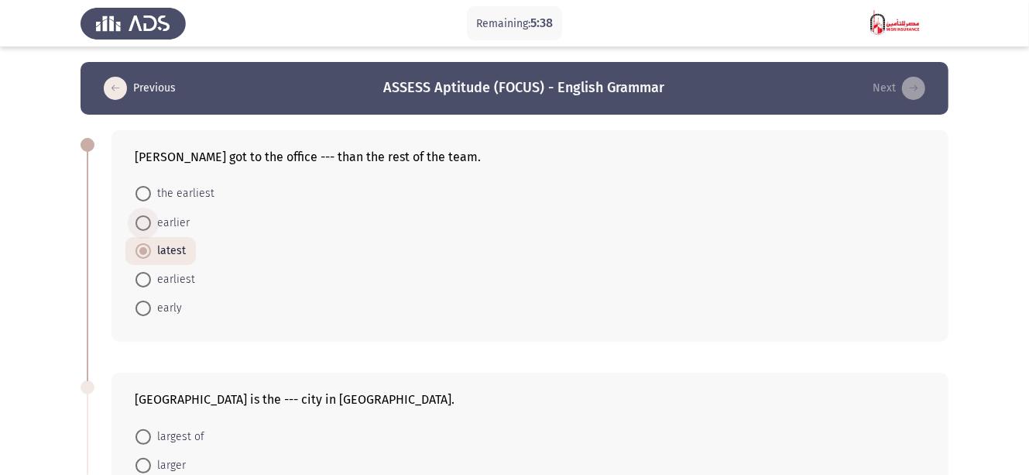
click at [151, 228] on input "earlier" at bounding box center [143, 222] width 15 height 15
radio input "true"
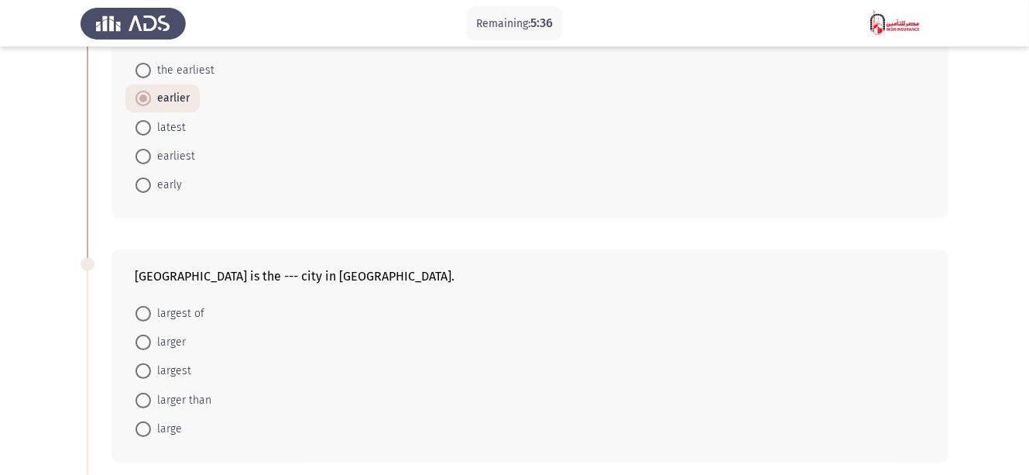
scroll to position [186, 0]
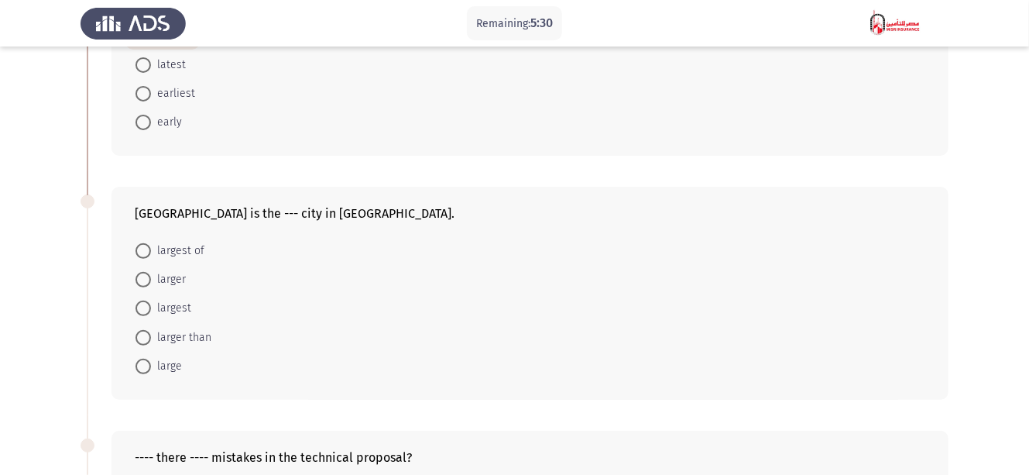
click at [186, 295] on mat-radio-button "largest" at bounding box center [163, 308] width 76 height 29
click at [185, 304] on span "largest" at bounding box center [171, 308] width 40 height 19
click at [151, 304] on input "largest" at bounding box center [143, 308] width 15 height 15
radio input "true"
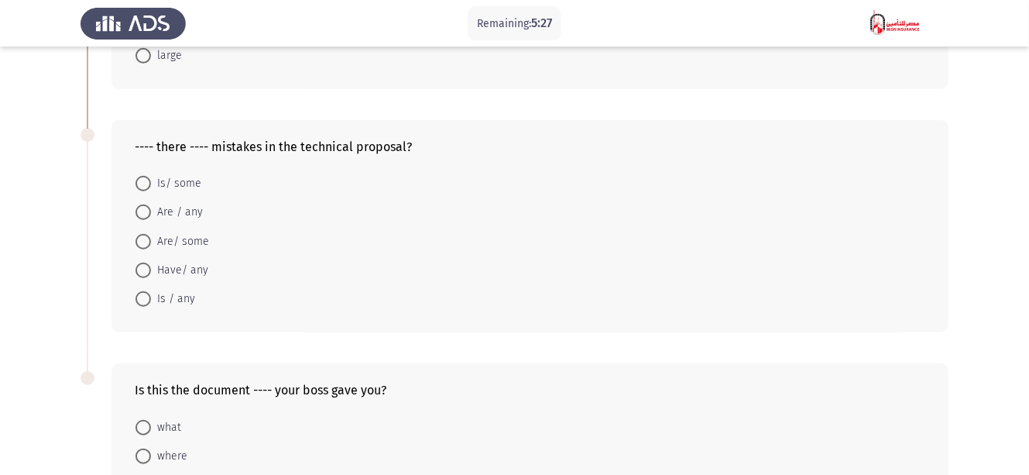
scroll to position [433, 0]
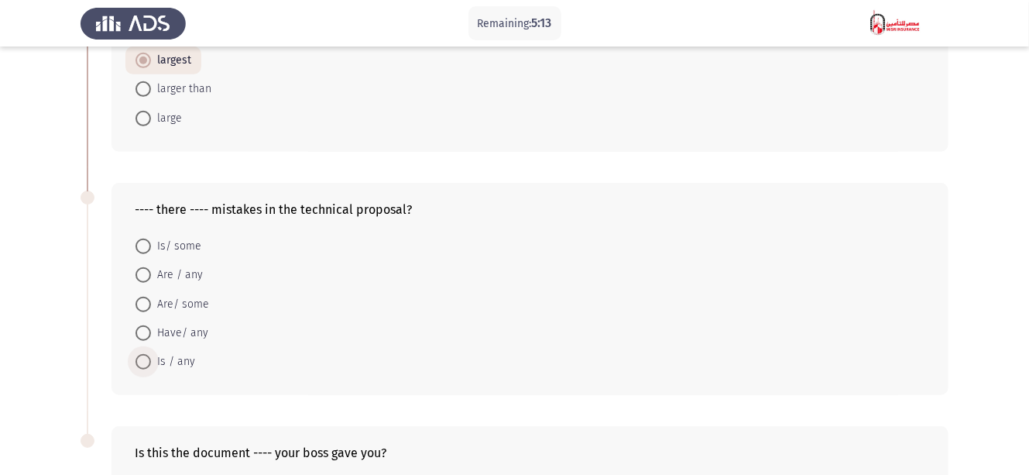
drag, startPoint x: 191, startPoint y: 359, endPoint x: 240, endPoint y: 362, distance: 48.9
click at [191, 359] on span "Is / any" at bounding box center [173, 361] width 44 height 19
click at [151, 359] on input "Is / any" at bounding box center [143, 361] width 15 height 15
radio input "true"
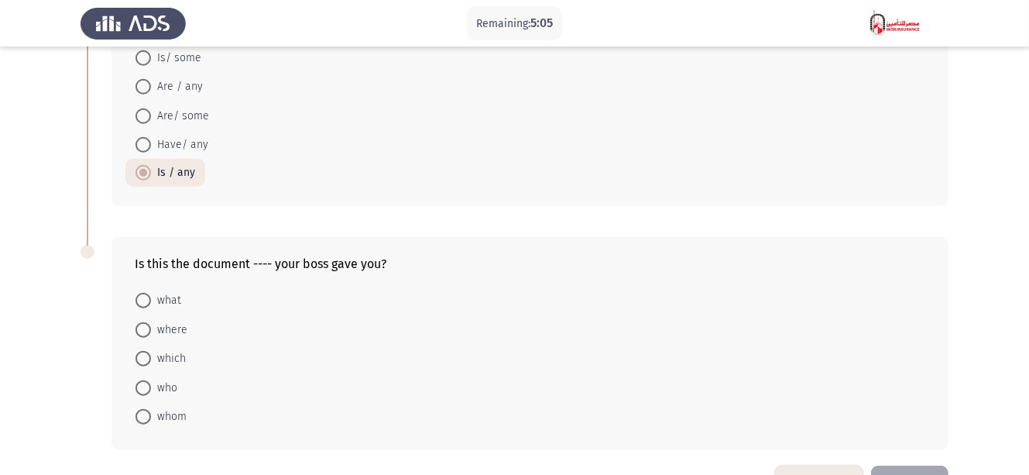
scroll to position [669, 0]
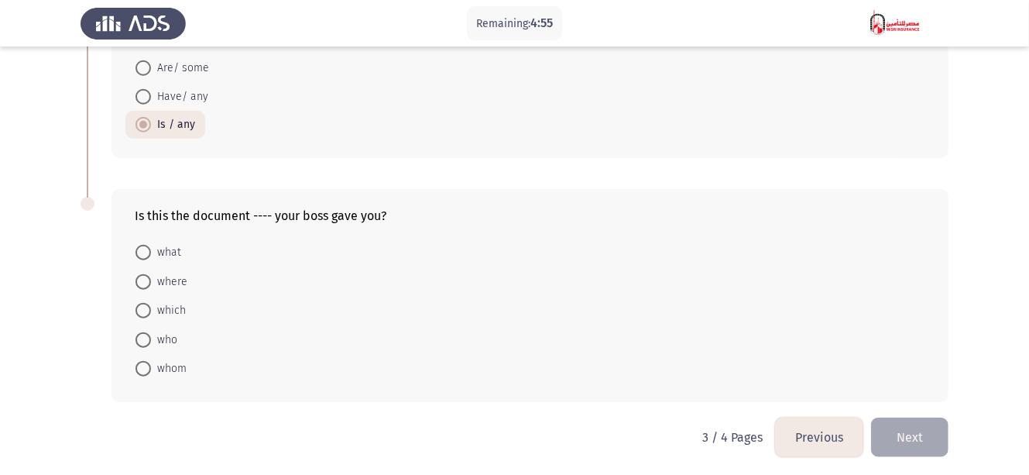
click at [161, 289] on mat-radio-button "where" at bounding box center [161, 280] width 72 height 29
drag, startPoint x: 164, startPoint y: 308, endPoint x: 227, endPoint y: 312, distance: 62.9
click at [164, 310] on span "which" at bounding box center [168, 310] width 35 height 19
click at [151, 310] on input "which" at bounding box center [143, 310] width 15 height 15
radio input "true"
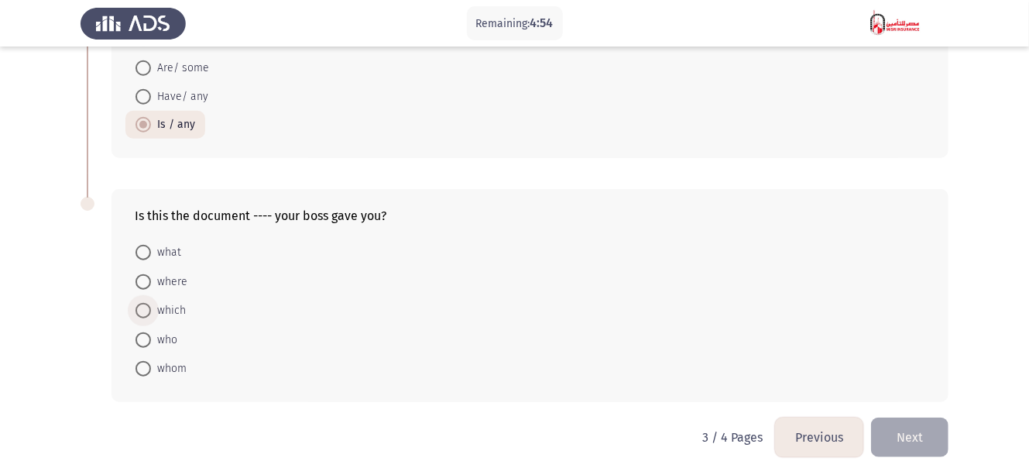
scroll to position [668, 0]
click at [921, 438] on button "Next" at bounding box center [909, 437] width 77 height 39
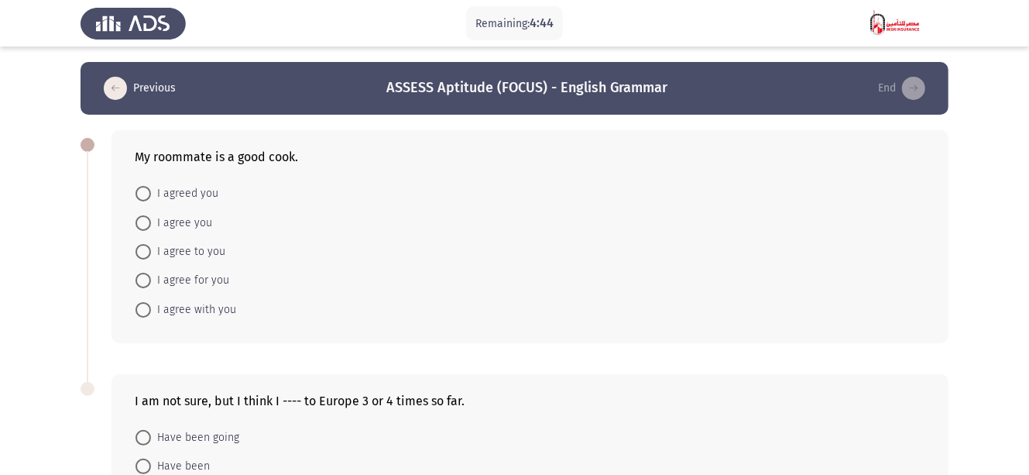
drag, startPoint x: 267, startPoint y: 287, endPoint x: 231, endPoint y: 306, distance: 41.2
click at [213, 307] on span "I agree with you" at bounding box center [193, 310] width 85 height 19
click at [151, 307] on input "I agree with you" at bounding box center [143, 309] width 15 height 15
radio input "true"
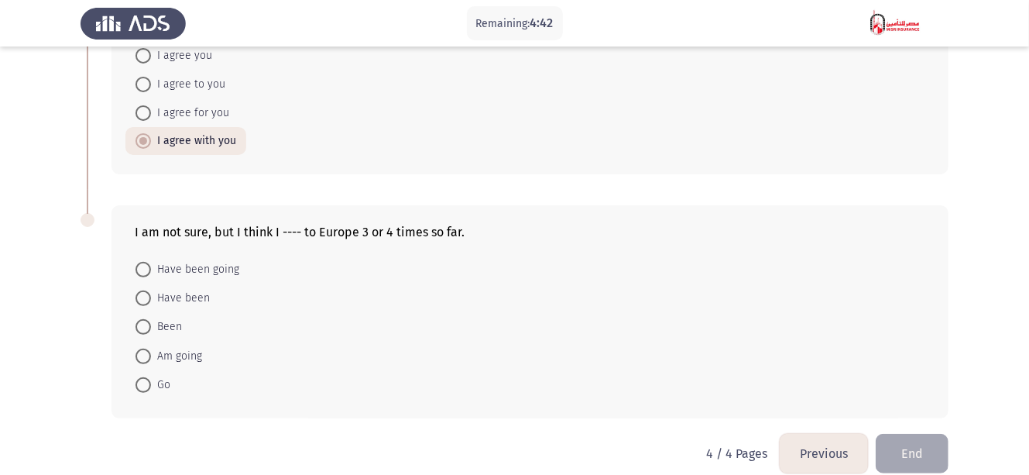
scroll to position [186, 0]
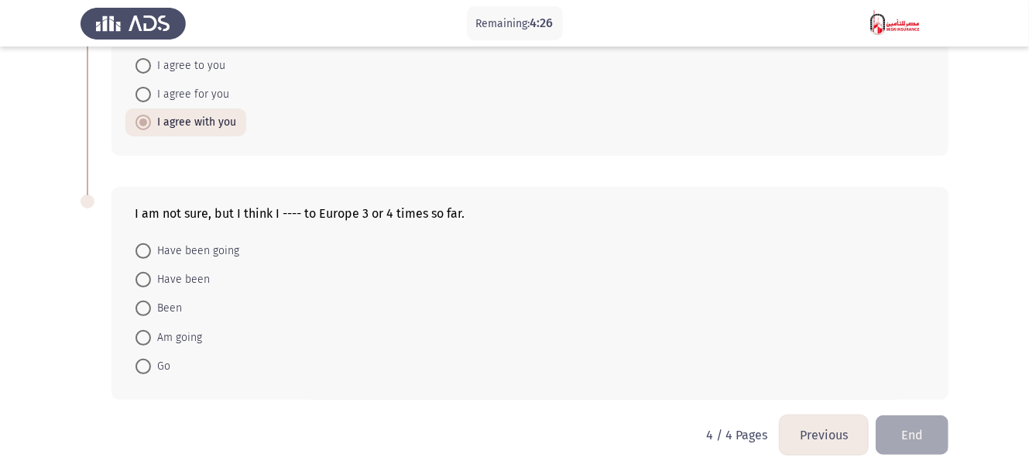
click at [242, 255] on mat-radio-button "Have been going" at bounding box center [187, 249] width 124 height 29
click at [210, 248] on span "Have been going" at bounding box center [195, 251] width 88 height 19
click at [151, 248] on input "Have been going" at bounding box center [143, 250] width 15 height 15
radio input "true"
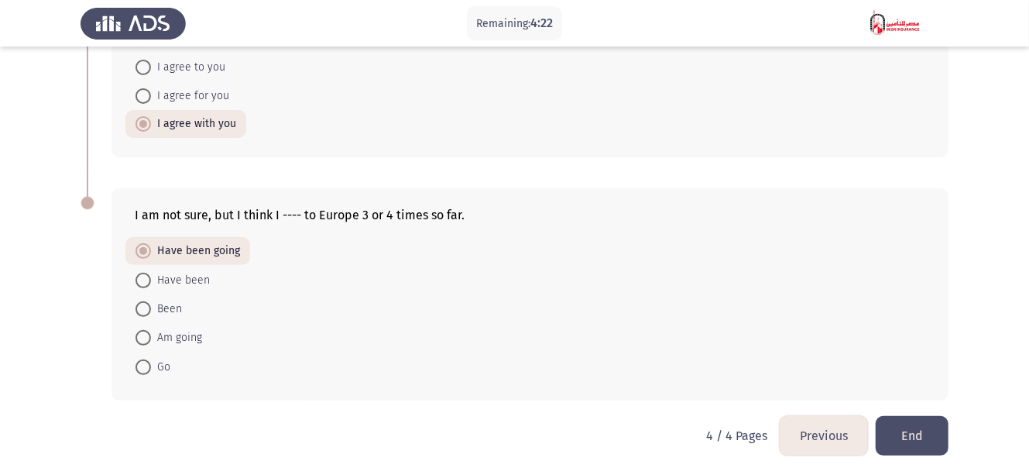
click at [181, 278] on span "Have been" at bounding box center [180, 280] width 59 height 19
click at [151, 278] on input "Have been" at bounding box center [143, 280] width 15 height 15
radio input "true"
click at [891, 429] on button "End" at bounding box center [912, 435] width 73 height 39
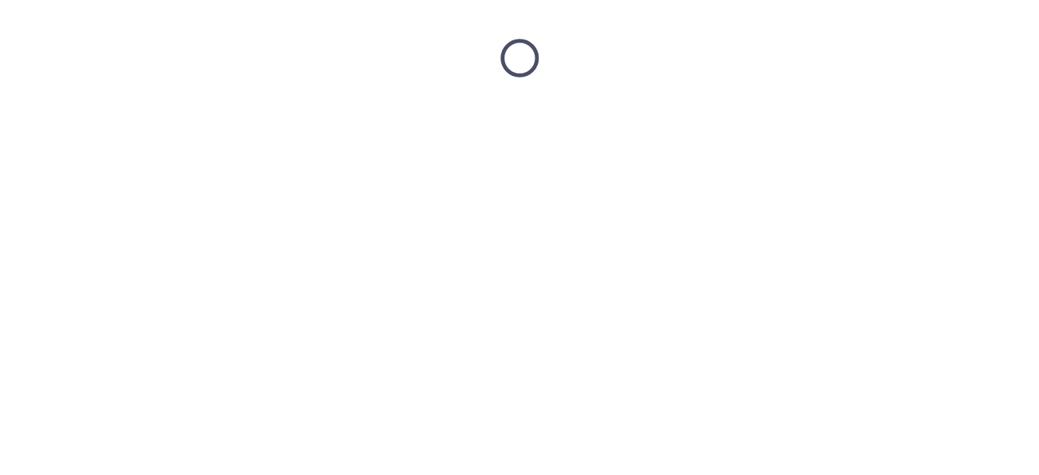
scroll to position [0, 0]
